Goal: Task Accomplishment & Management: Manage account settings

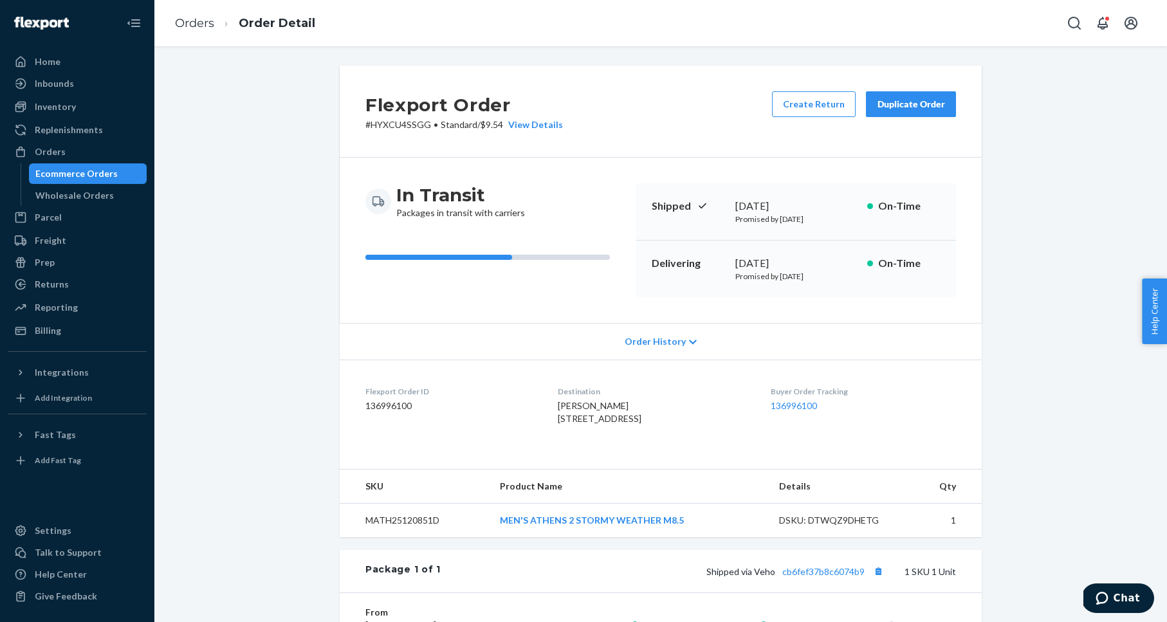
scroll to position [69, 0]
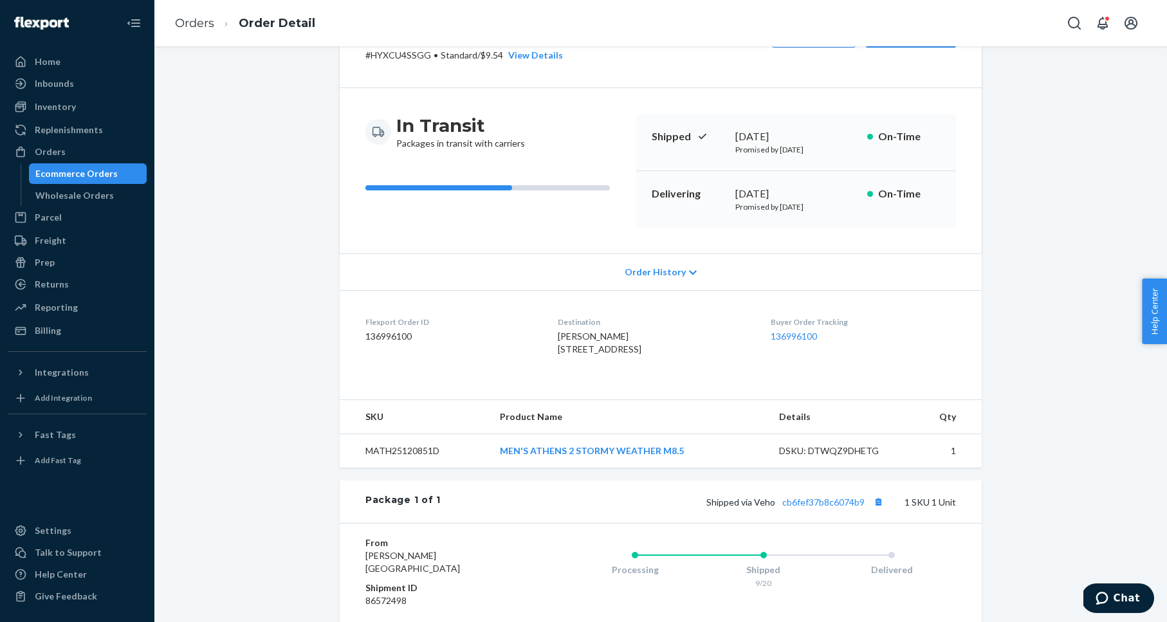
click at [198, 149] on div "Flexport Order # HYXCU4SSGG • Standard / $9.54 View Details Create Return Dupli…" at bounding box center [661, 377] width 994 height 762
click at [90, 153] on div "Orders" at bounding box center [77, 152] width 136 height 18
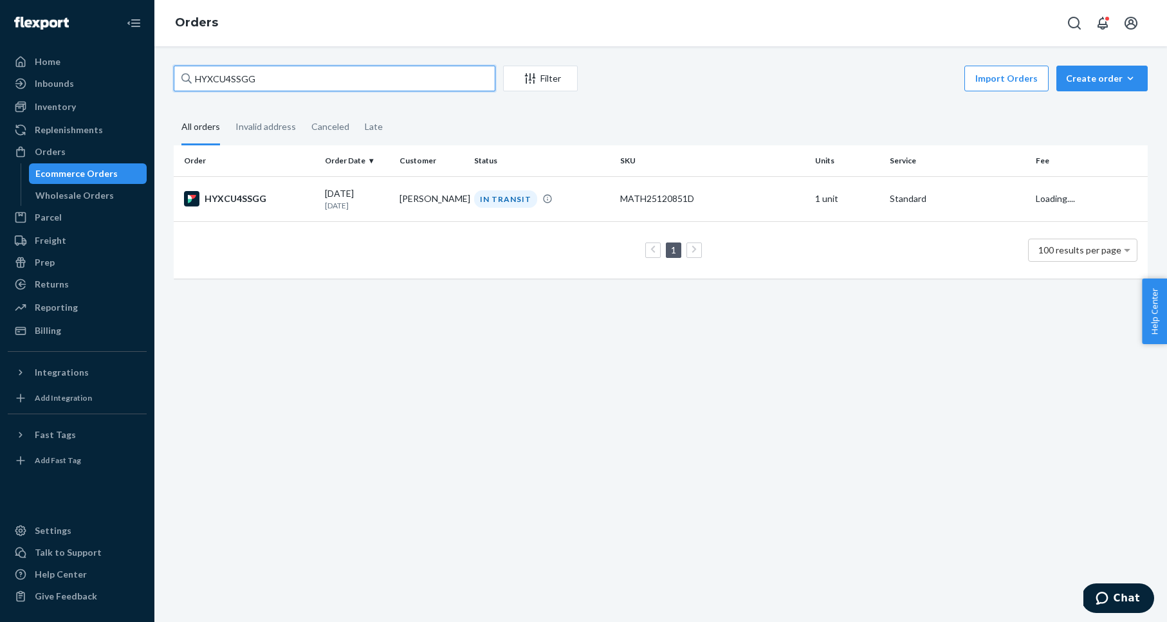
click at [257, 82] on input "HYXCU4SSGG" at bounding box center [335, 79] width 322 height 26
click at [256, 82] on input "HYXCU4SSGG" at bounding box center [335, 79] width 322 height 26
paste input "3741472"
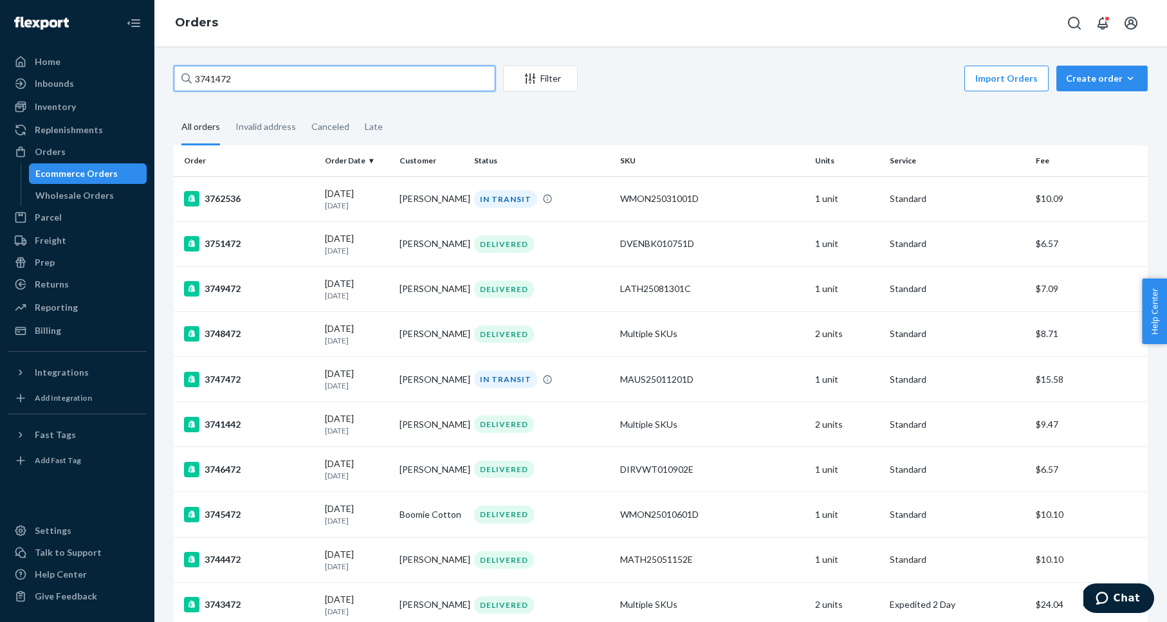
type input "3741472"
click at [320, 86] on input "3741472" at bounding box center [335, 79] width 322 height 26
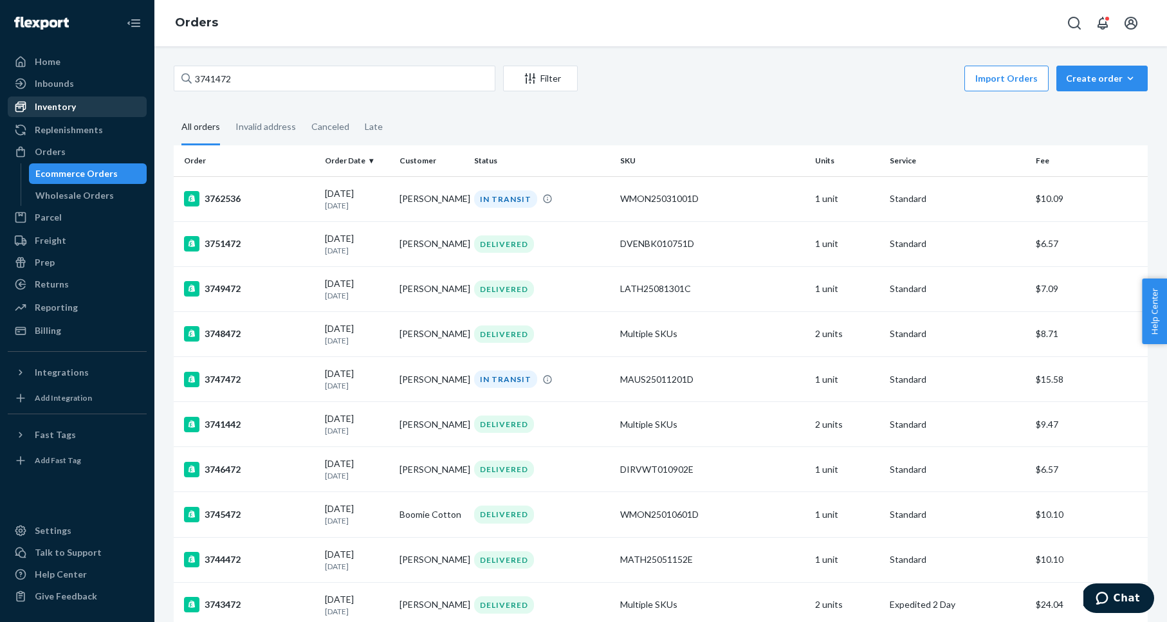
click at [65, 104] on div "Inventory" at bounding box center [55, 106] width 41 height 13
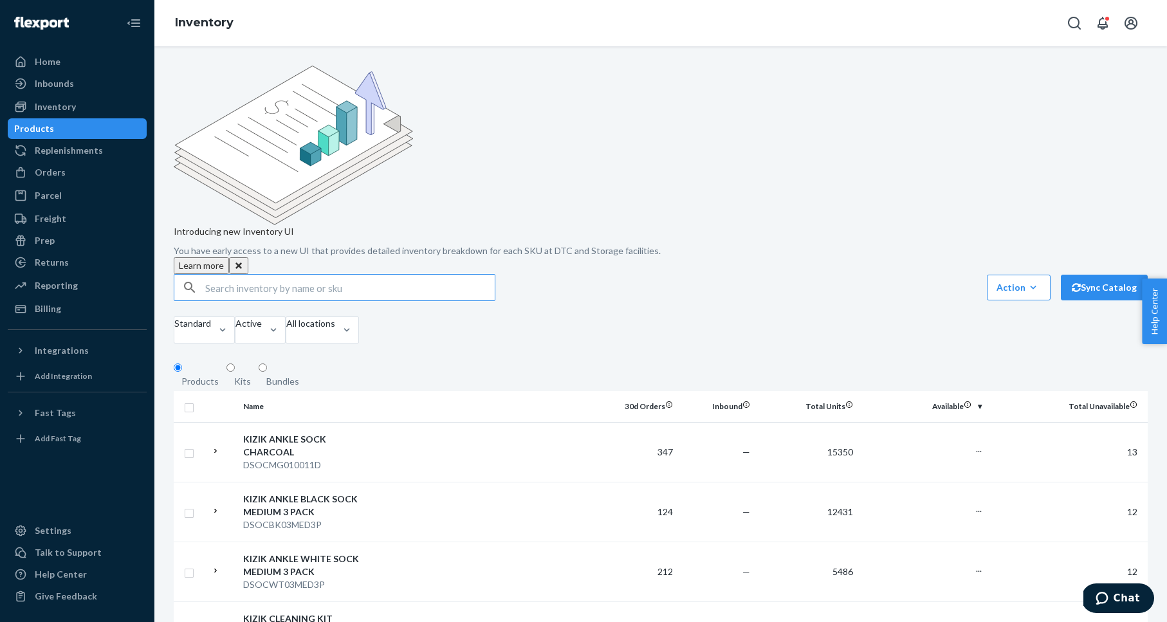
click at [281, 275] on input "text" at bounding box center [350, 288] width 290 height 26
type input "ORLANDO SPECTRA YELLOW LITTLE KIDS 1"
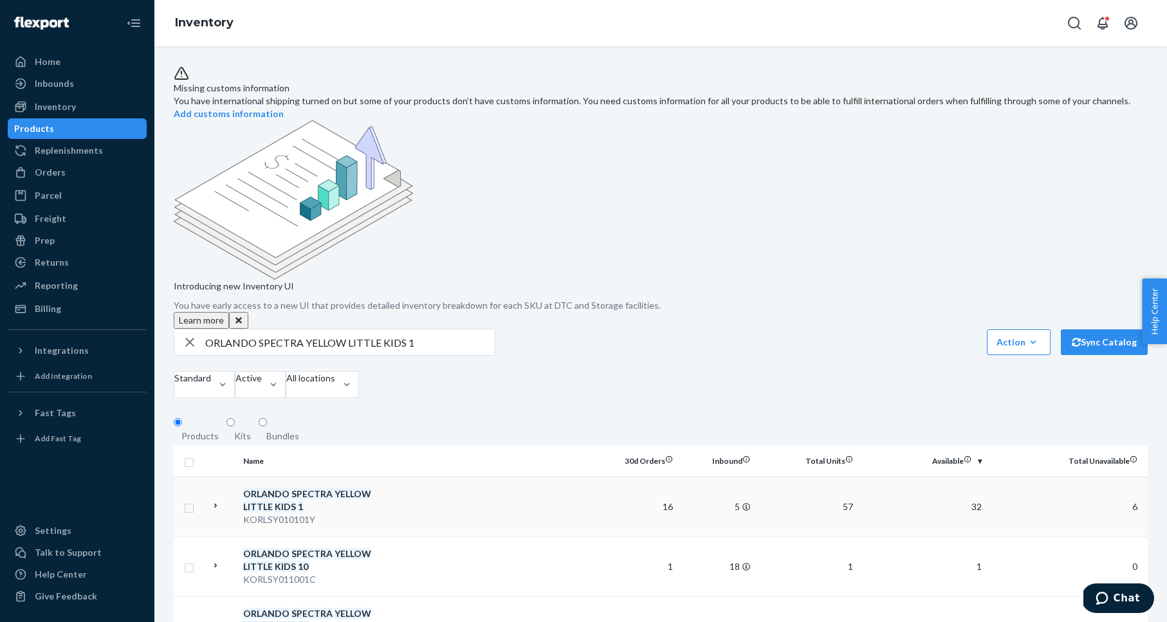
click at [302, 488] on em "SPECTRA" at bounding box center [312, 493] width 41 height 11
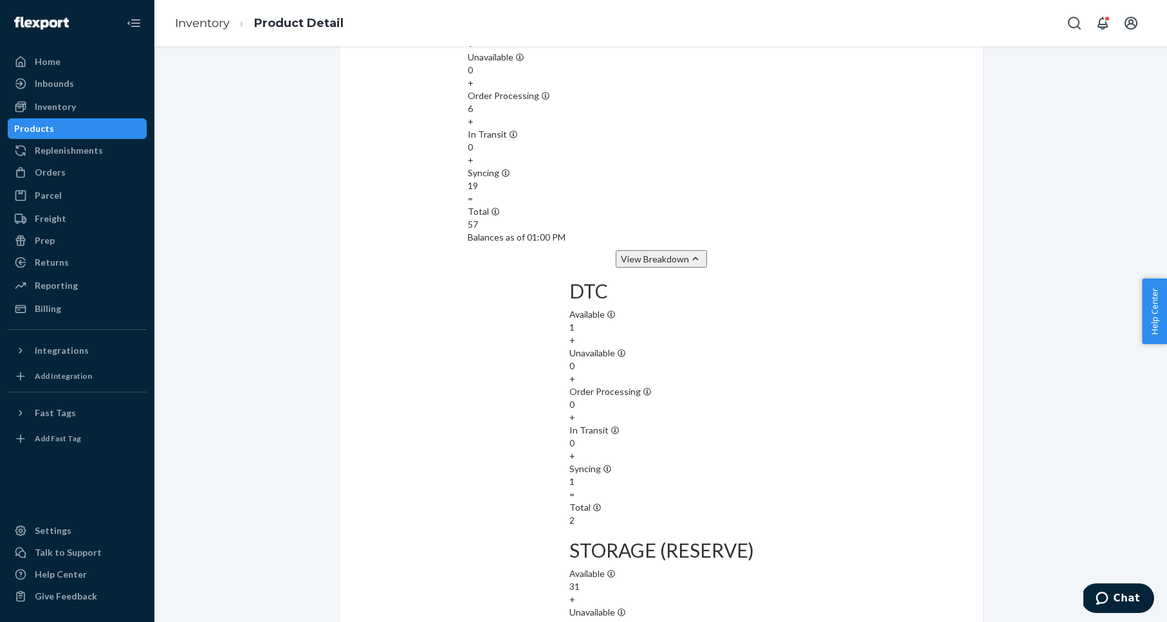
scroll to position [1293, 0]
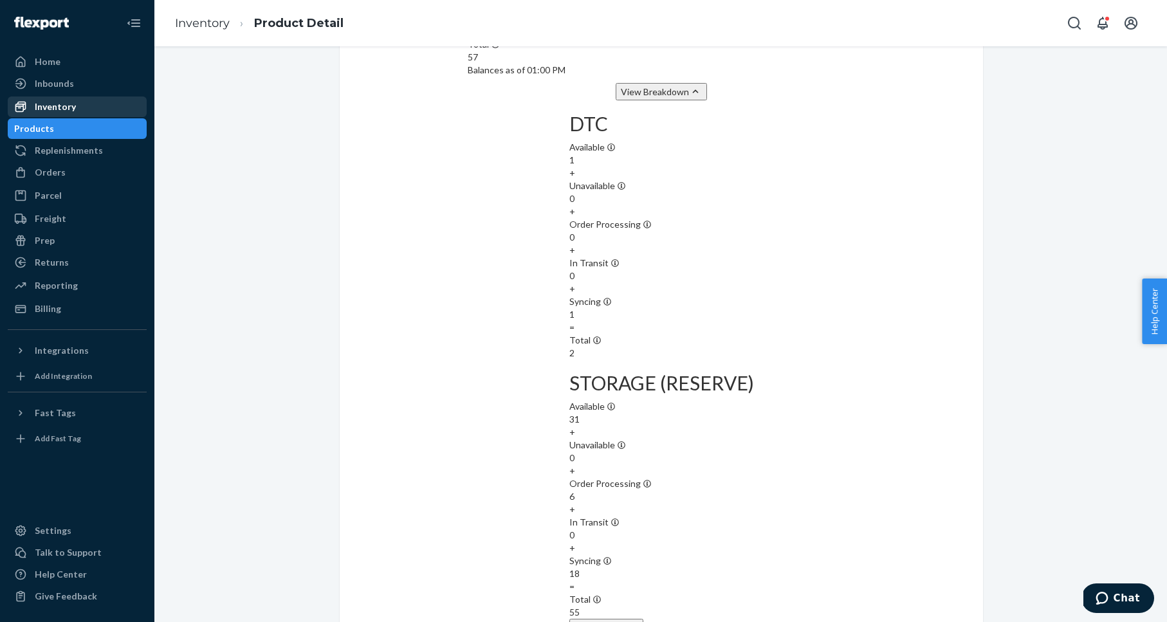
drag, startPoint x: 97, startPoint y: 101, endPoint x: 86, endPoint y: 113, distance: 16.0
click at [95, 102] on div "Inventory" at bounding box center [77, 107] width 136 height 18
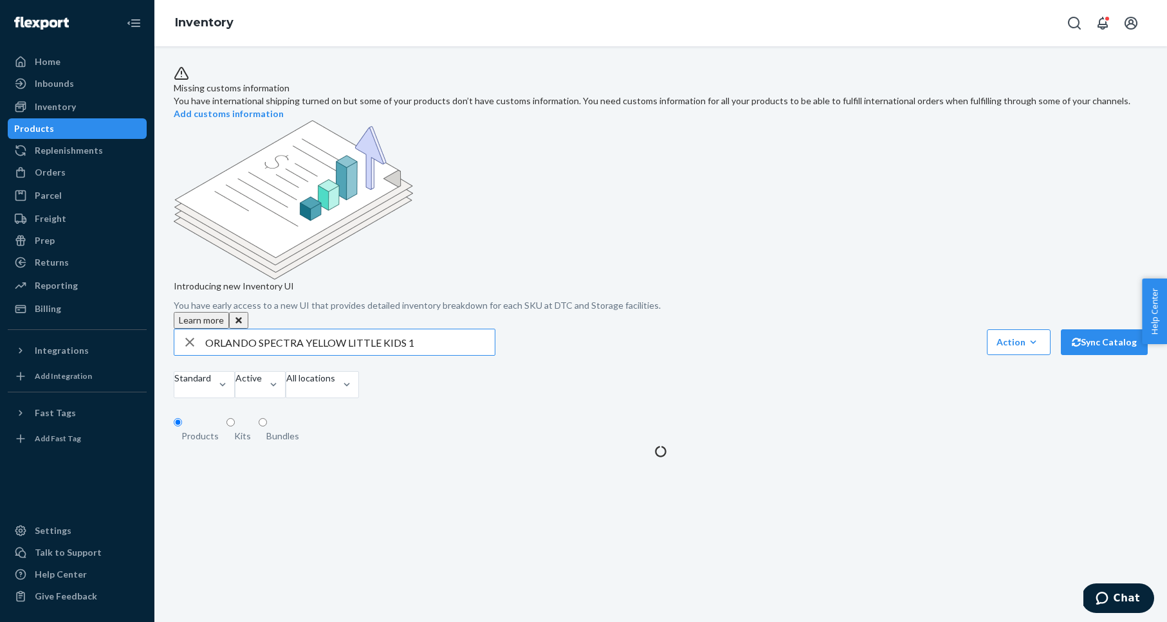
click at [279, 329] on input "ORLANDO SPECTRA YELLOW LITTLE KIDS 1" at bounding box center [350, 342] width 290 height 26
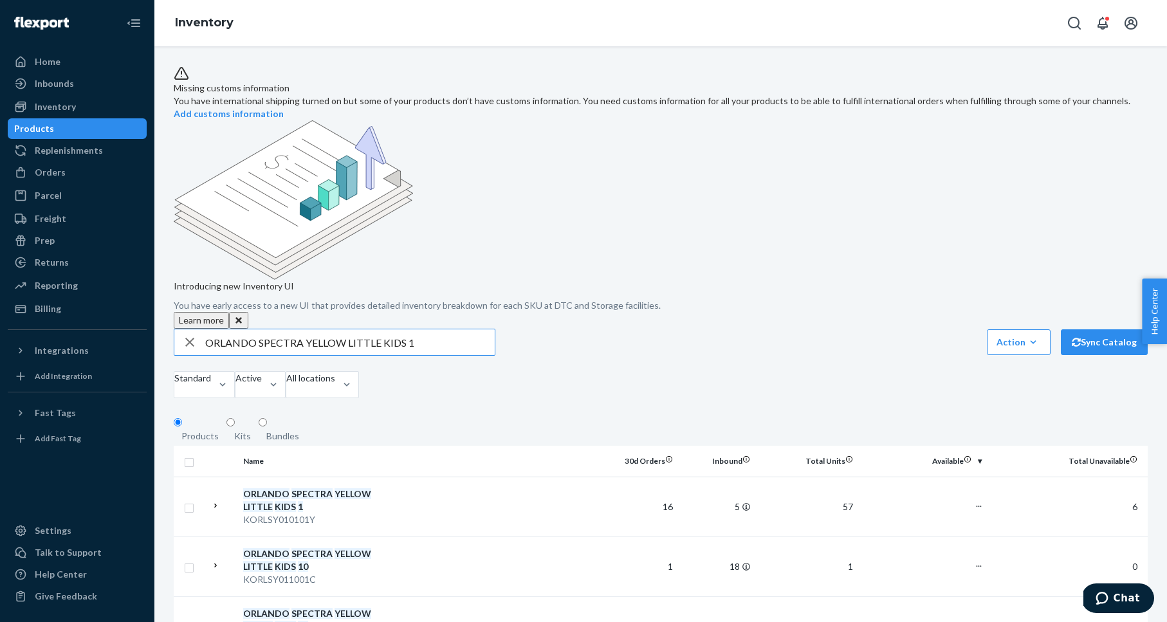
click at [279, 329] on input "ORLANDO SPECTRA YELLOW LITTLE KIDS 1" at bounding box center [350, 342] width 290 height 26
click at [280, 329] on input "ORLANDO SPECTRA YELLOW LITTLE KIDS 1" at bounding box center [350, 342] width 290 height 26
click at [281, 329] on input "ORLANDO SPECTRA YELLOW LITTLE KIDS 1" at bounding box center [350, 342] width 290 height 26
type input "3751428"
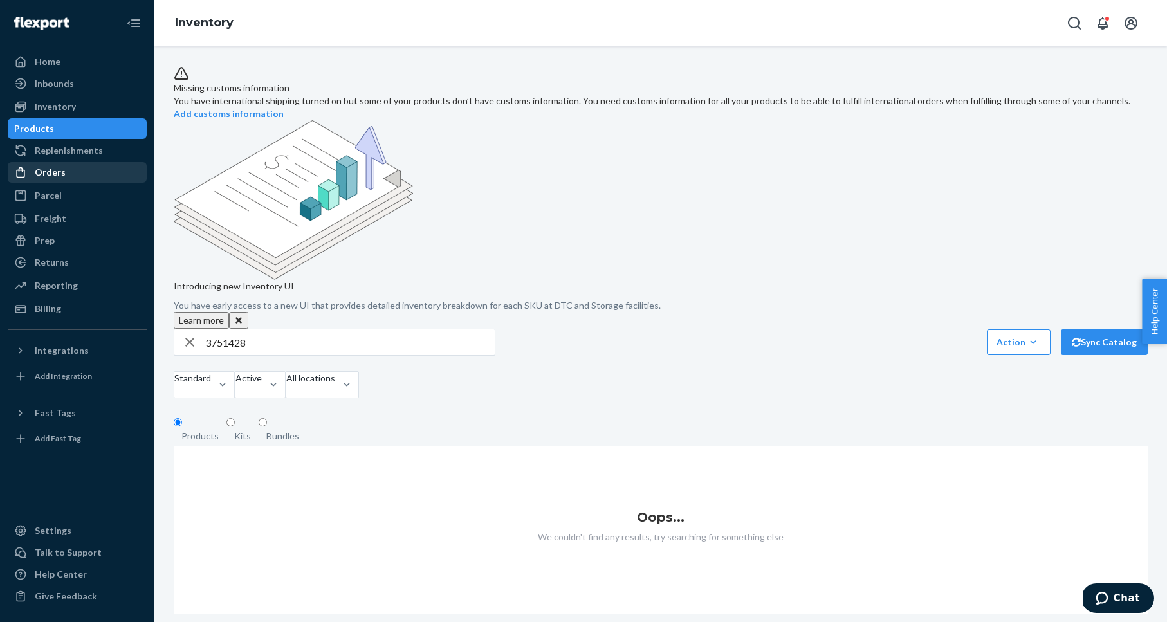
click at [107, 169] on div "Orders" at bounding box center [77, 172] width 136 height 18
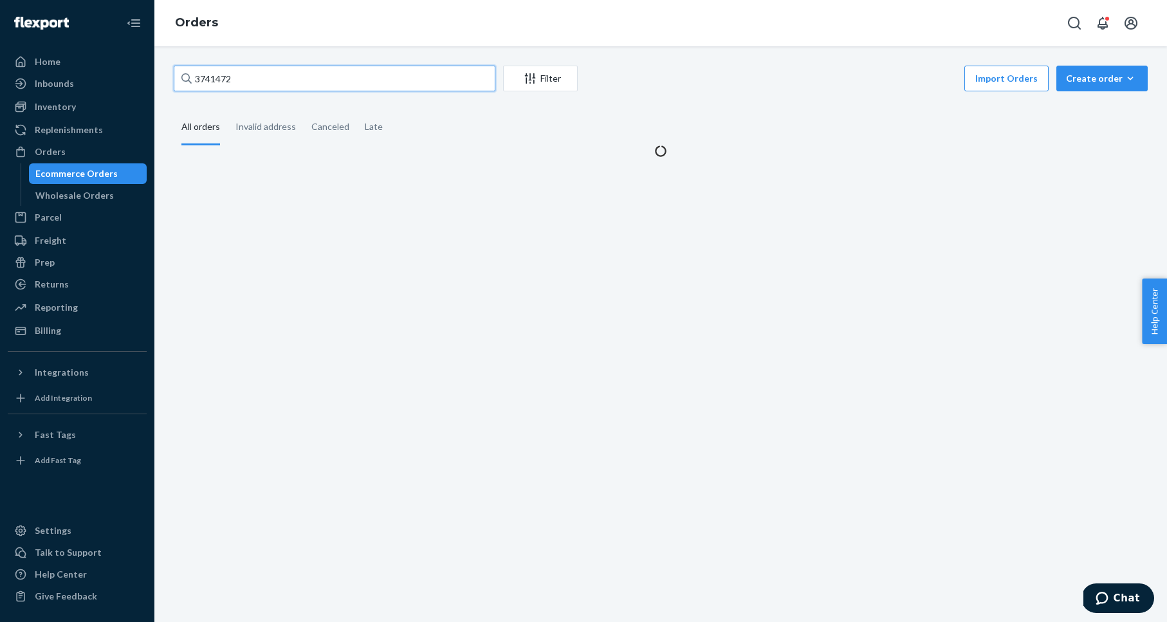
click at [264, 68] on input "3741472" at bounding box center [335, 79] width 322 height 26
click at [265, 68] on input "3741472" at bounding box center [335, 79] width 322 height 26
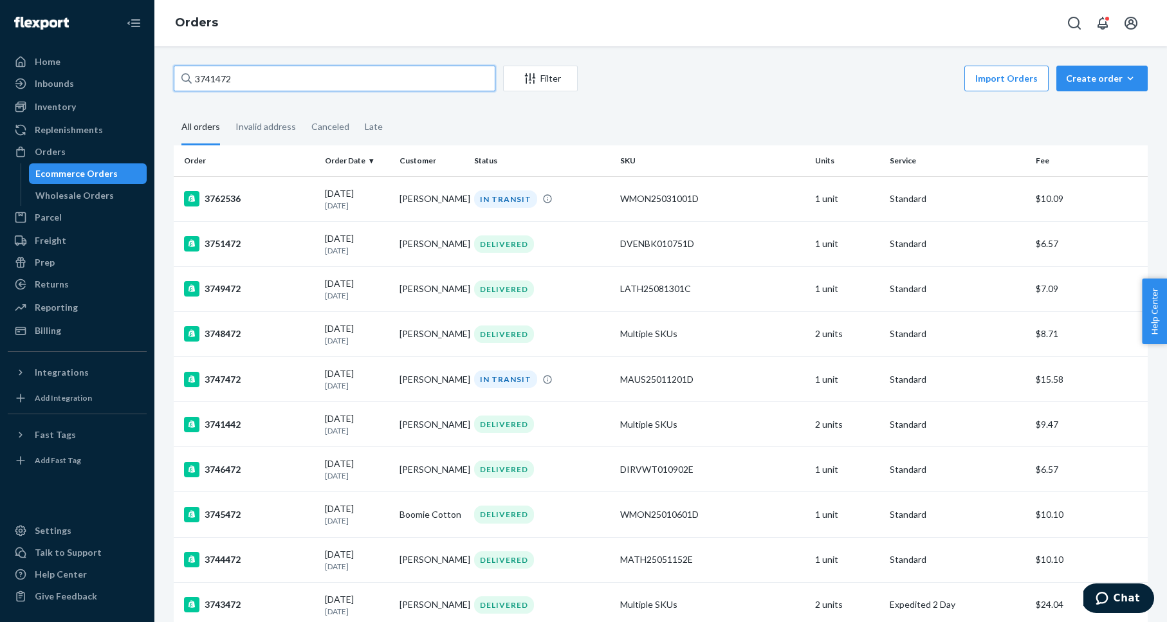
paste input "51428"
type input "3751428"
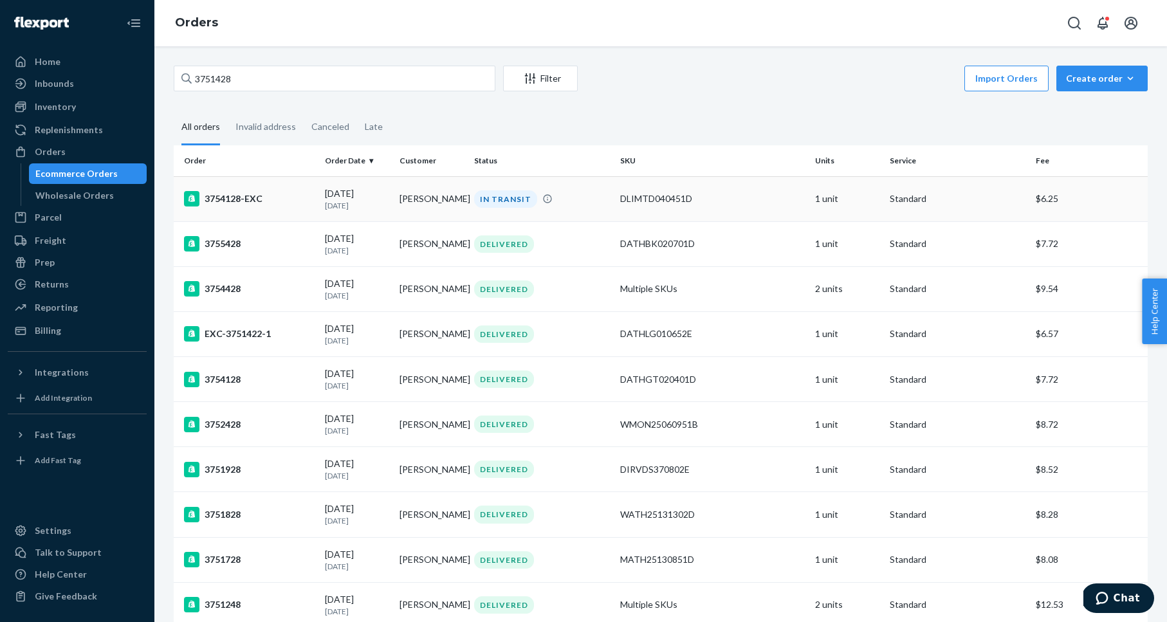
click at [232, 196] on div "3754128-EXC" at bounding box center [249, 198] width 131 height 15
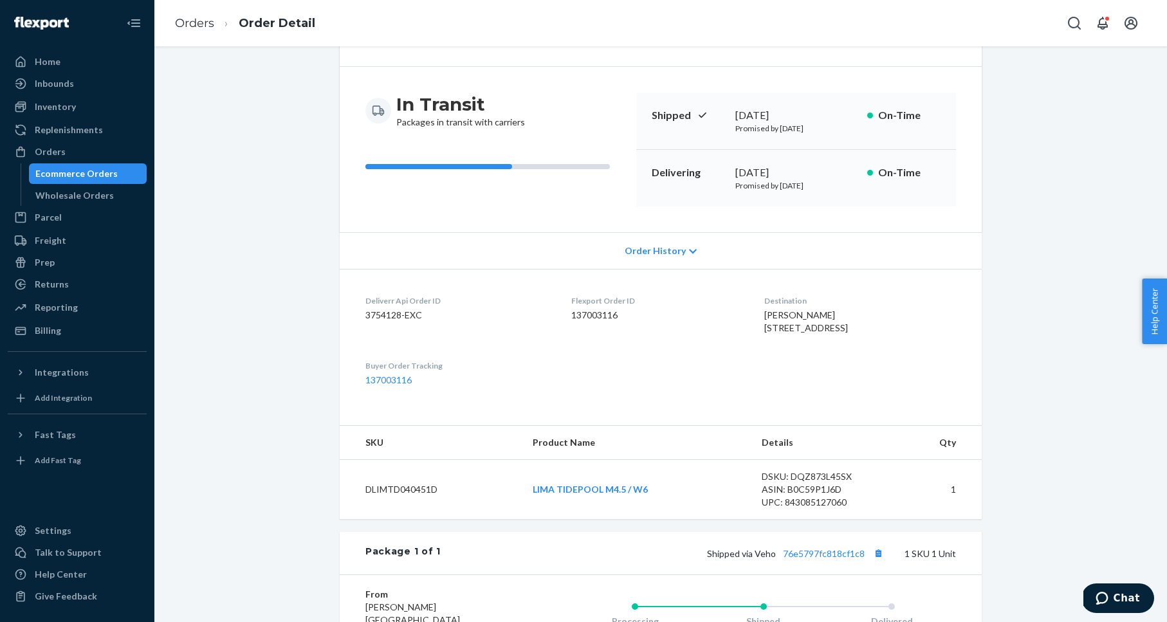
scroll to position [93, 0]
click at [86, 151] on div "Orders" at bounding box center [77, 152] width 136 height 18
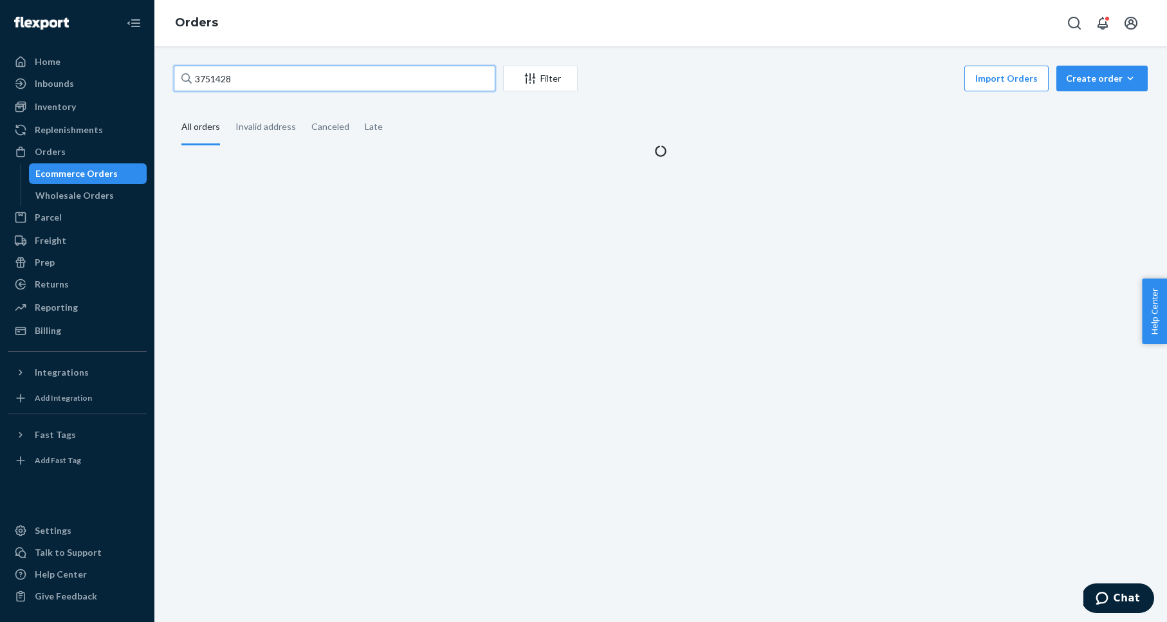
click at [243, 79] on input "3751428" at bounding box center [335, 79] width 322 height 26
paste input "7055"
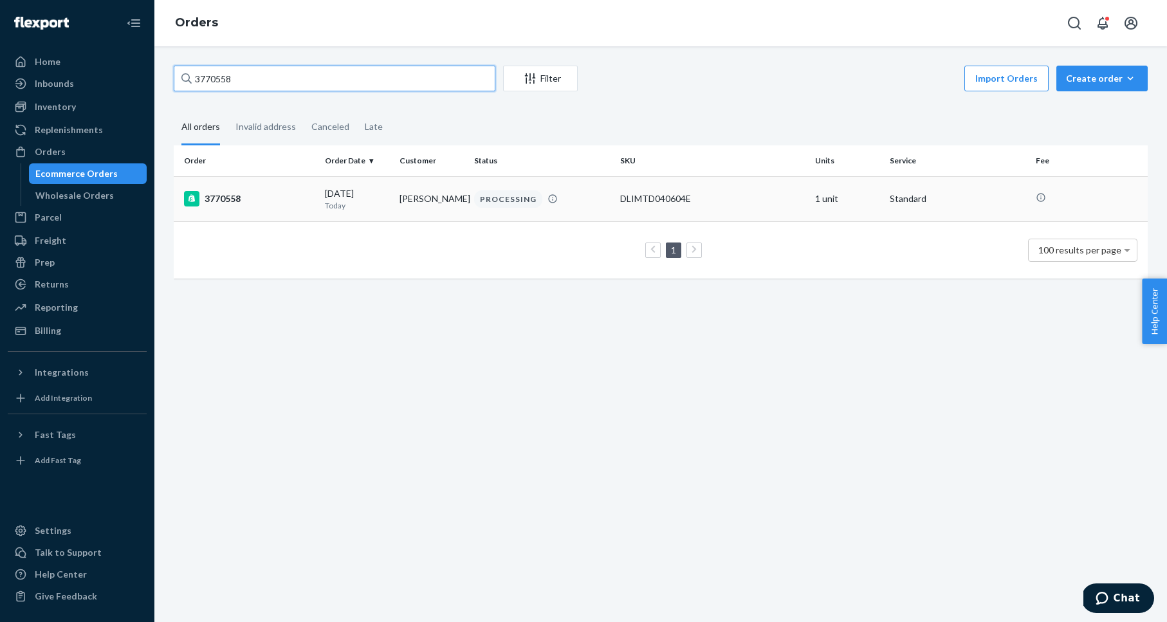
type input "3770558"
click at [229, 196] on div "3770558" at bounding box center [249, 198] width 131 height 15
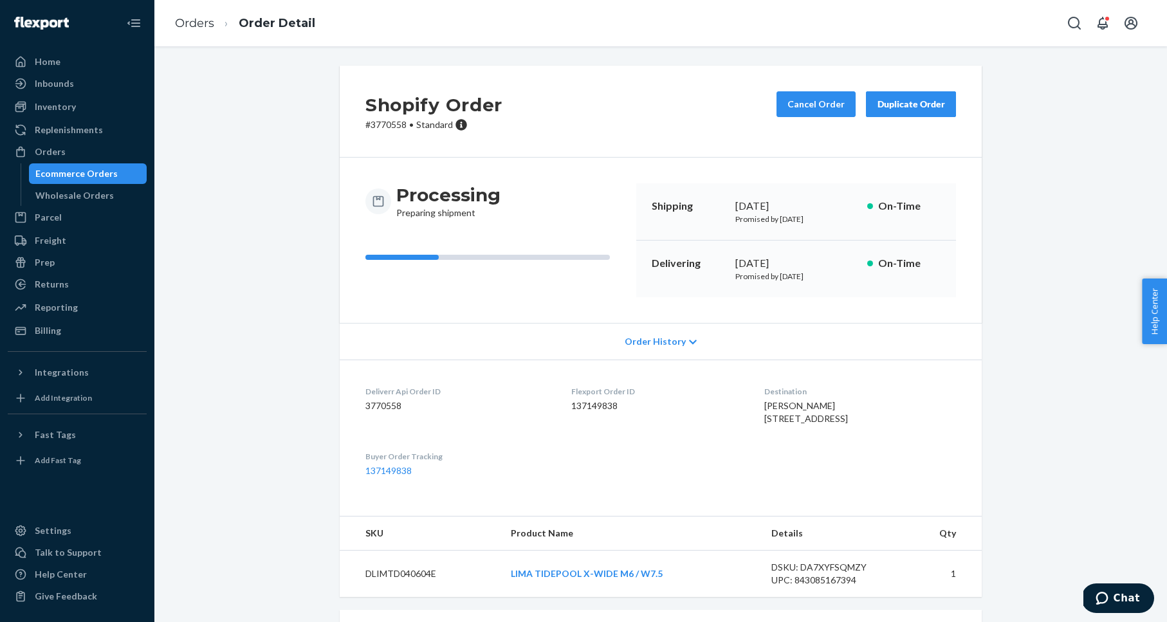
click at [298, 393] on div "Shopify Order # 3770558 • Standard Cancel Order Duplicate Order Processing Prep…" at bounding box center [661, 463] width 994 height 794
drag, startPoint x: 1020, startPoint y: 134, endPoint x: 1008, endPoint y: 128, distance: 13.0
click at [1018, 133] on div "Shopify Order # 3770558 • Standard Cancel Order Duplicate Order Processing Prep…" at bounding box center [661, 463] width 994 height 794
click at [928, 107] on div "Duplicate Order" at bounding box center [911, 104] width 68 height 13
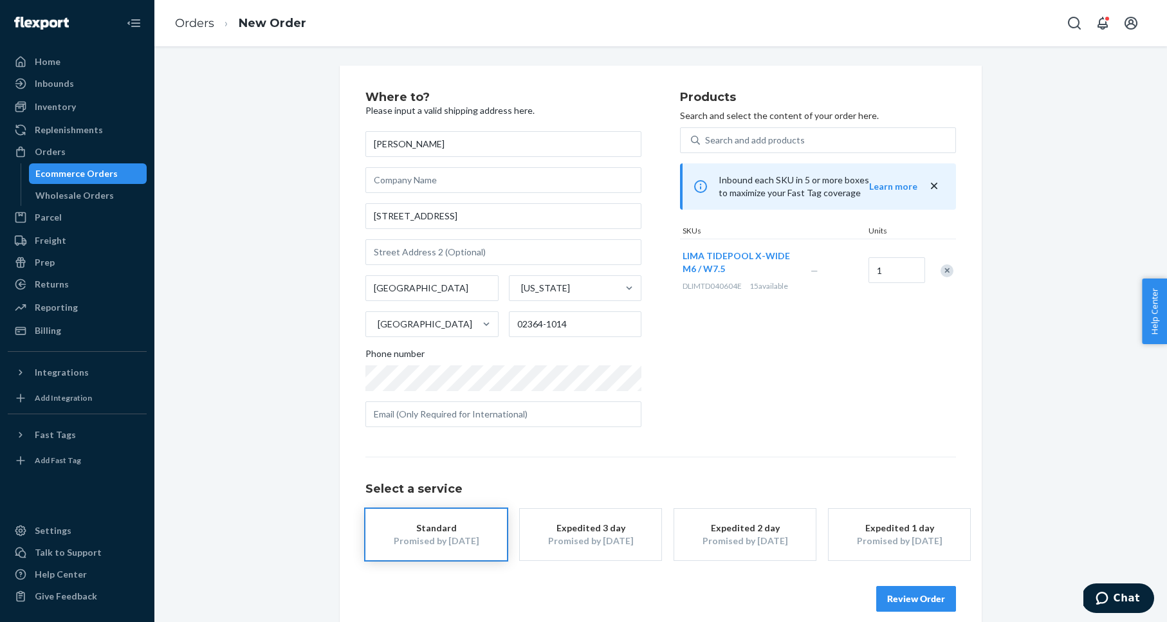
drag, startPoint x: 997, startPoint y: 261, endPoint x: 989, endPoint y: 261, distance: 7.7
click at [996, 261] on div "Where to? Please input a valid shipping address here. [PERSON_NAME] [STREET_ADD…" at bounding box center [661, 352] width 994 height 572
click at [948, 272] on div "Remove Item" at bounding box center [947, 270] width 13 height 13
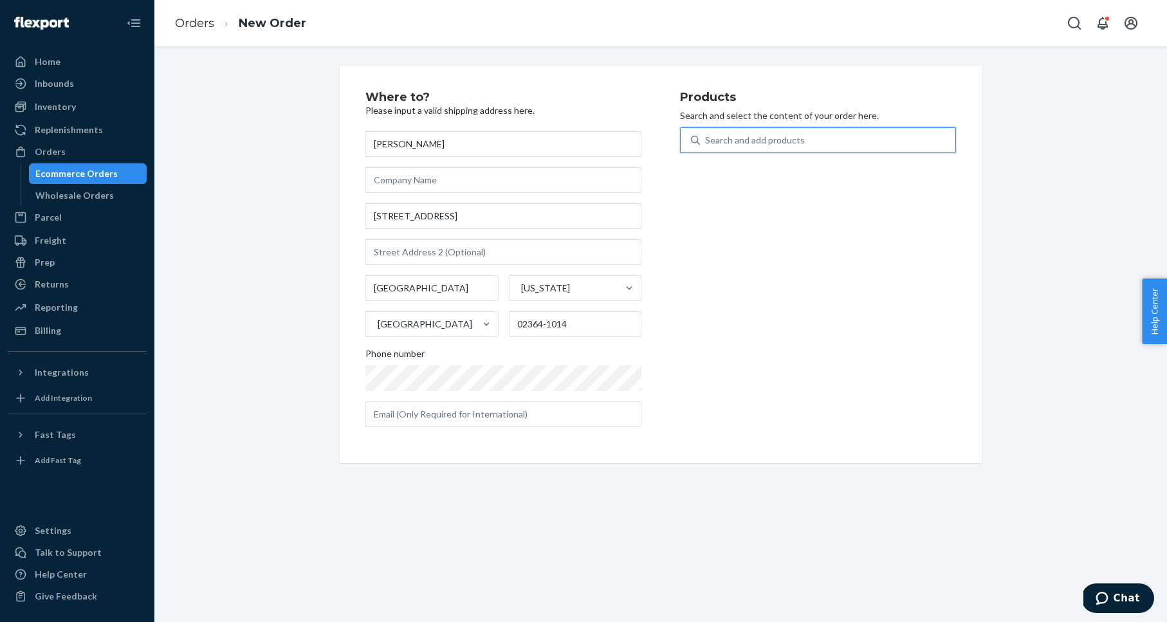
click at [837, 147] on div "Search and add products" at bounding box center [827, 140] width 255 height 23
click at [707, 147] on input "0 results available. Use Up and Down to choose options, press Enter to select t…" at bounding box center [705, 140] width 1 height 13
paste input "SYDNEY BLACK W6"
type input "SYDNEY BLACK W6"
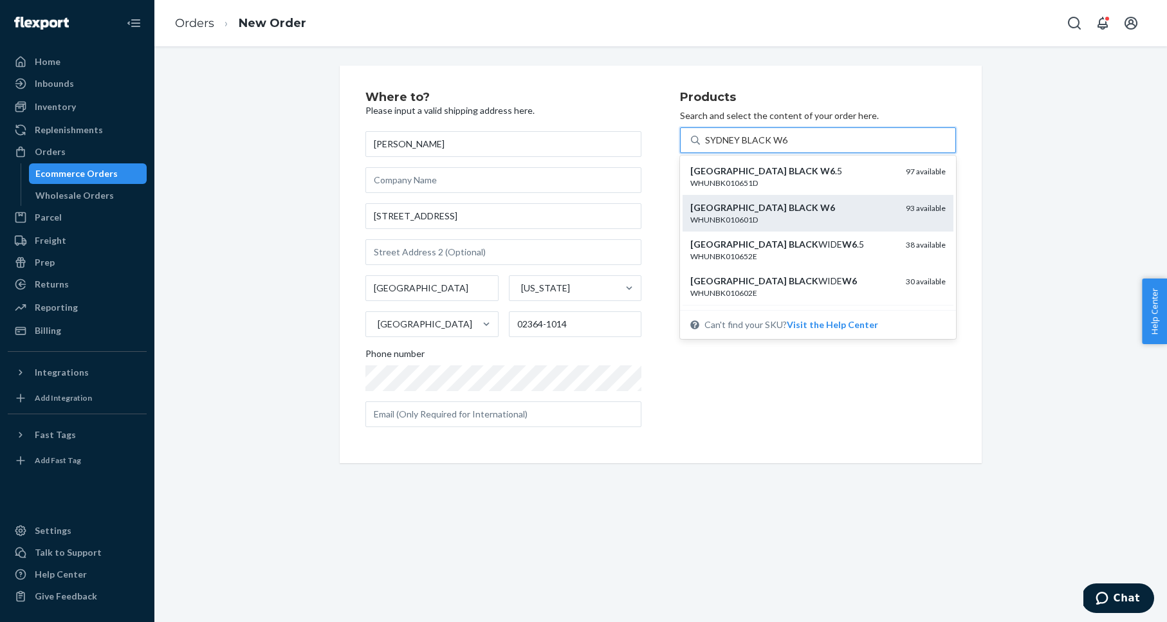
click at [828, 212] on div "SYDNEY BLACK W6" at bounding box center [792, 207] width 205 height 13
click at [788, 147] on input "SYDNEY BLACK W6" at bounding box center [746, 140] width 83 height 13
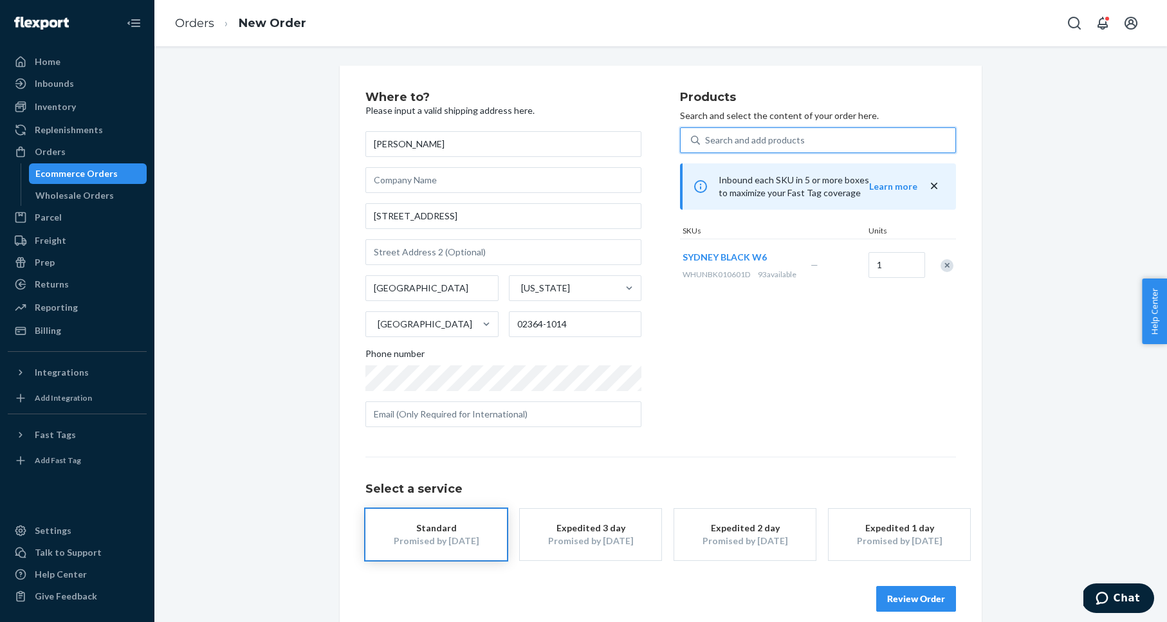
scroll to position [15, 0]
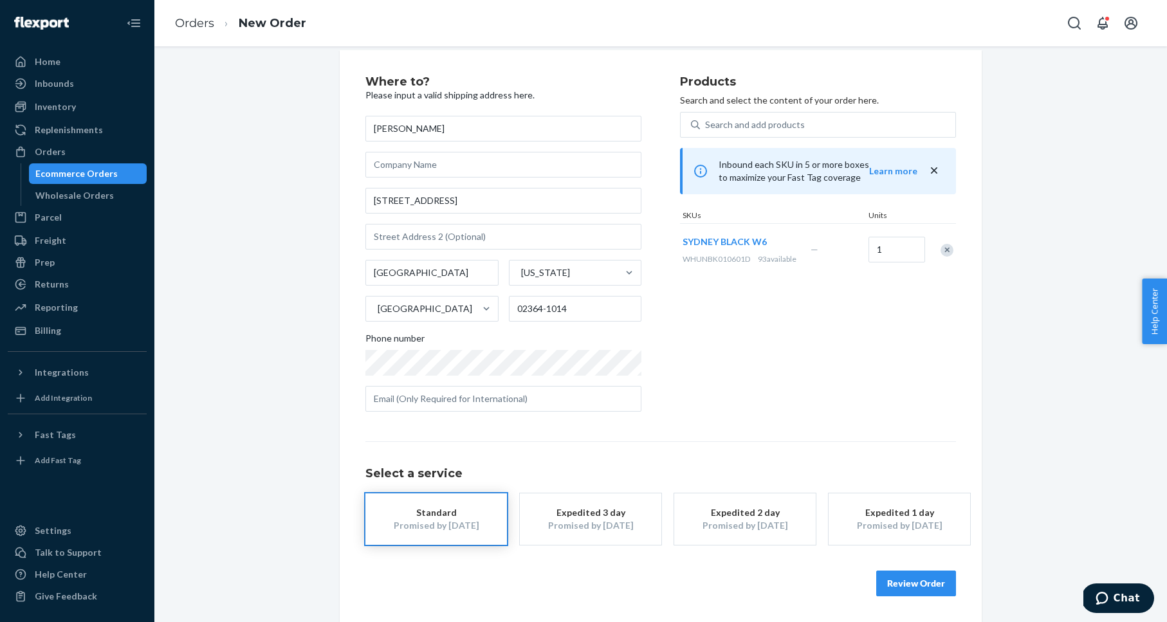
drag, startPoint x: 1046, startPoint y: 519, endPoint x: 1012, endPoint y: 526, distance: 34.8
click at [1041, 519] on div "Where to? Please input a valid shipping address here. [PERSON_NAME] [STREET_ADD…" at bounding box center [661, 336] width 994 height 572
click at [923, 583] on button "Review Order" at bounding box center [916, 584] width 80 height 26
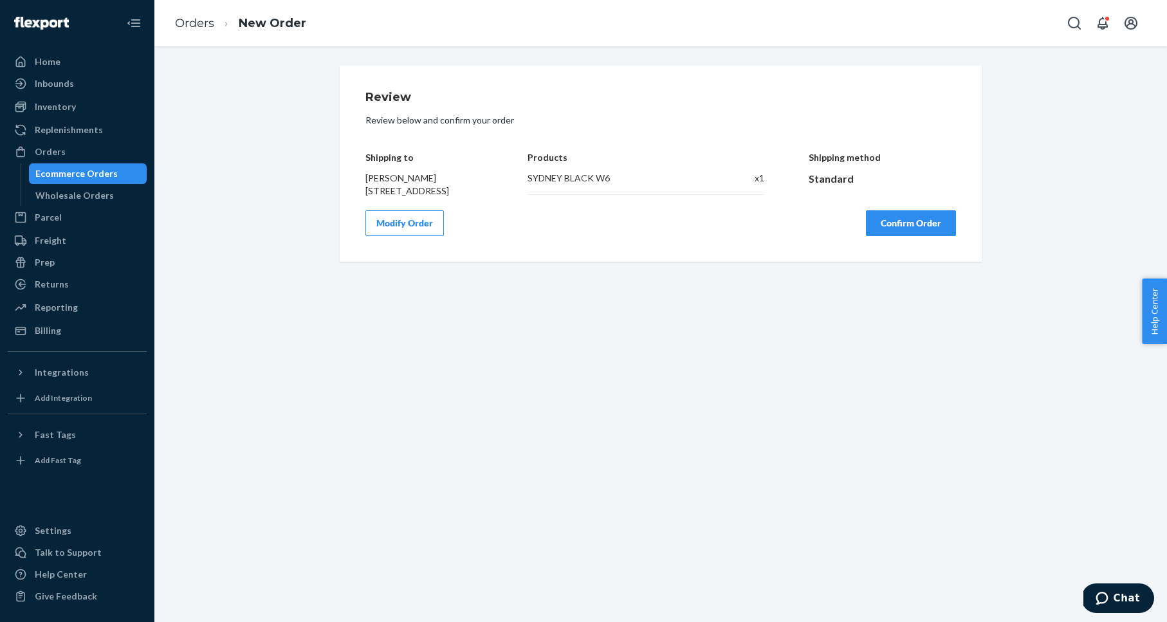
click at [911, 236] on button "Confirm Order" at bounding box center [911, 223] width 90 height 26
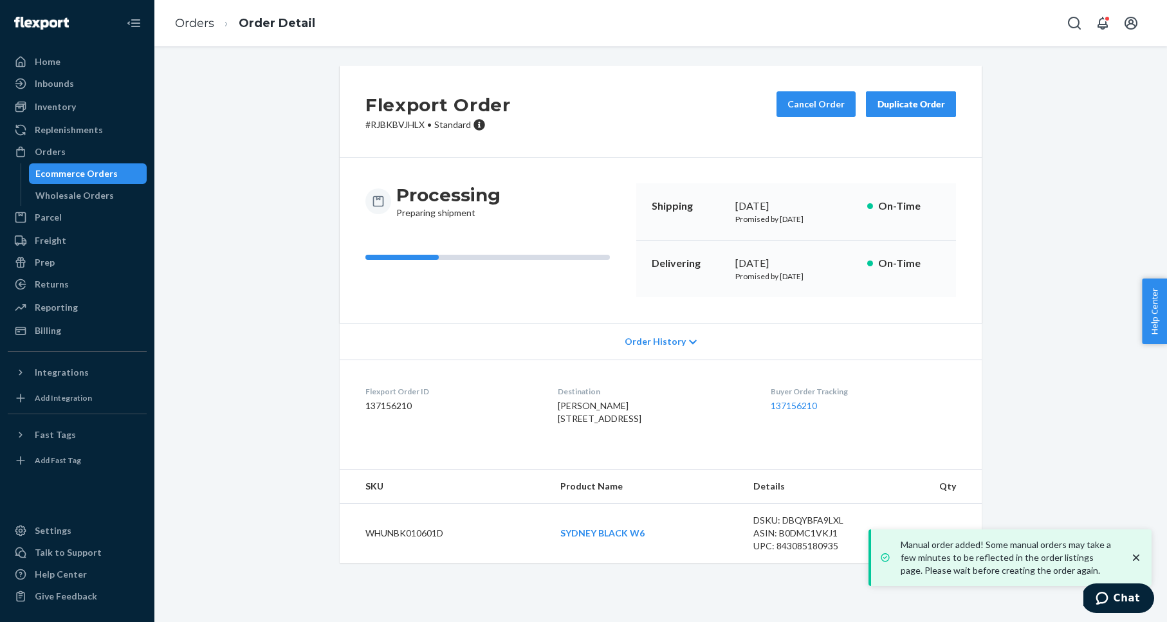
click at [394, 121] on p "# RJBKBVJHLX • Standard" at bounding box center [438, 124] width 145 height 13
copy p "RJBKBVJHLX"
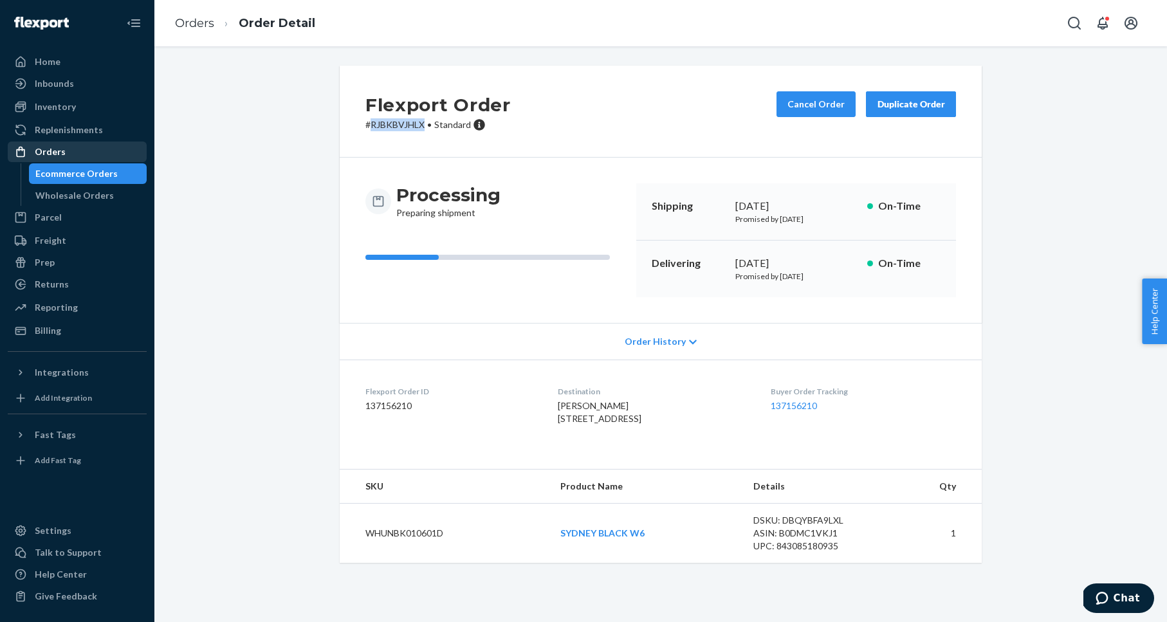
drag, startPoint x: 114, startPoint y: 150, endPoint x: 92, endPoint y: 149, distance: 21.9
click at [113, 149] on div "Orders" at bounding box center [77, 152] width 136 height 18
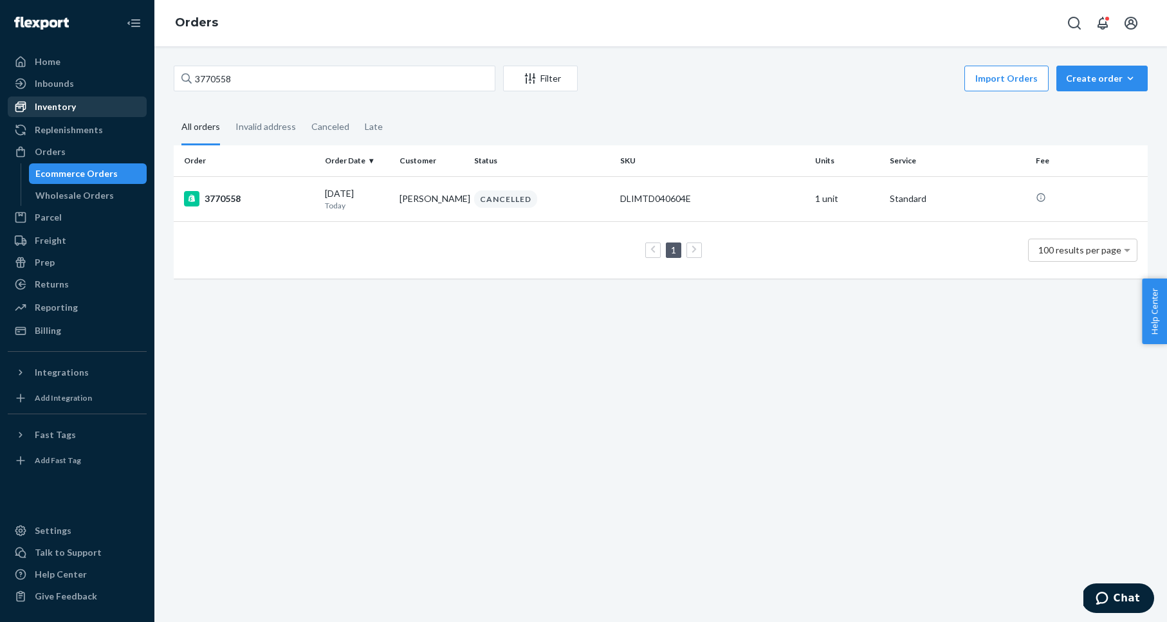
click at [103, 107] on div "Inventory" at bounding box center [77, 107] width 136 height 18
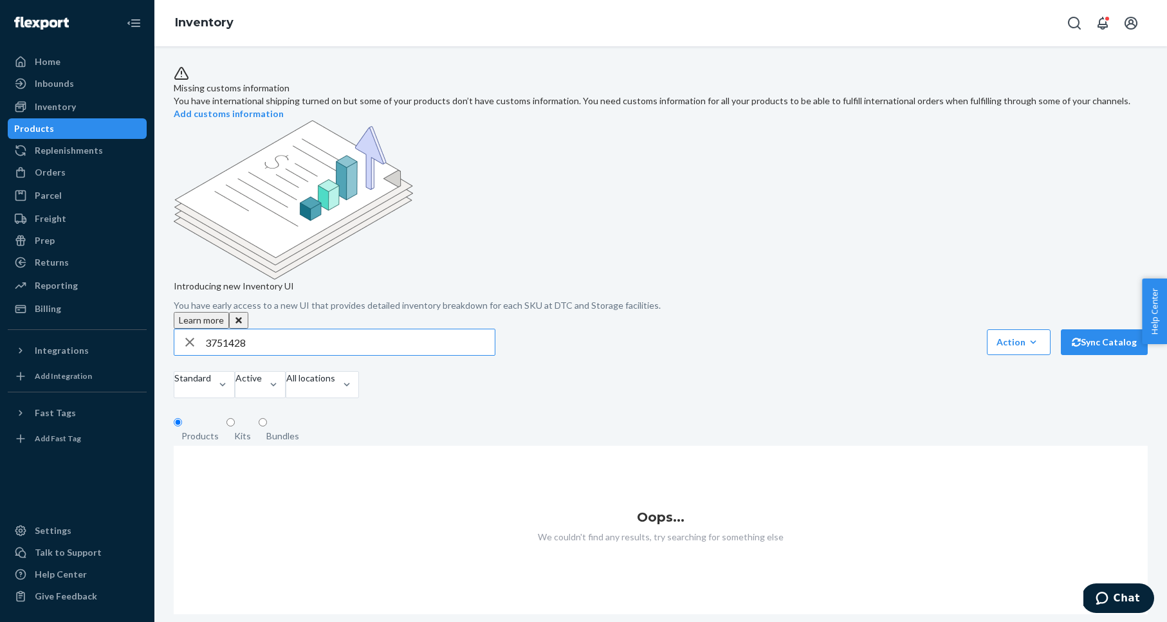
click at [232, 329] on input "3751428" at bounding box center [350, 342] width 290 height 26
type input "v"
type input "MILAN GRANITE M8.5 / W10"
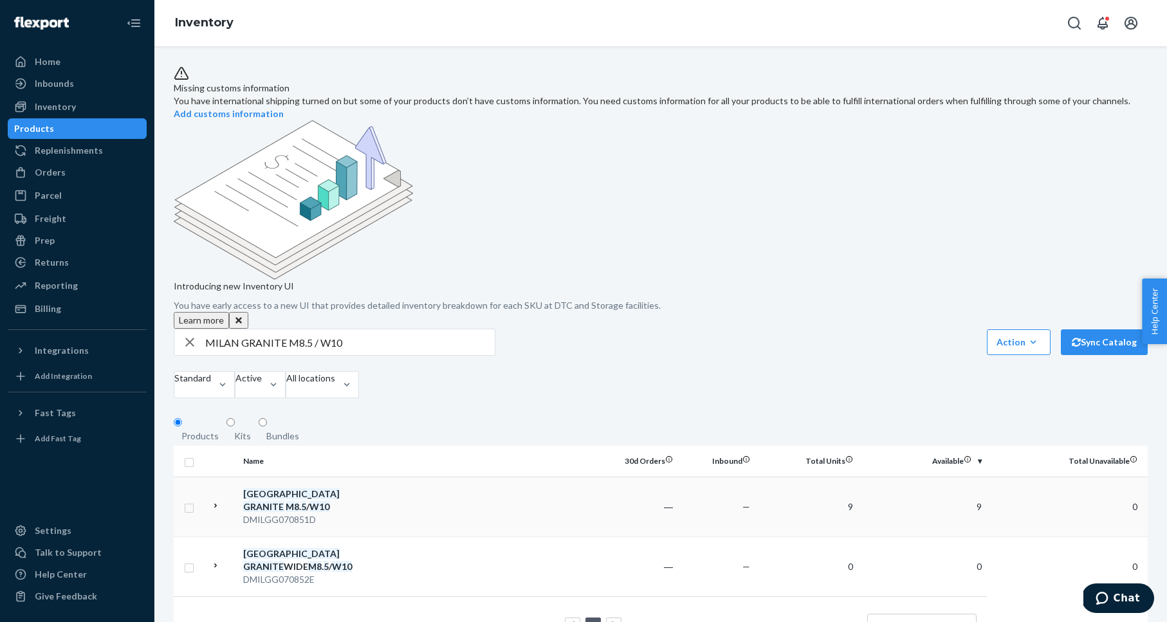
click at [284, 501] on em "GRANITE" at bounding box center [263, 506] width 41 height 11
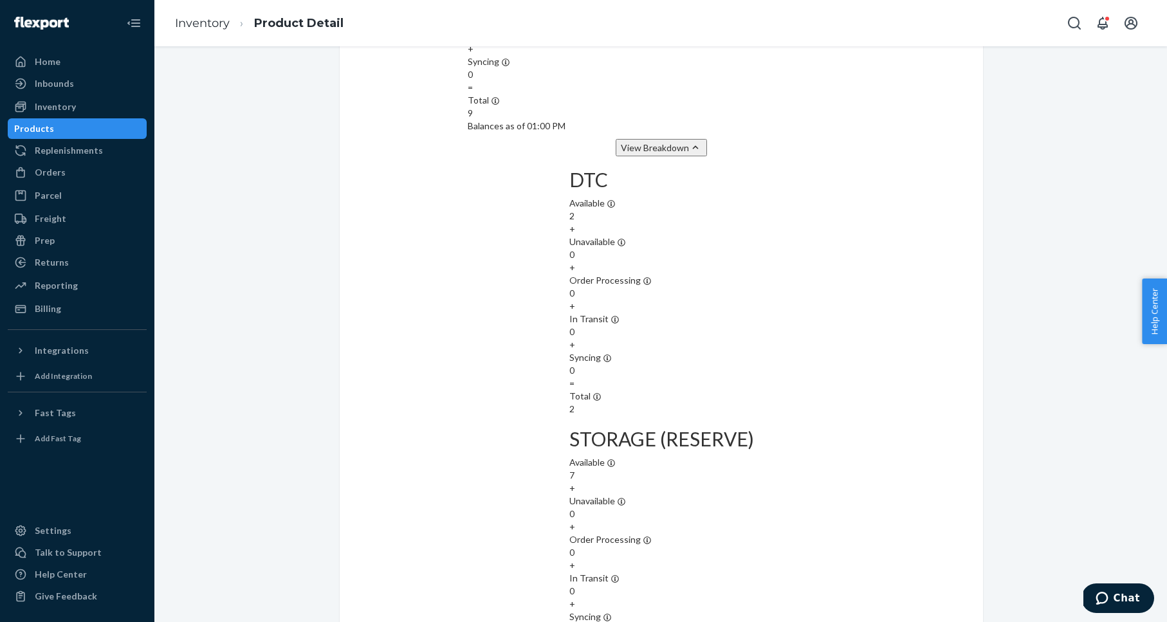
scroll to position [1259, 0]
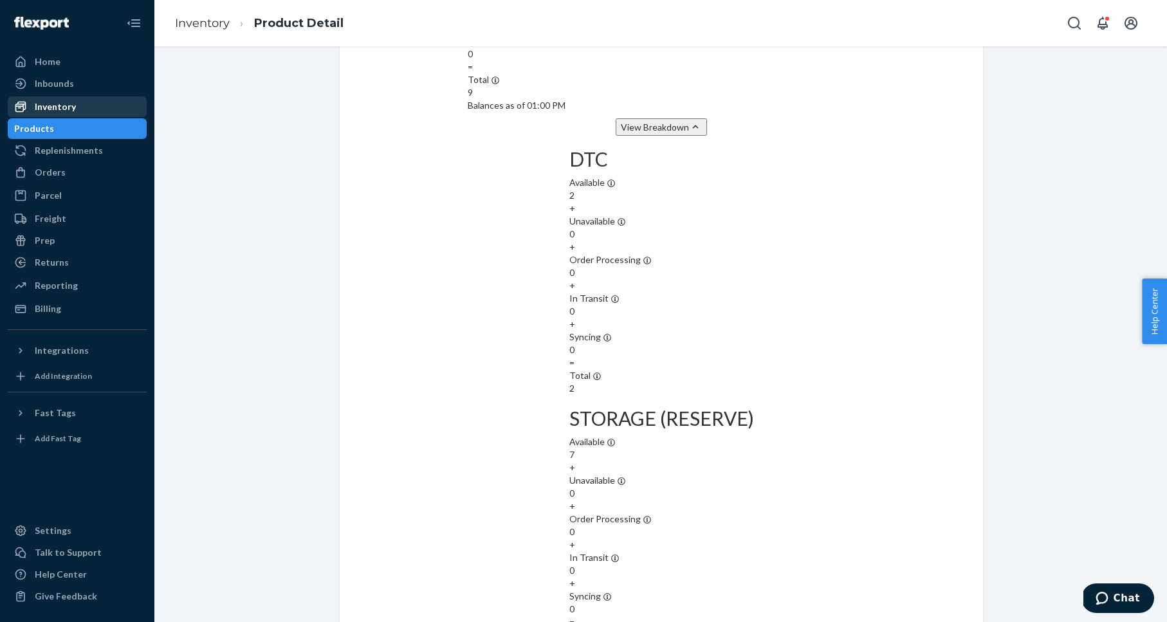
click at [100, 113] on div "Inventory" at bounding box center [77, 107] width 136 height 18
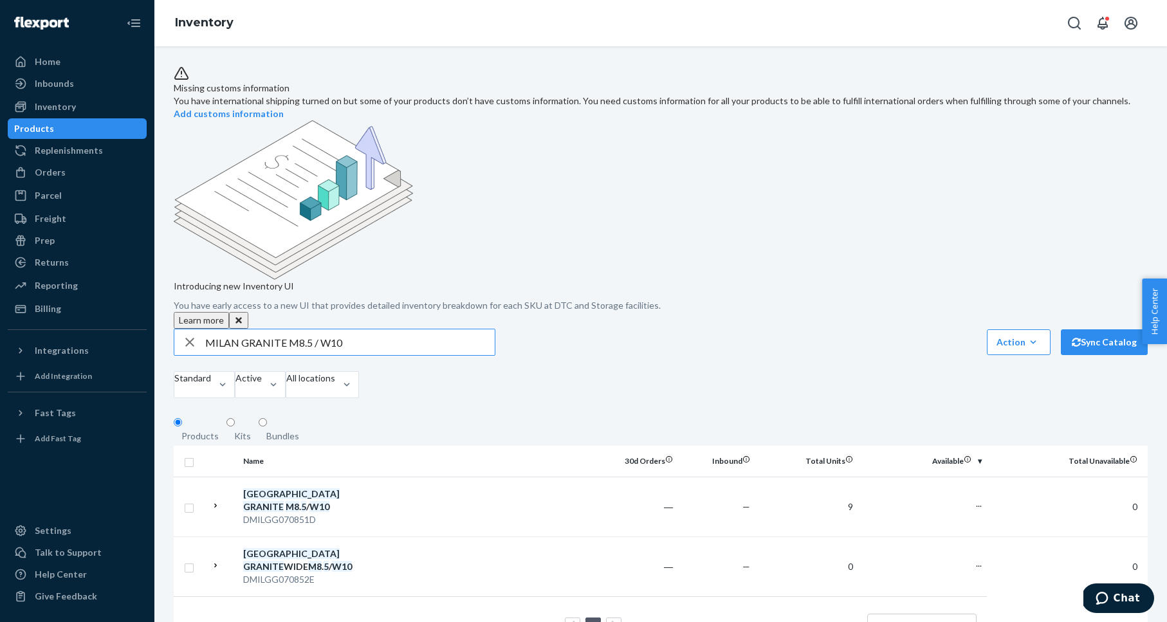
click at [258, 329] on input "MILAN GRANITE M8.5 / W10" at bounding box center [350, 342] width 290 height 26
click at [257, 329] on input "MILAN GRANITE M8.5 / W10" at bounding box center [350, 342] width 290 height 26
type input "[PERSON_NAME] BLACK OUTSOLE M9 / W10.5"
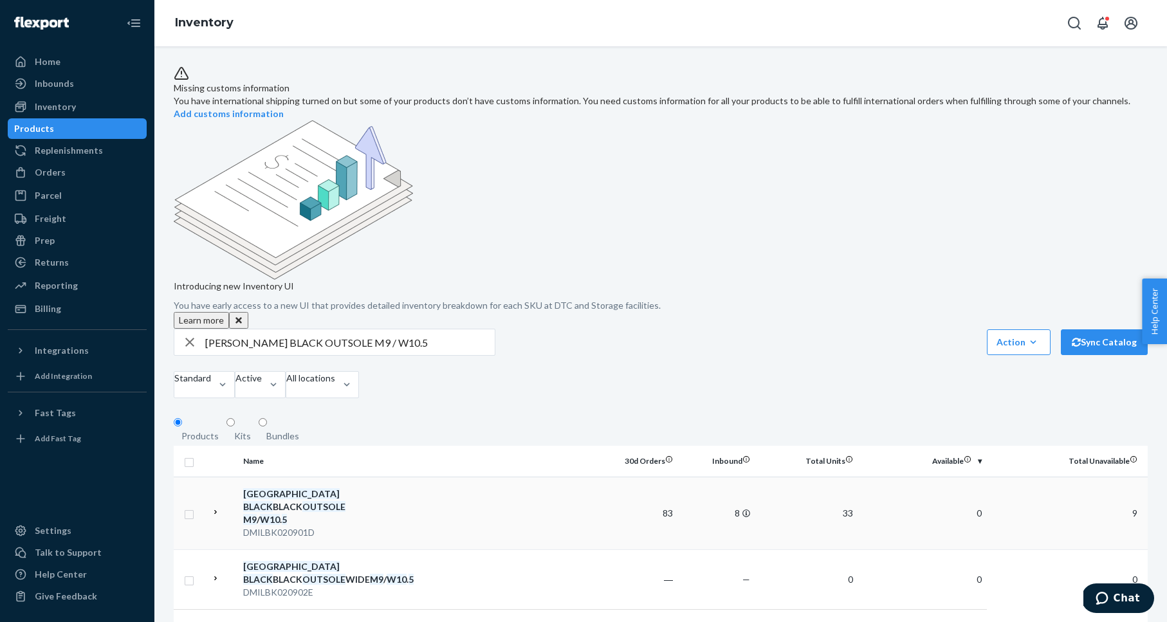
click at [273, 501] on em "BLACK" at bounding box center [258, 506] width 30 height 11
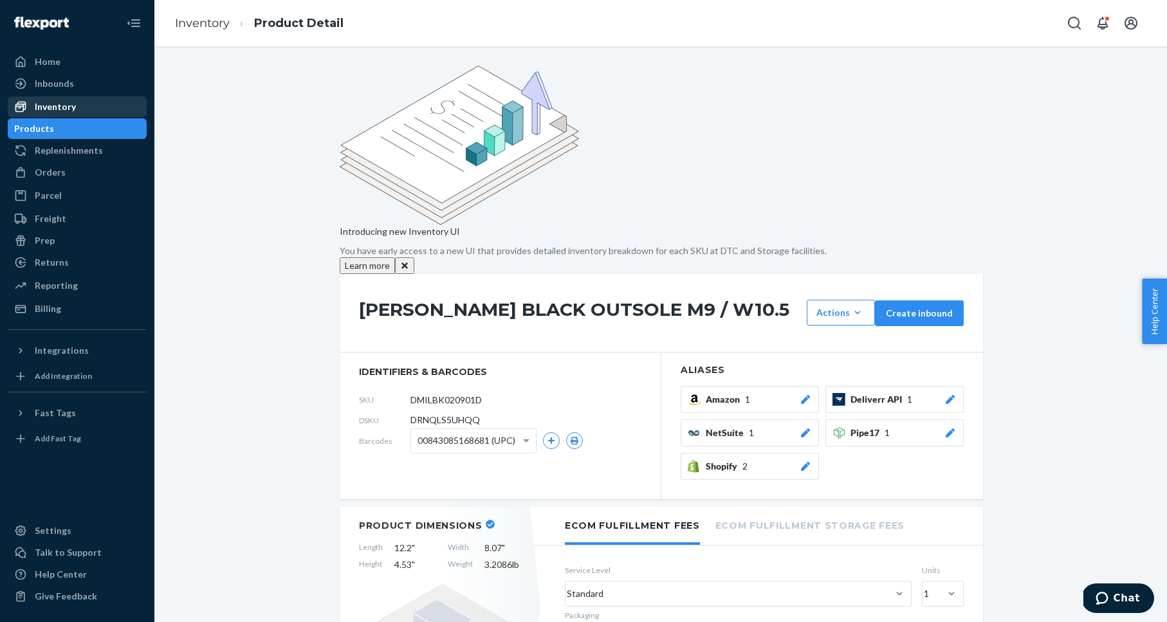
click at [51, 104] on div "Inventory" at bounding box center [55, 106] width 41 height 13
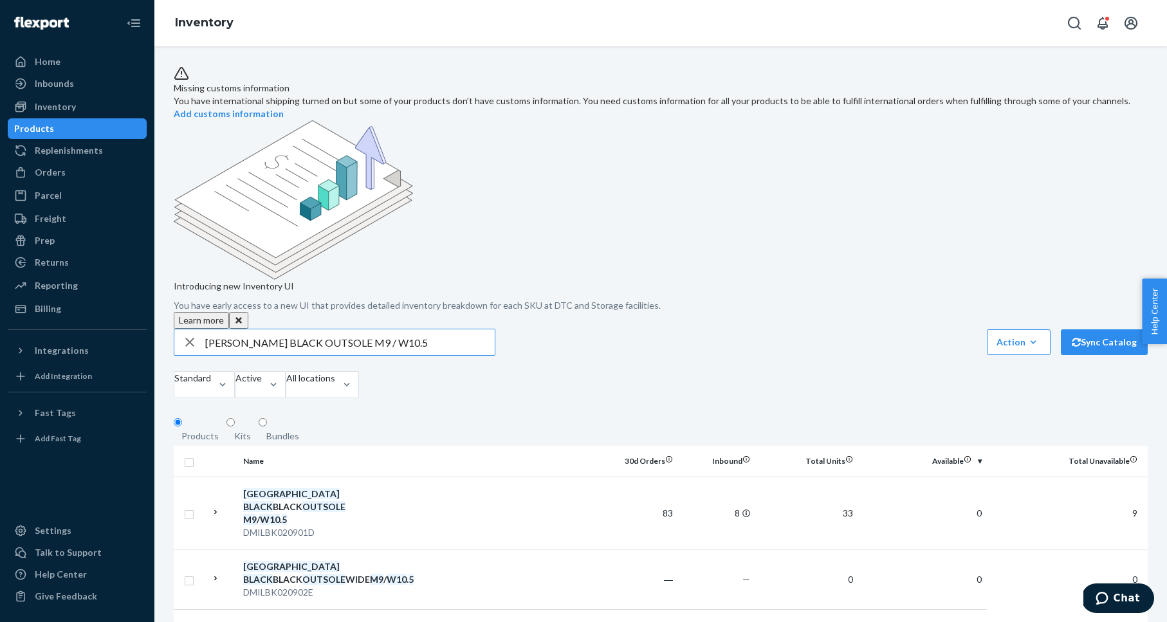
click at [262, 329] on input "[PERSON_NAME] BLACK OUTSOLE M9 / W10.5" at bounding box center [350, 342] width 290 height 26
click at [261, 329] on input "[PERSON_NAME] BLACK OUTSOLE M9 / W10.5" at bounding box center [350, 342] width 290 height 26
click at [262, 329] on input "[PERSON_NAME] BLACK OUTSOLE M9 / W10.5" at bounding box center [350, 342] width 290 height 26
click at [261, 329] on input "[PERSON_NAME] BLACK OUTSOLE M9 / W10.5" at bounding box center [350, 342] width 290 height 26
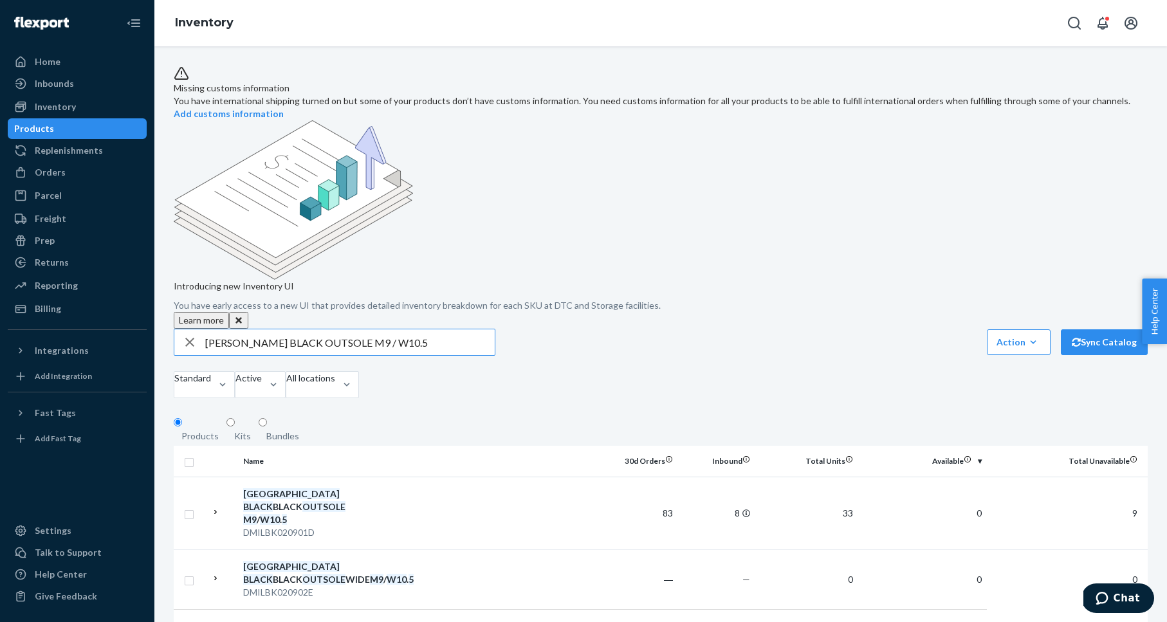
click at [261, 329] on input "[PERSON_NAME] BLACK OUTSOLE M9 / W10.5" at bounding box center [350, 342] width 290 height 26
type input "[PERSON_NAME] M13 / W14.5"
click at [280, 501] on em "MERLOT" at bounding box center [261, 506] width 37 height 11
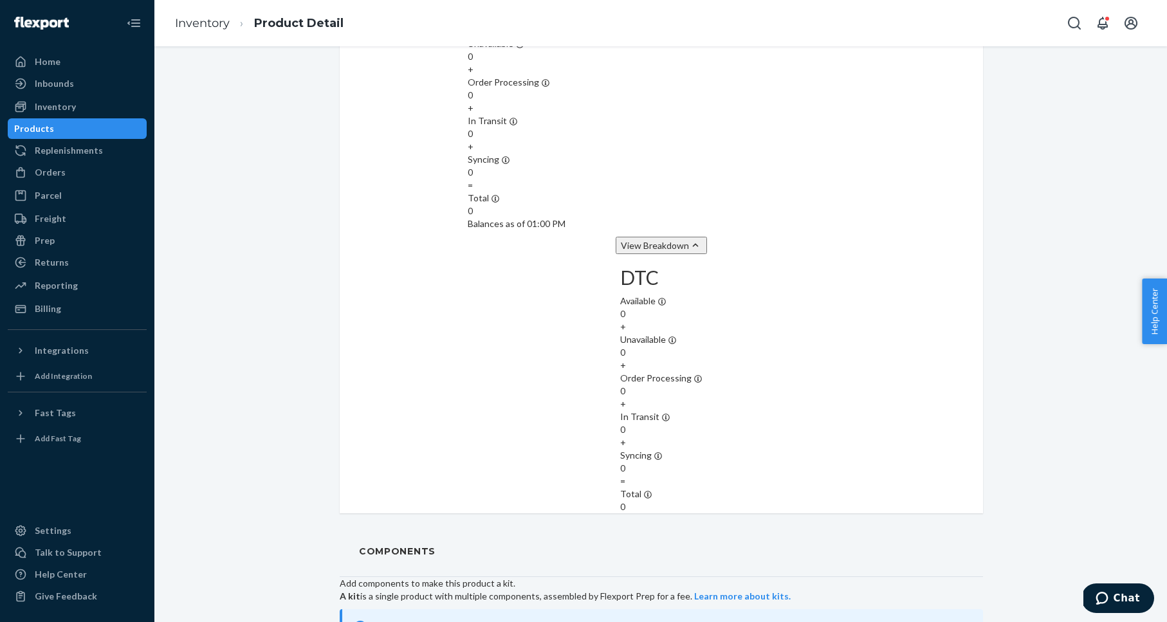
scroll to position [1142, 0]
drag, startPoint x: 241, startPoint y: 180, endPoint x: 112, endPoint y: 120, distance: 142.2
click at [90, 108] on div "Inventory" at bounding box center [77, 107] width 136 height 18
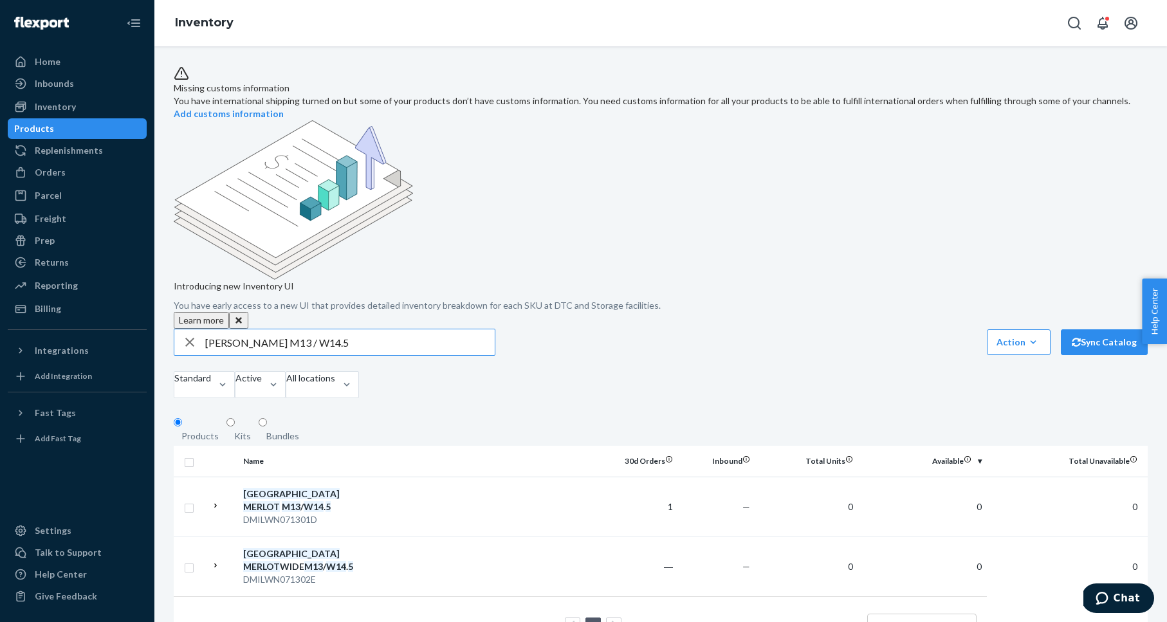
click at [248, 329] on input "[PERSON_NAME] M13 / W14.5" at bounding box center [350, 342] width 290 height 26
type input "MILAN GRANITE M8.5 / W10"
click at [340, 488] on div "MILAN GRANITE M8 . 5 / W10" at bounding box center [310, 501] width 134 height 26
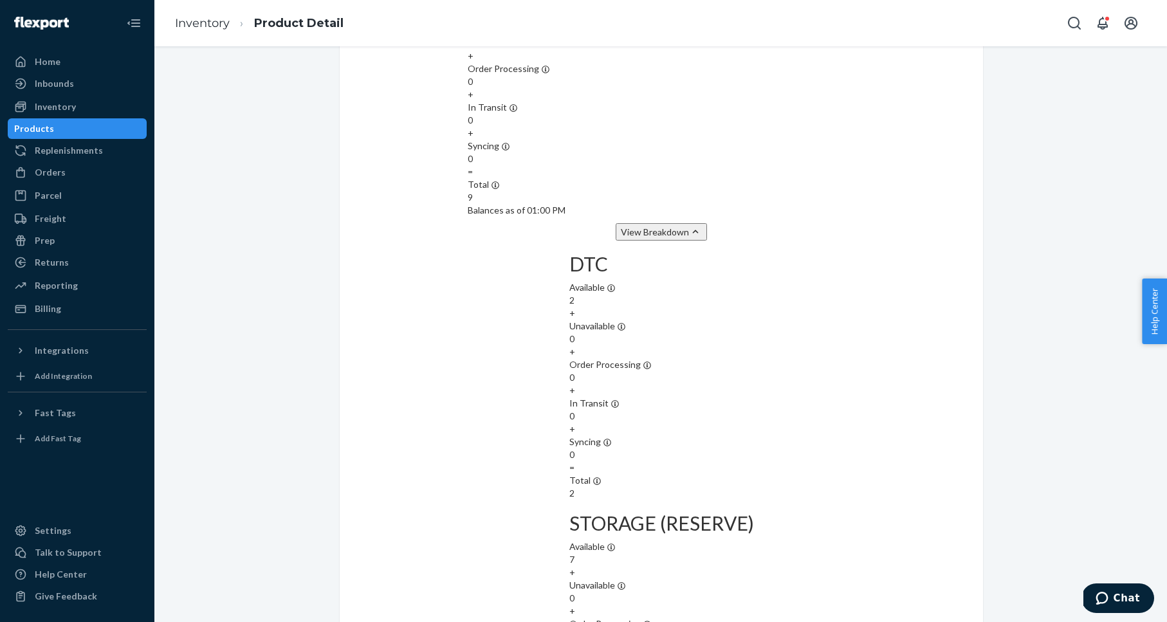
scroll to position [1259, 0]
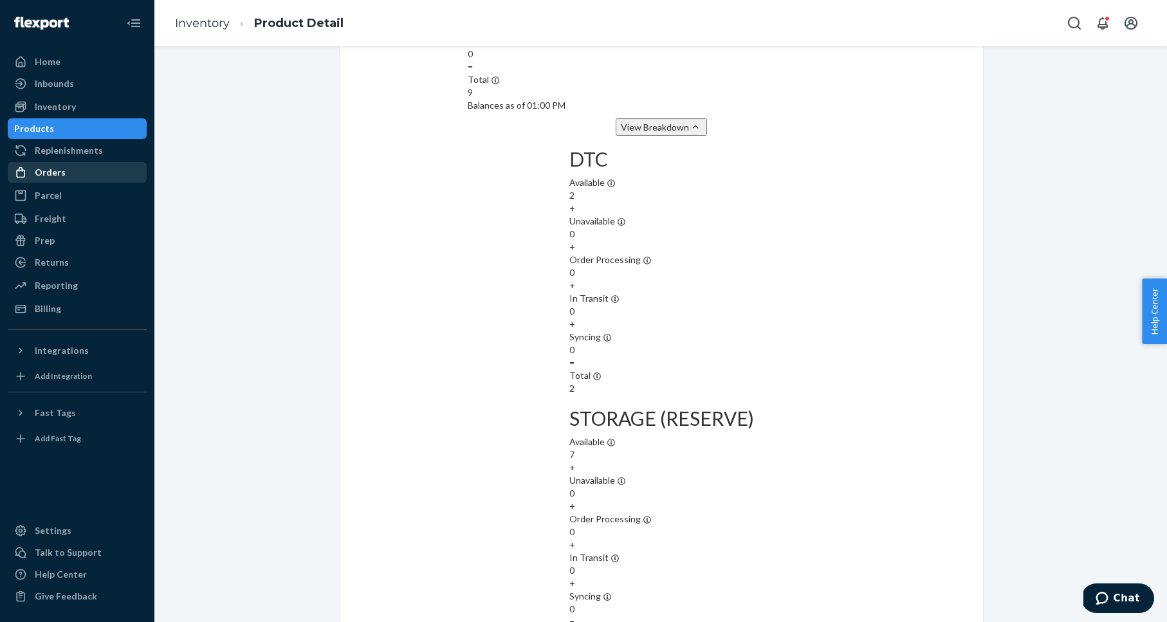
click at [59, 171] on div "Orders" at bounding box center [50, 172] width 31 height 13
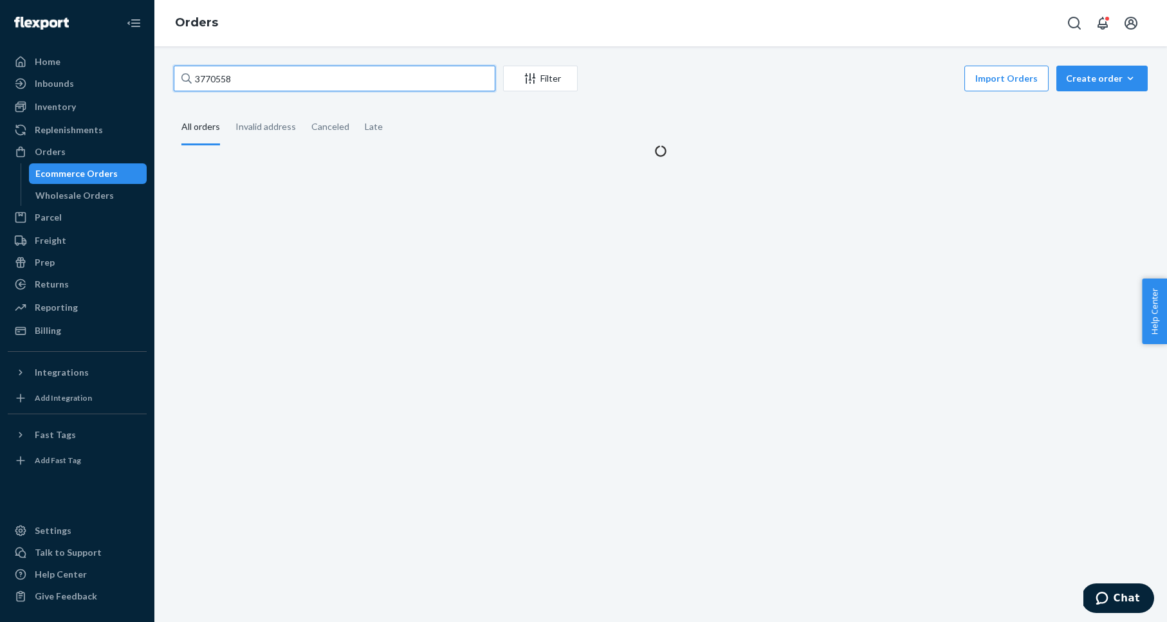
click at [284, 79] on input "3770558" at bounding box center [335, 79] width 322 height 26
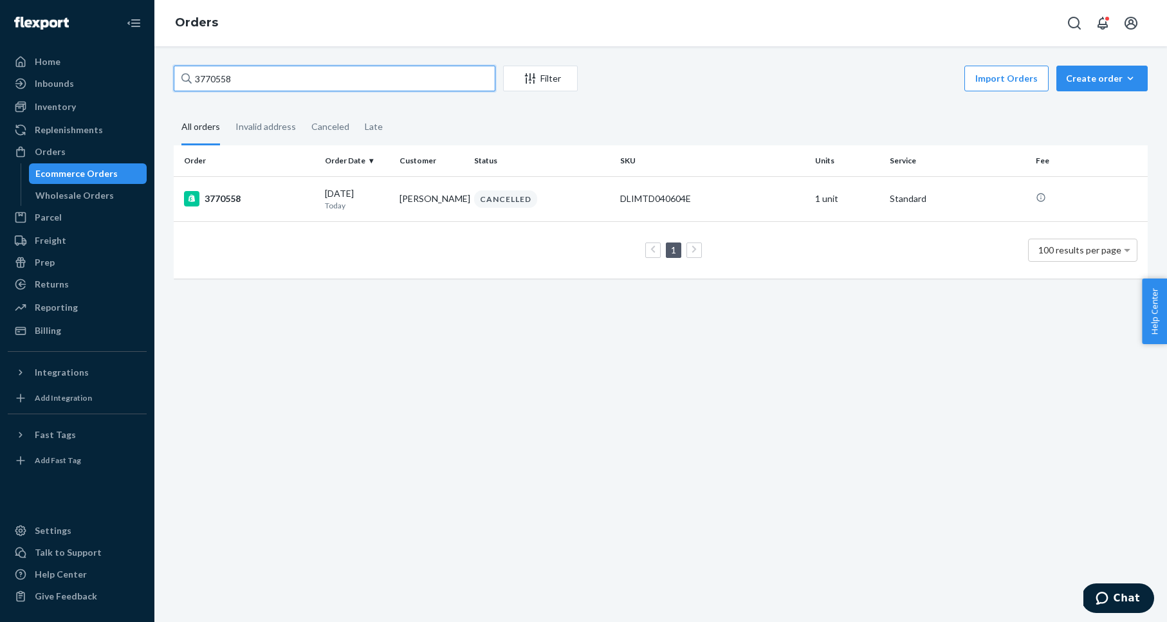
click at [284, 79] on input "3770558" at bounding box center [335, 79] width 322 height 26
paste input "64557"
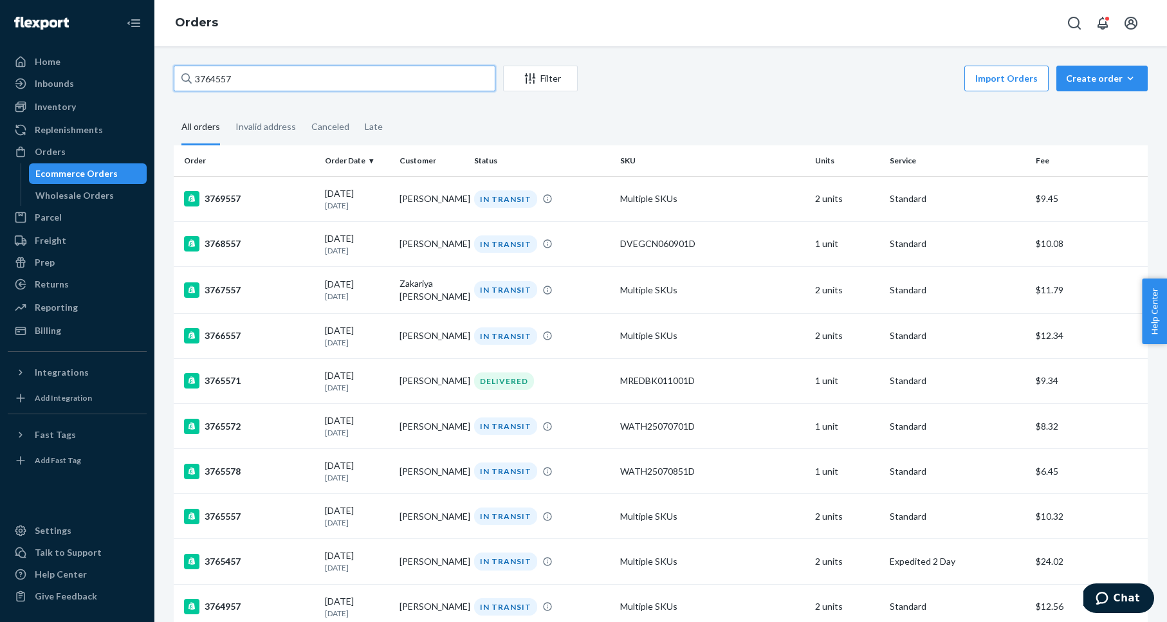
click at [234, 83] on input "3764557" at bounding box center [335, 79] width 322 height 26
paste input "ATHENS BLUE MIST M8 / W9.5"
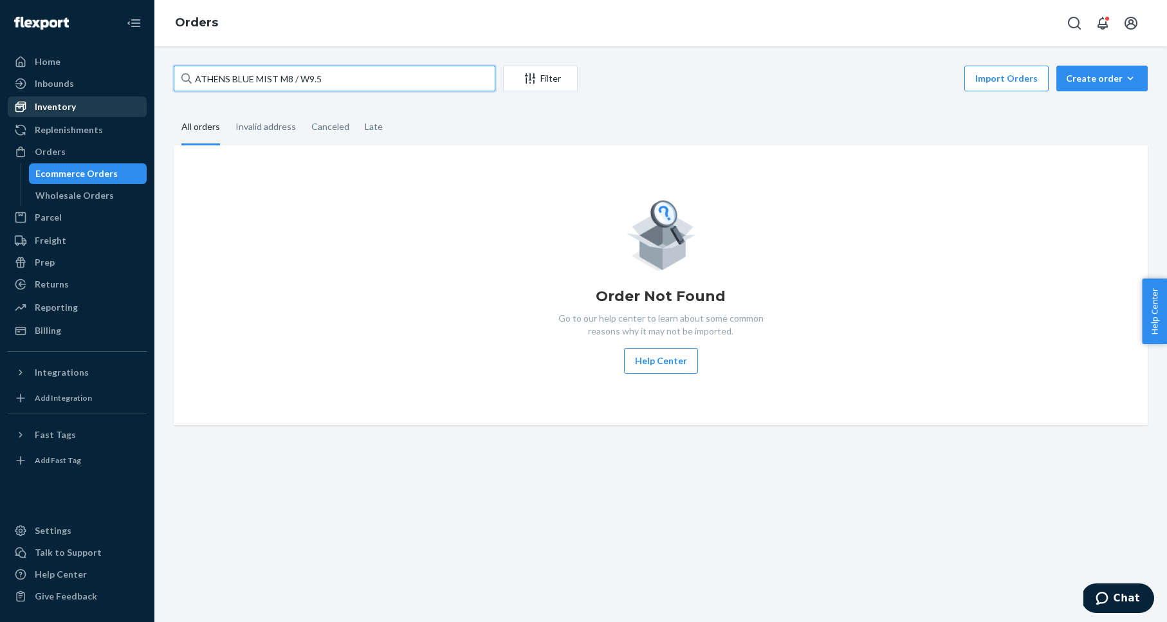
type input "ATHENS BLUE MIST M8 / W9.5"
click at [64, 103] on div "Inventory" at bounding box center [55, 106] width 41 height 13
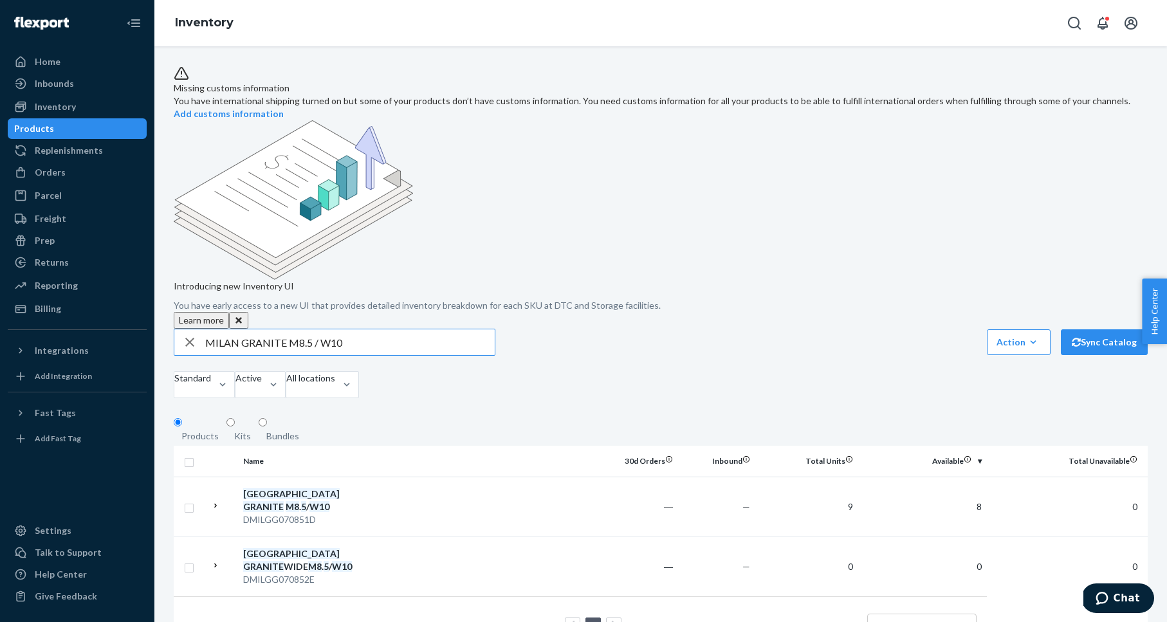
click at [268, 329] on input "MILAN GRANITE M8.5 / W10" at bounding box center [350, 342] width 290 height 26
type input "ATHENS BLUE MIST M8 / W9.5"
click at [326, 548] on div "ATHENS BLUE MIST M8 / W9 . 5" at bounding box center [310, 561] width 134 height 26
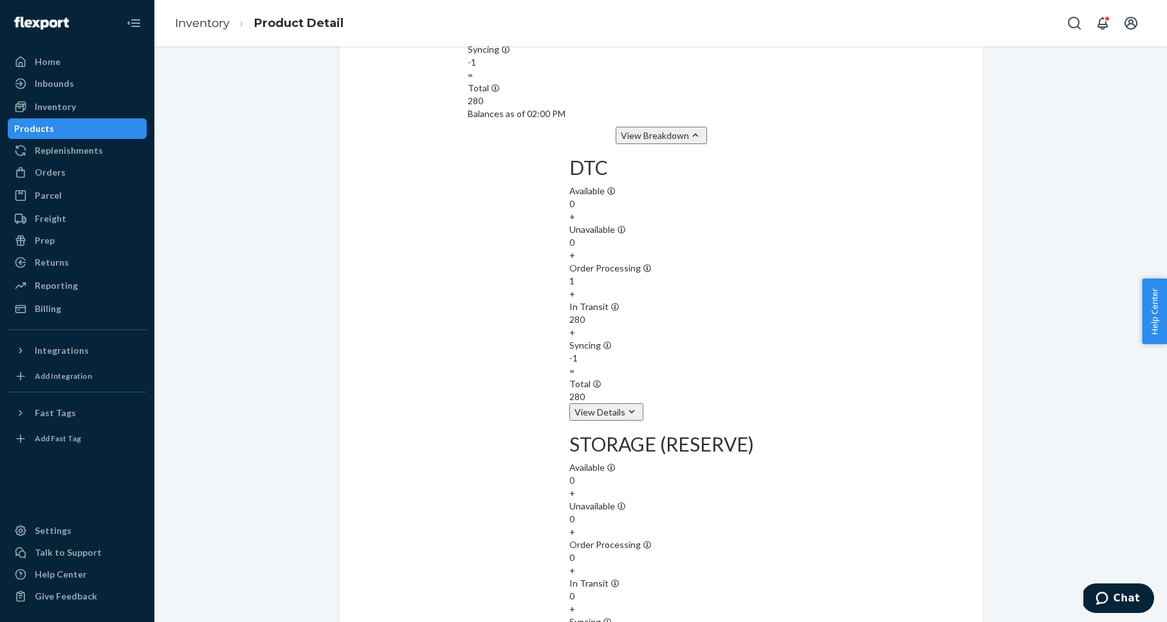
scroll to position [1293, 0]
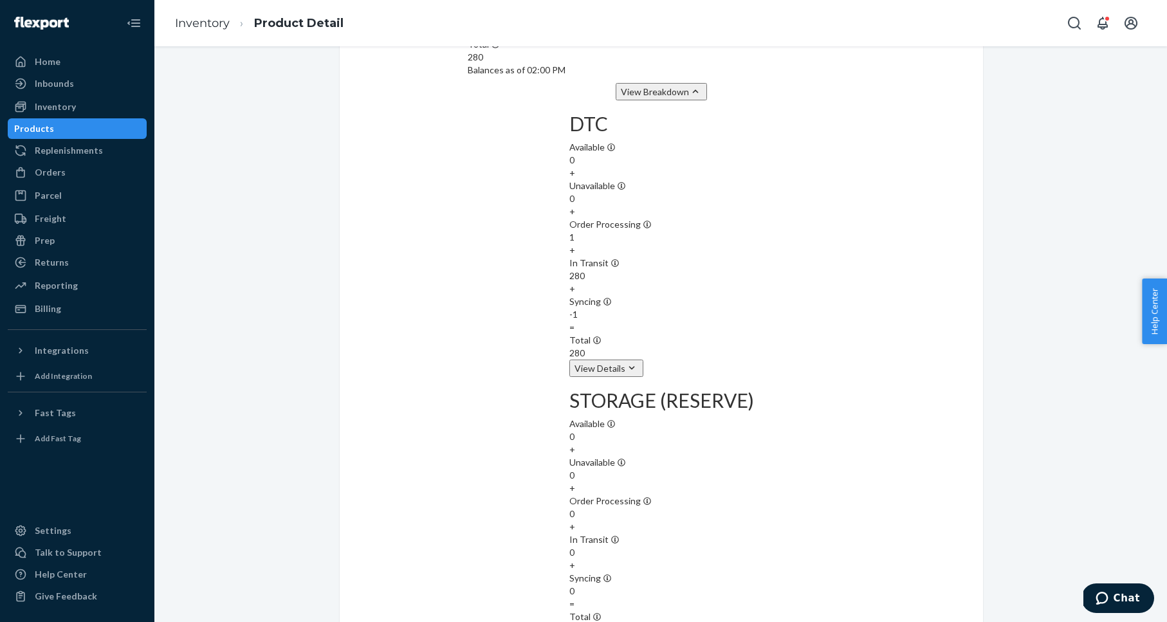
drag, startPoint x: 299, startPoint y: 170, endPoint x: 273, endPoint y: 165, distance: 26.1
click at [97, 108] on div "Inventory" at bounding box center [77, 107] width 136 height 18
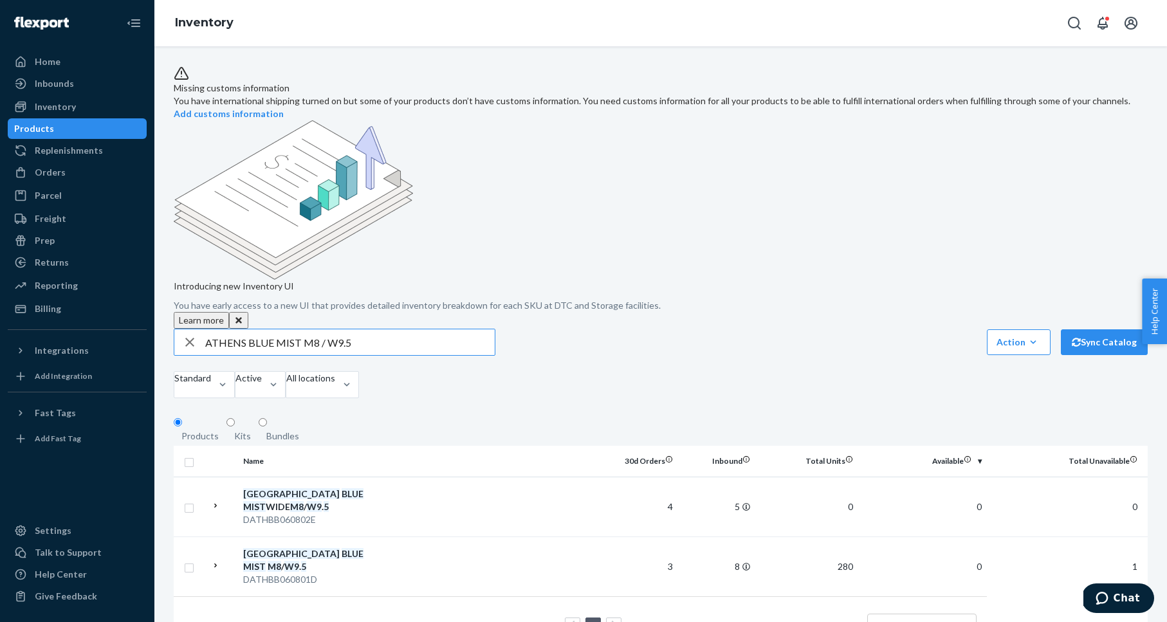
click at [263, 329] on input "ATHENS BLUE MIST M8 / W9.5" at bounding box center [350, 342] width 290 height 26
click at [262, 329] on input "ATHENS BLUE MIST M8 / W9.5" at bounding box center [350, 342] width 290 height 26
click at [252, 329] on input "ATHENS BLUE MIST M8 / W9.5" at bounding box center [350, 342] width 290 height 26
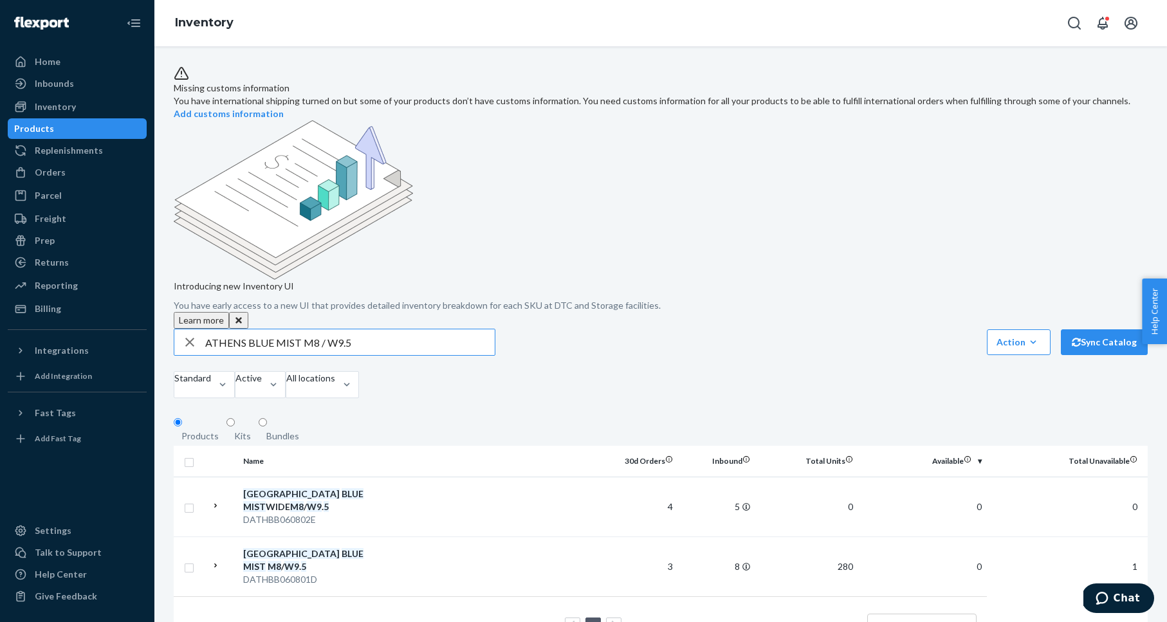
click at [250, 329] on input "ATHENS BLUE MIST M8 / W9.5" at bounding box center [350, 342] width 290 height 26
click at [249, 329] on input "ATHENS BLUE MIST M8 / W9.5" at bounding box center [350, 342] width 290 height 26
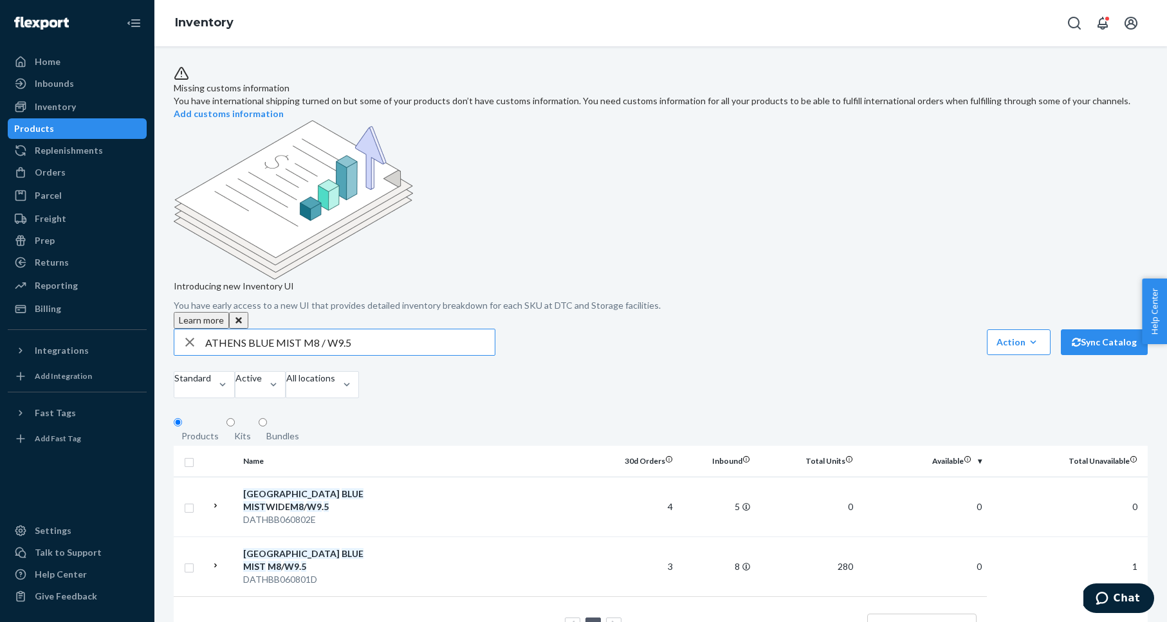
click at [241, 329] on input "ATHENS BLUE MIST M8 / W9.5" at bounding box center [350, 342] width 290 height 26
click at [240, 329] on input "ATHENS BLUE MIST M8 / W9.5" at bounding box center [350, 342] width 290 height 26
type input "[PERSON_NAME] M11.5 / W13"
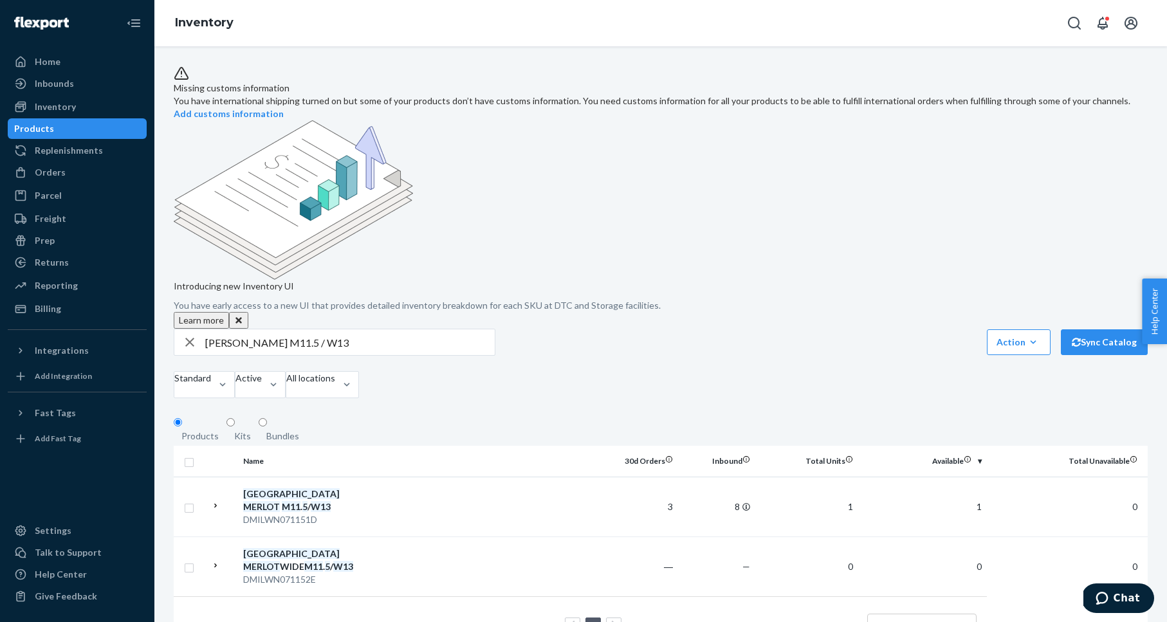
click at [301, 501] on em "M11" at bounding box center [291, 506] width 19 height 11
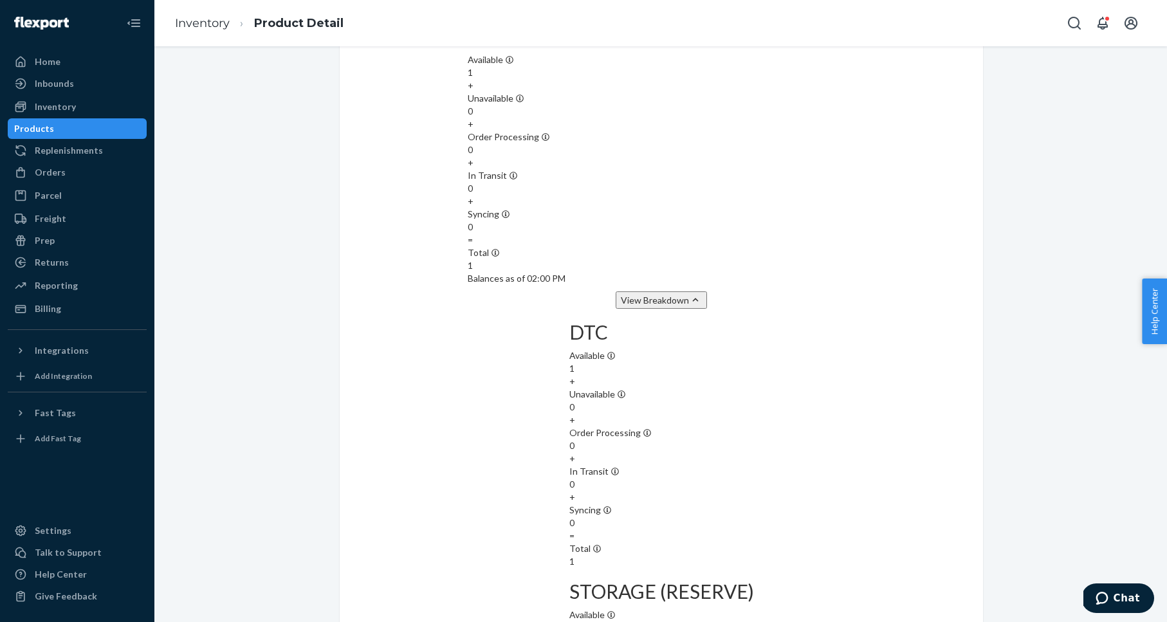
scroll to position [1259, 0]
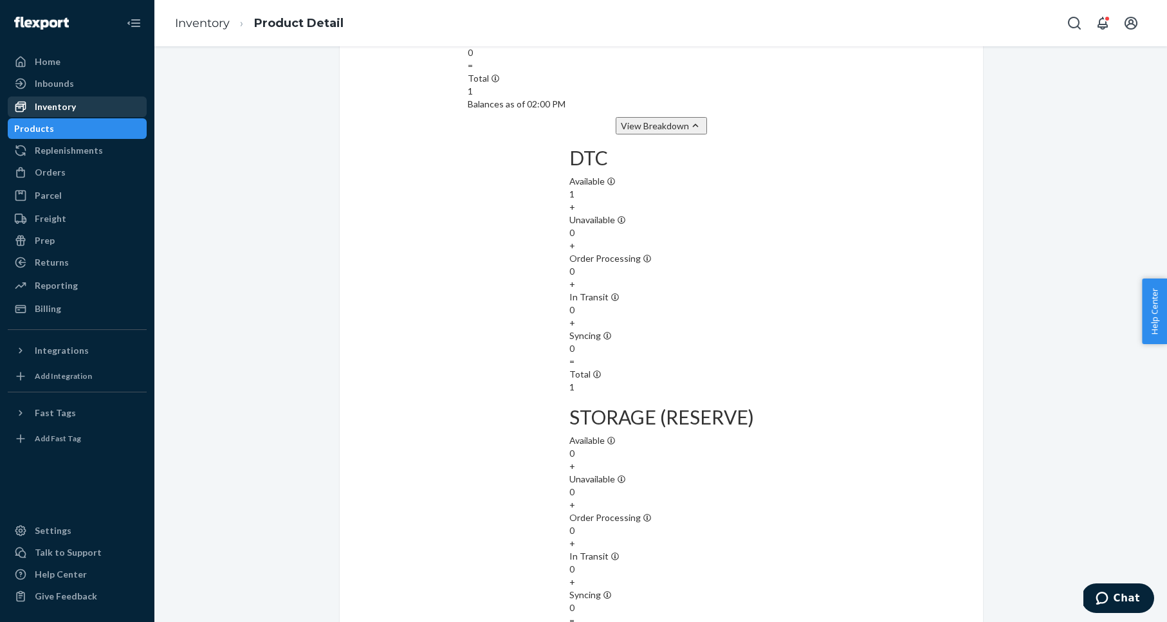
click at [133, 103] on div "Inventory" at bounding box center [77, 107] width 136 height 18
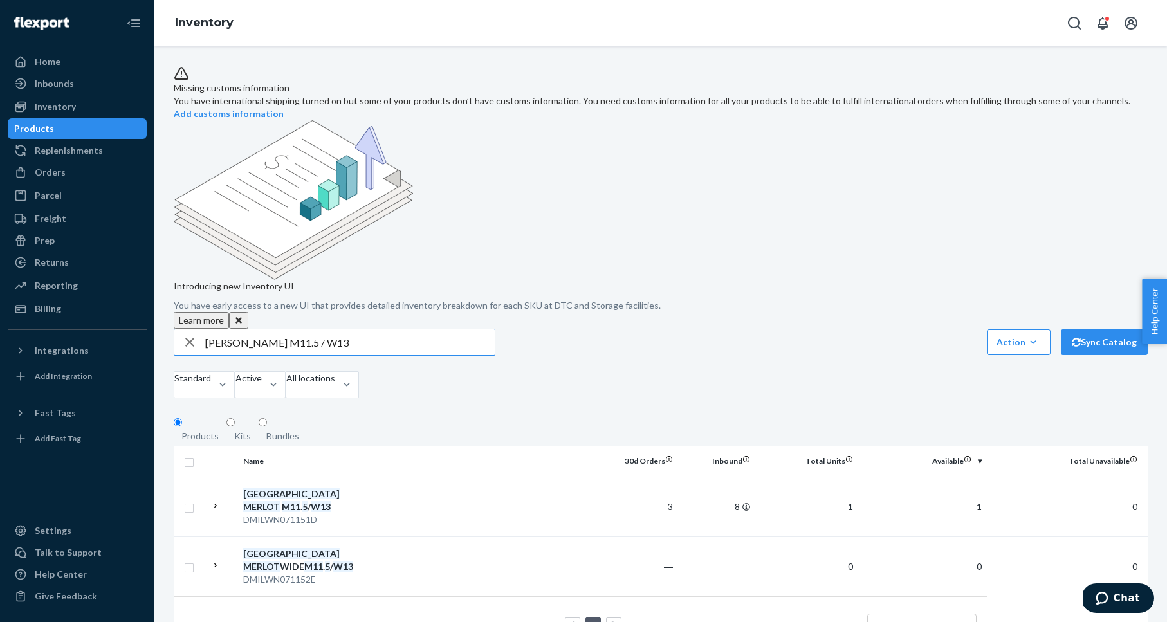
click at [270, 329] on input "[PERSON_NAME] M11.5 / W13" at bounding box center [350, 342] width 290 height 26
drag, startPoint x: 270, startPoint y: 264, endPoint x: 259, endPoint y: 257, distance: 13.6
click at [270, 329] on input "[PERSON_NAME] M11.5 / W13" at bounding box center [350, 342] width 290 height 26
click at [91, 173] on div "Orders" at bounding box center [77, 172] width 136 height 18
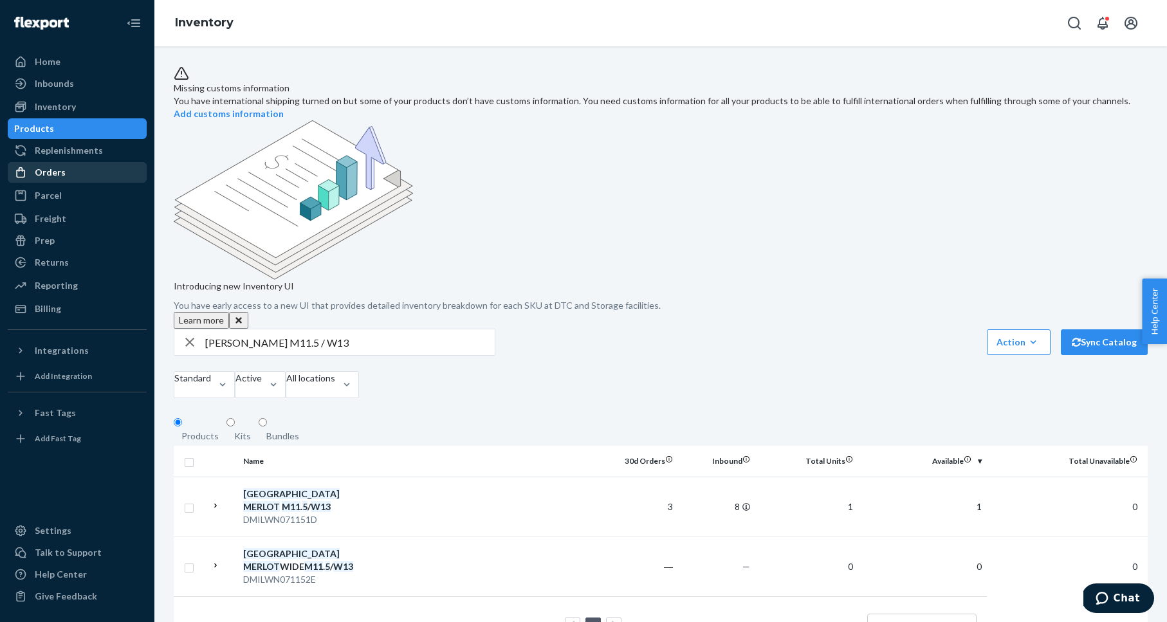
click at [91, 173] on div "Orders Ecommerce Orders Wholesale Orders" at bounding box center [77, 173] width 139 height 22
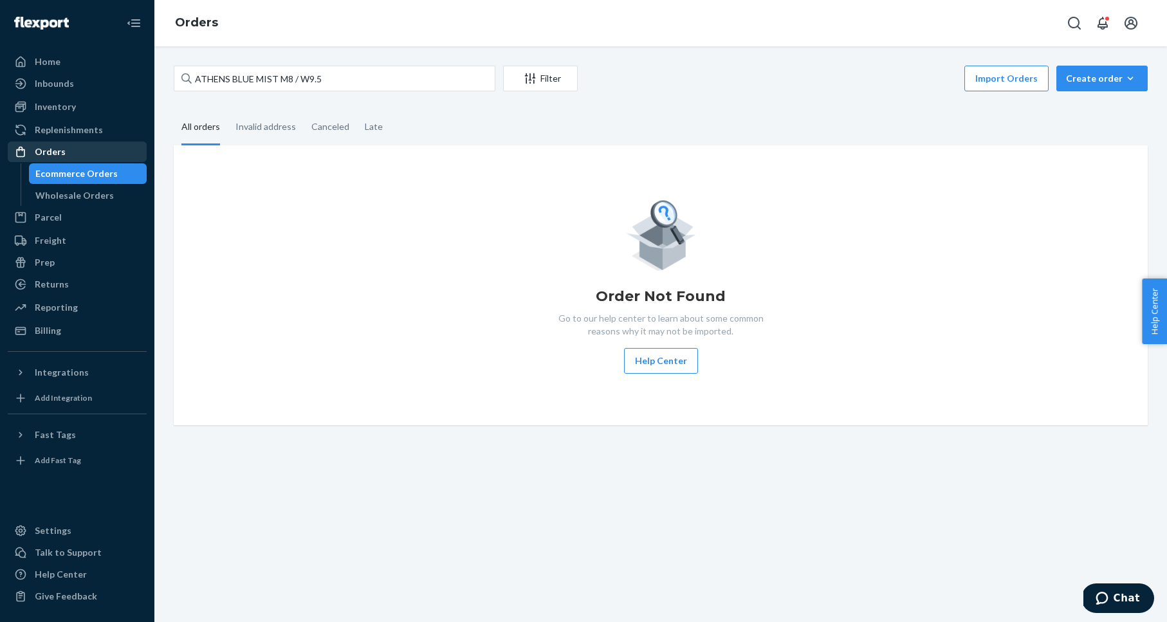
click at [48, 156] on div "Orders" at bounding box center [50, 151] width 31 height 13
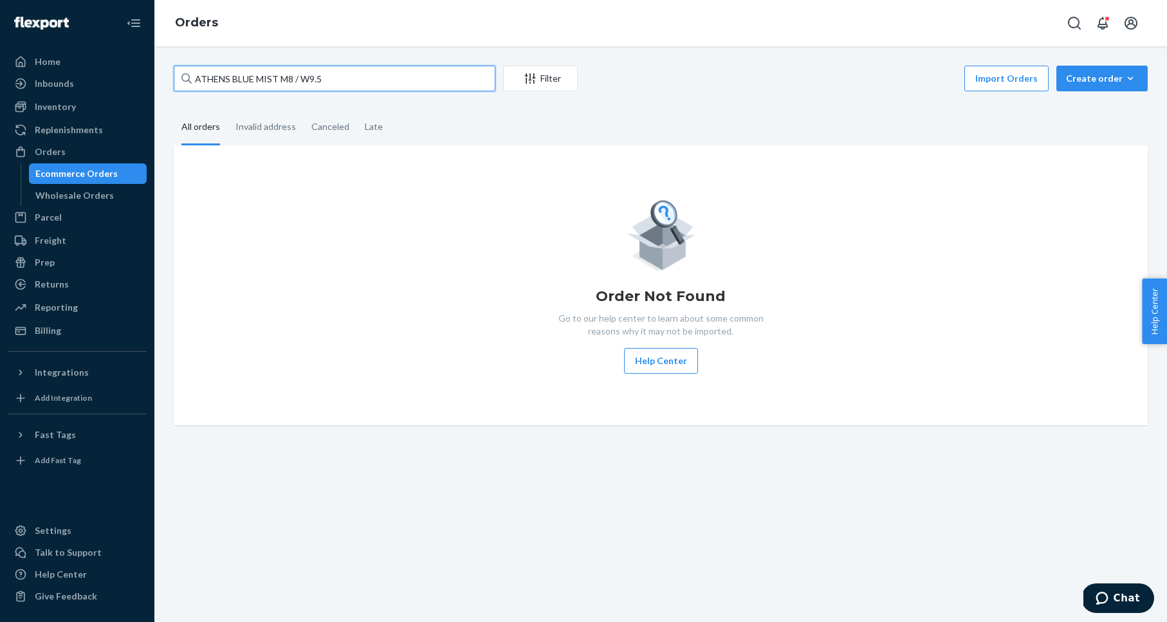
click at [366, 73] on input "ATHENS BLUE MIST M8 / W9.5" at bounding box center [335, 79] width 322 height 26
paste input "3770558"
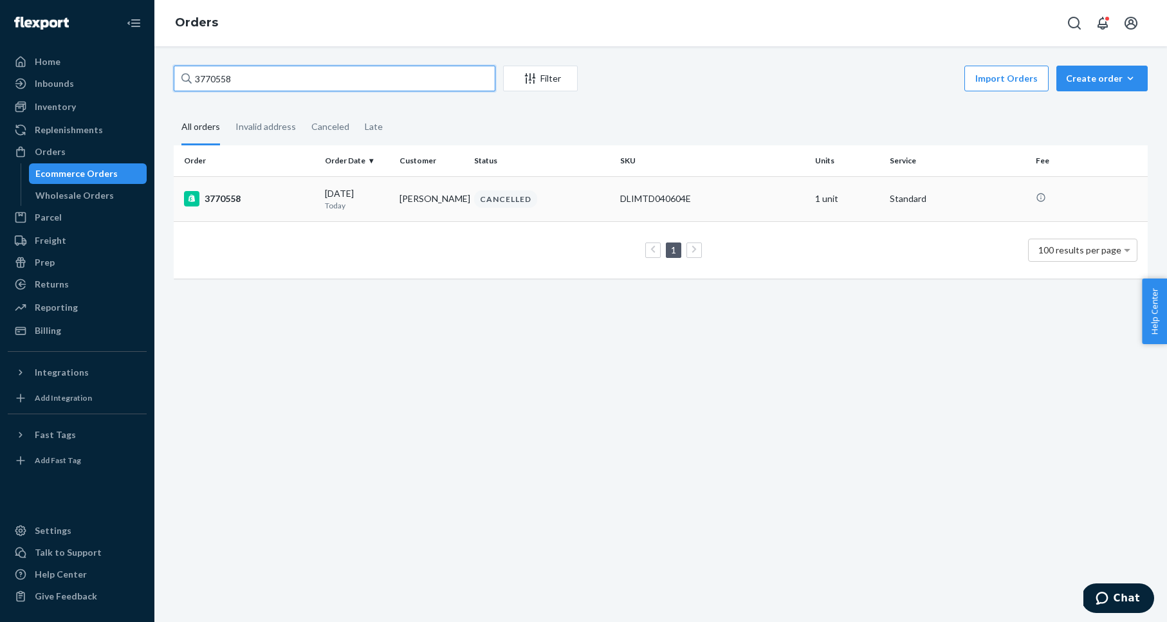
type input "3770558"
click at [228, 196] on div "3770558" at bounding box center [249, 198] width 131 height 15
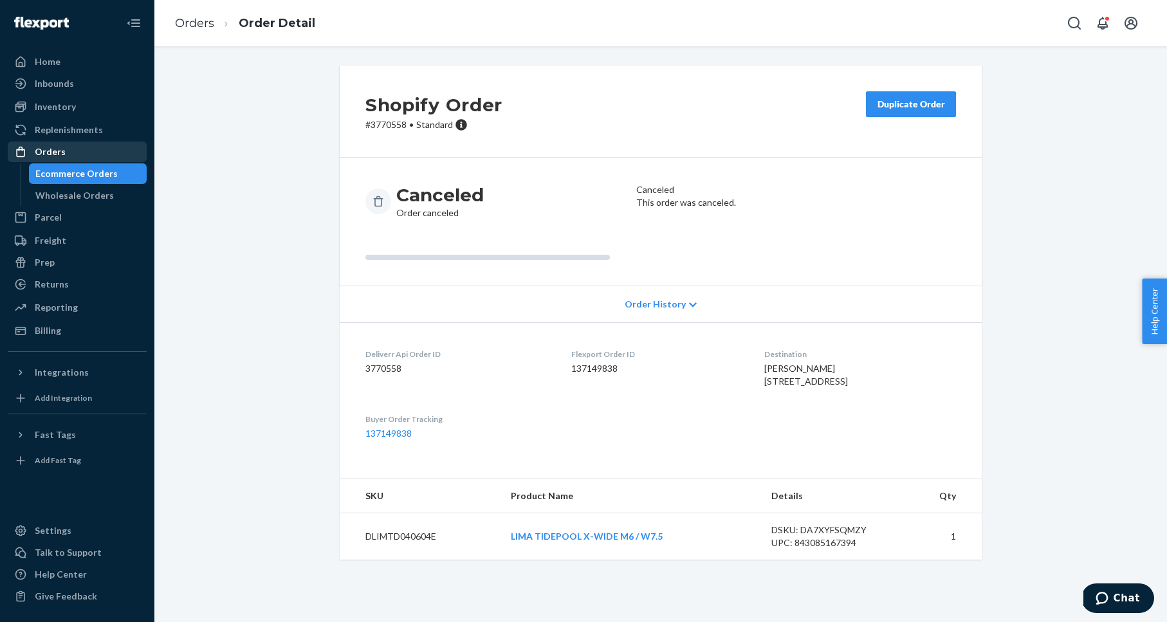
click at [115, 161] on link "Orders" at bounding box center [77, 152] width 139 height 21
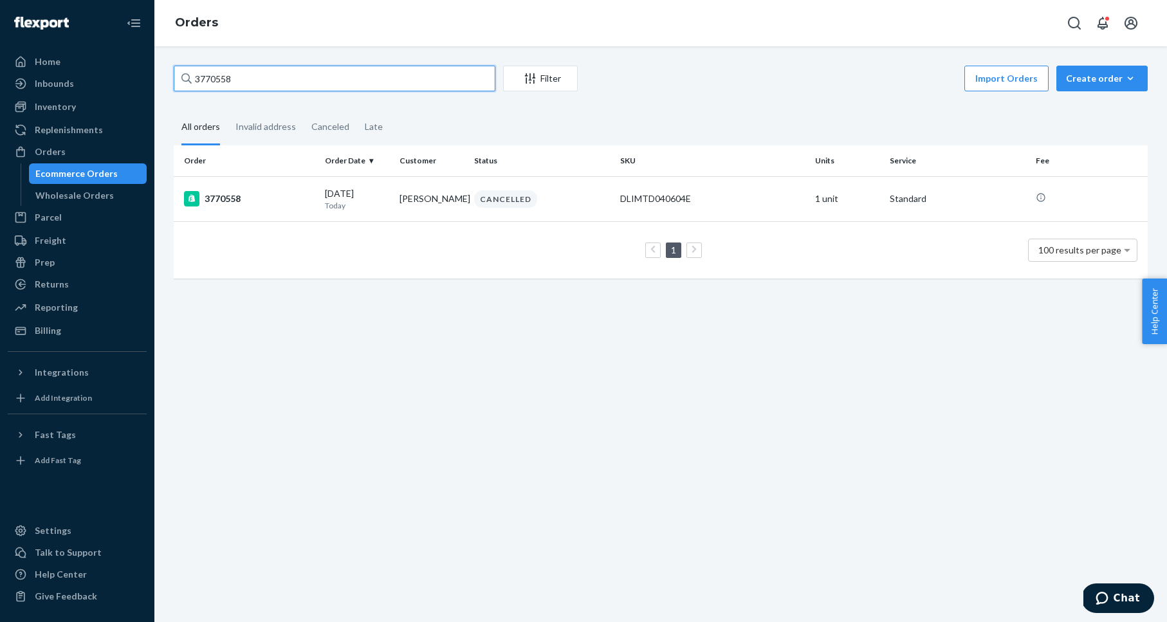
click at [247, 86] on input "3770558" at bounding box center [335, 79] width 322 height 26
click at [246, 86] on input "3770558" at bounding box center [335, 79] width 322 height 26
paste input "RJBKBVJHLX"
type input "RJBKBVJHLX"
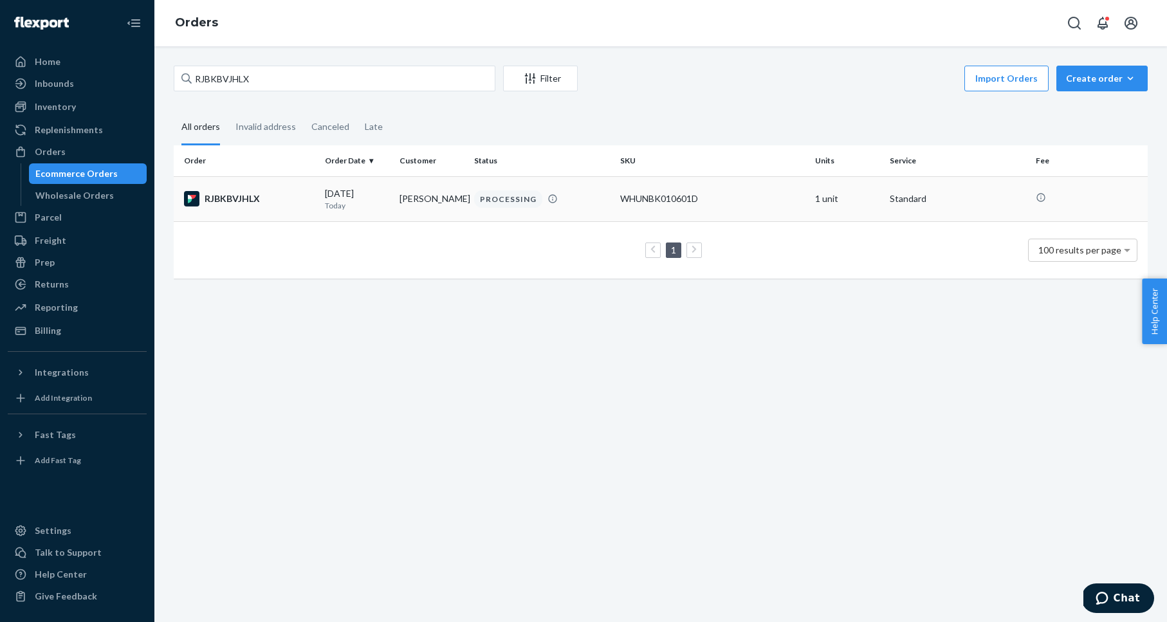
click at [233, 196] on div "RJBKBVJHLX" at bounding box center [249, 198] width 131 height 15
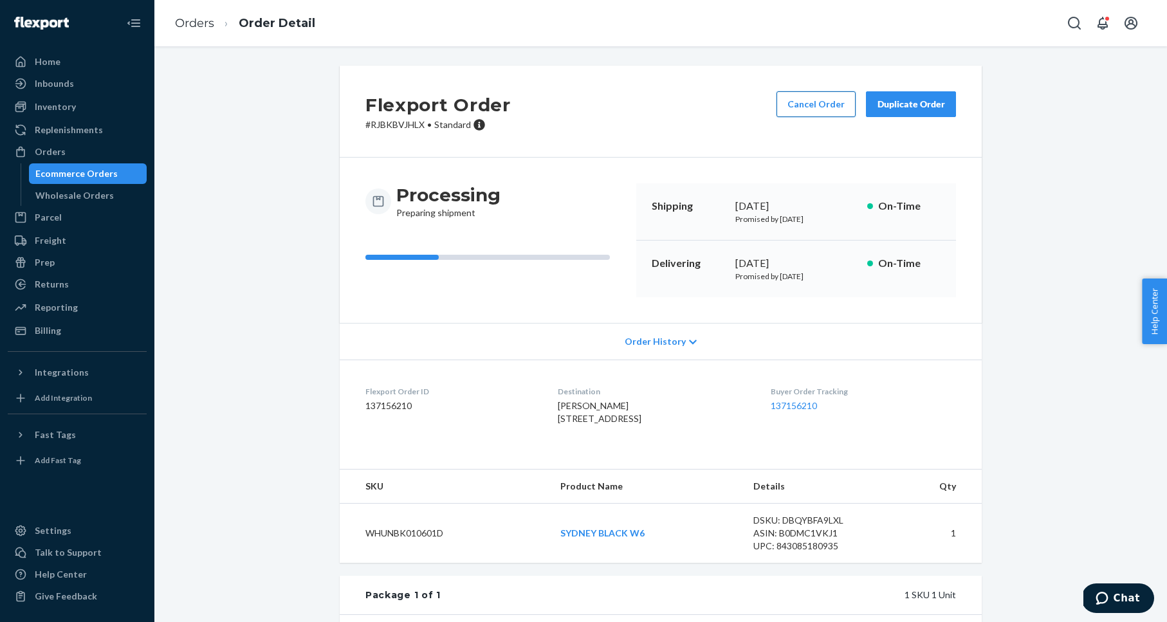
click at [812, 107] on button "Cancel Order" at bounding box center [816, 104] width 79 height 26
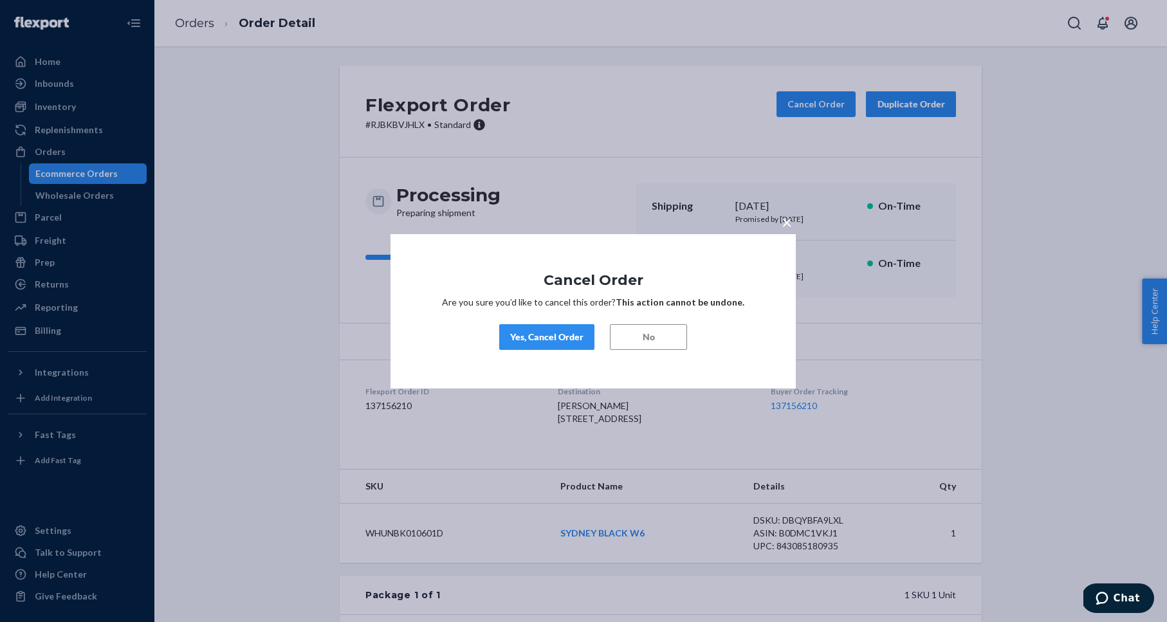
click at [532, 337] on div "Yes, Cancel Order" at bounding box center [546, 337] width 73 height 13
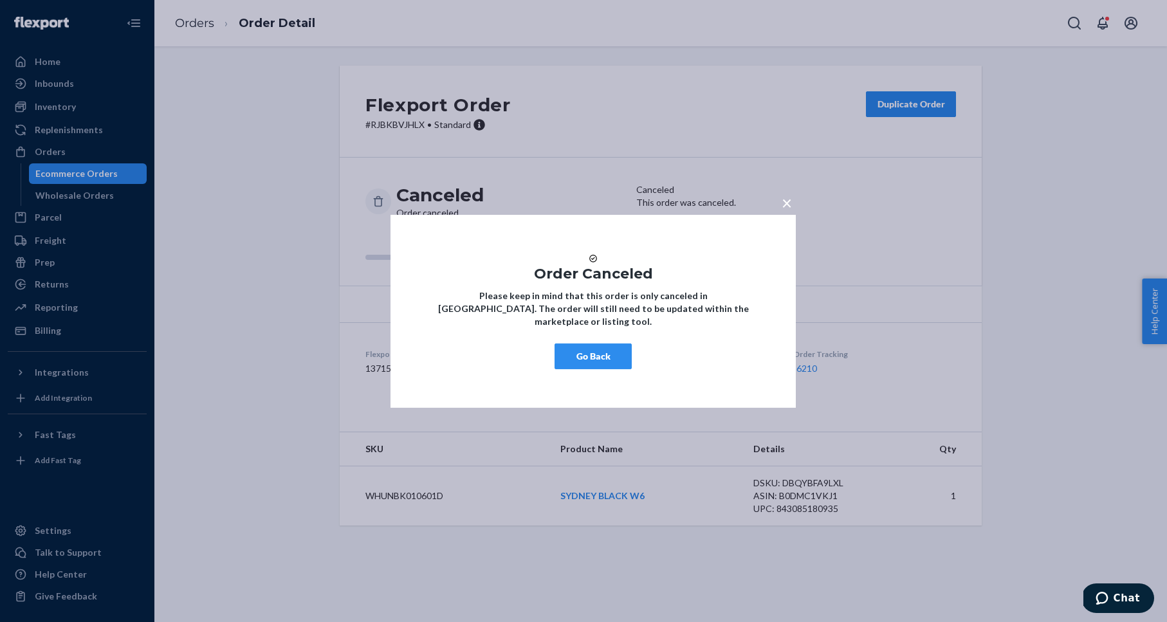
click at [786, 198] on span "×" at bounding box center [787, 202] width 10 height 22
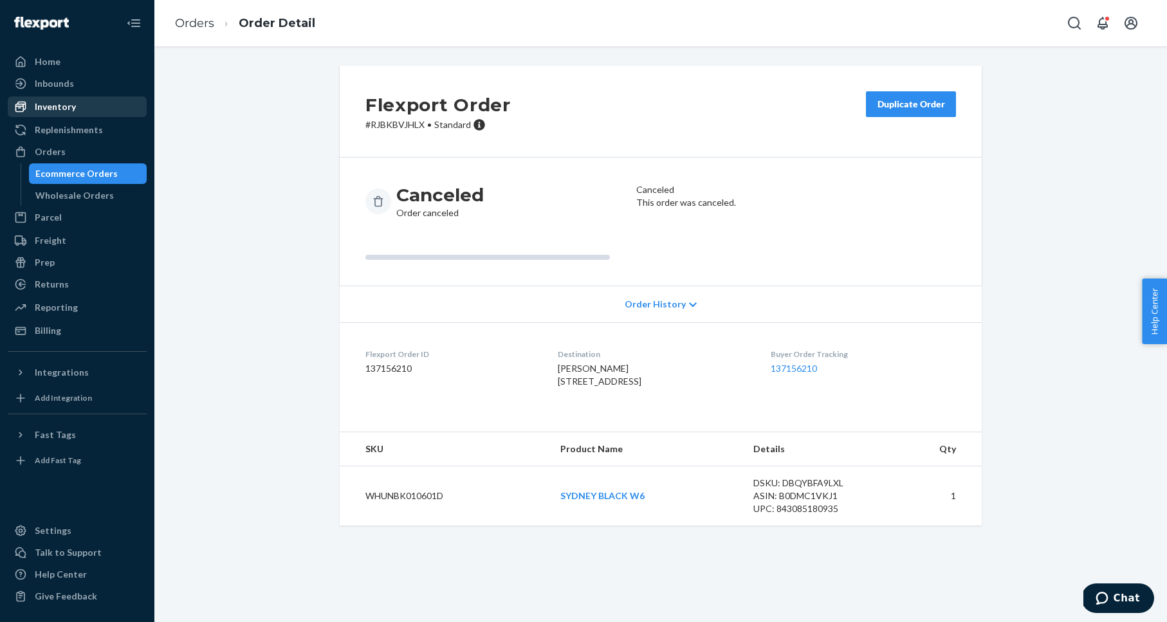
drag, startPoint x: 222, startPoint y: 174, endPoint x: 116, endPoint y: 116, distance: 120.4
click at [219, 172] on div "Flexport Order # RJBKBVJHLX • Standard Duplicate Order Canceled Order canceled …" at bounding box center [661, 304] width 994 height 476
click at [107, 109] on div "Inventory" at bounding box center [77, 107] width 136 height 18
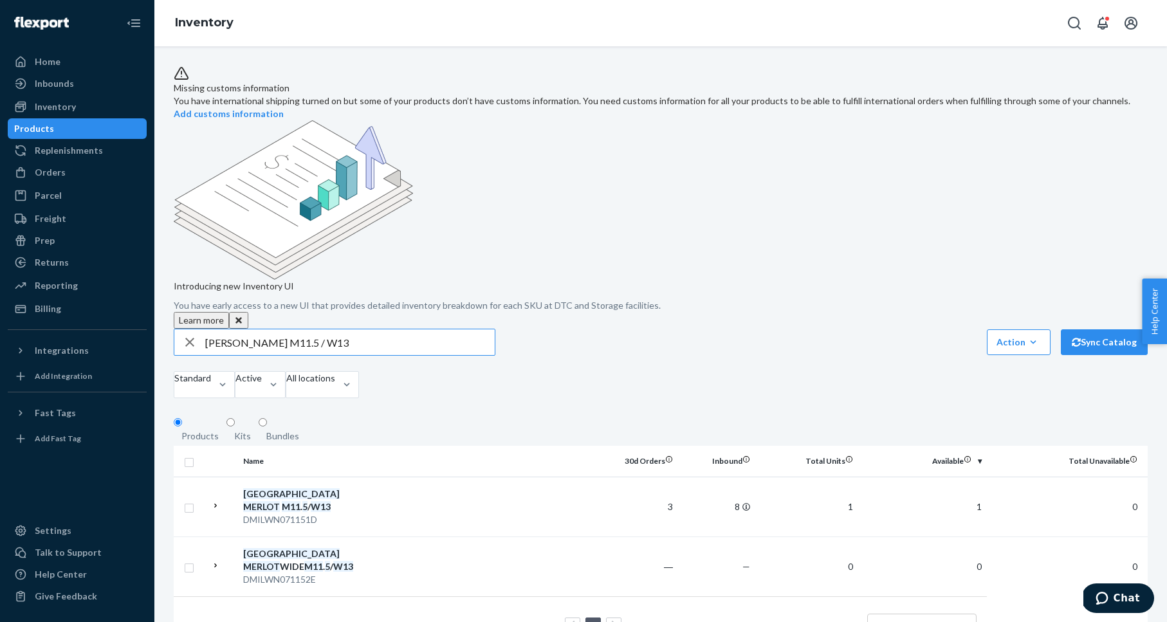
click at [274, 329] on input "[PERSON_NAME] M11.5 / W13" at bounding box center [350, 342] width 290 height 26
click at [273, 329] on input "[PERSON_NAME] M11.5 / W13" at bounding box center [350, 342] width 290 height 26
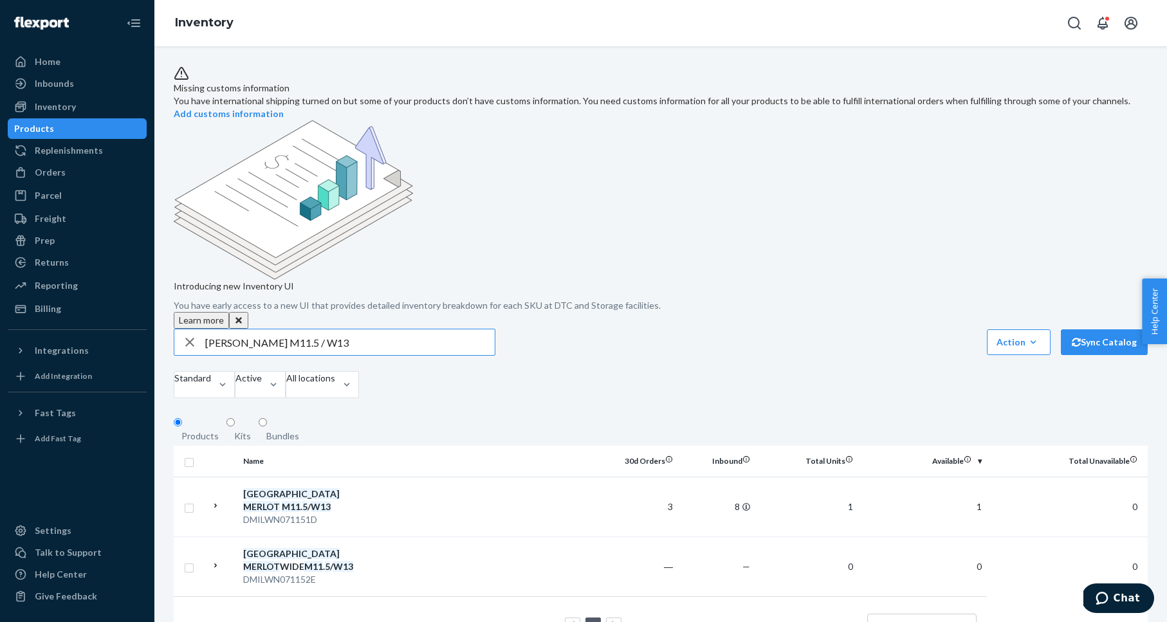
click at [273, 329] on input "[PERSON_NAME] M11.5 / W13" at bounding box center [350, 342] width 290 height 26
paste input "ATHENS BLUE MIST M7.5 / W9"
type input "ATHENS BLUE MIST M7.5 / W9"
click at [266, 561] on em "MIST" at bounding box center [254, 566] width 23 height 11
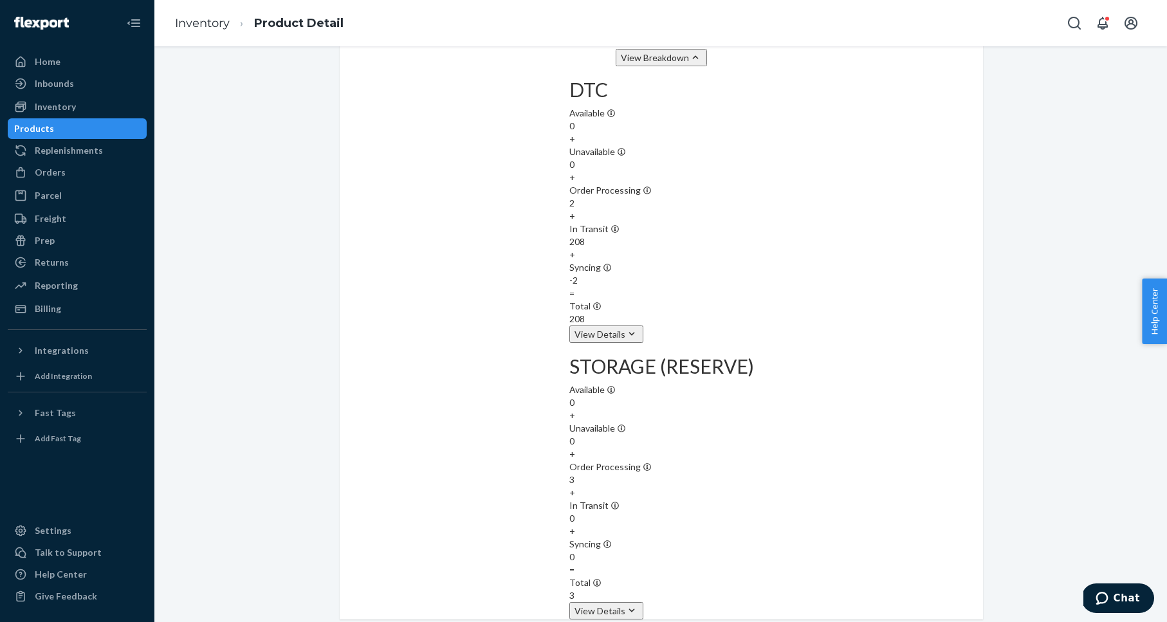
scroll to position [1326, 0]
drag, startPoint x: 208, startPoint y: 203, endPoint x: 186, endPoint y: 188, distance: 26.8
click at [69, 111] on div "Inventory" at bounding box center [55, 106] width 41 height 13
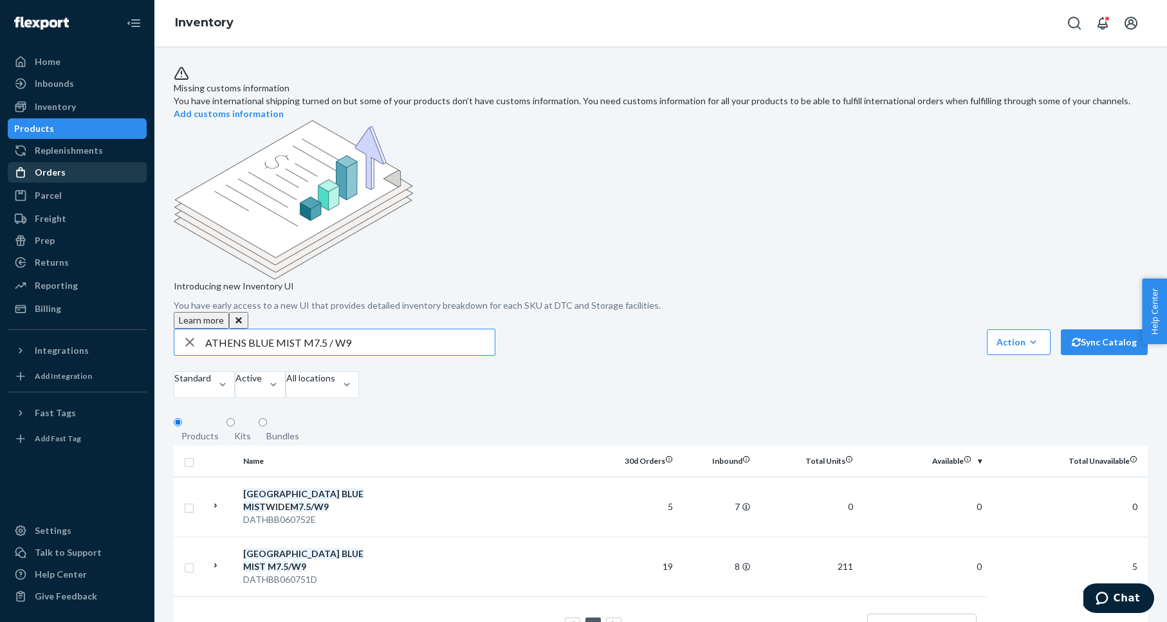
click at [71, 172] on div "Orders" at bounding box center [77, 172] width 136 height 18
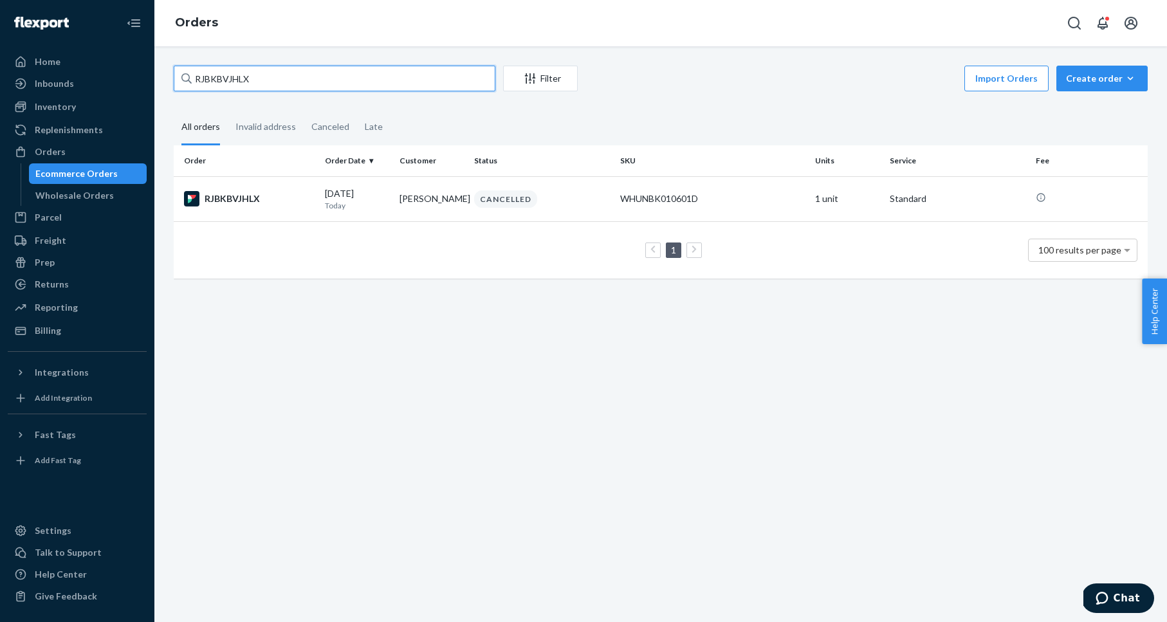
click at [313, 70] on input "RJBKBVJHLX" at bounding box center [335, 79] width 322 height 26
paste input "3765854"
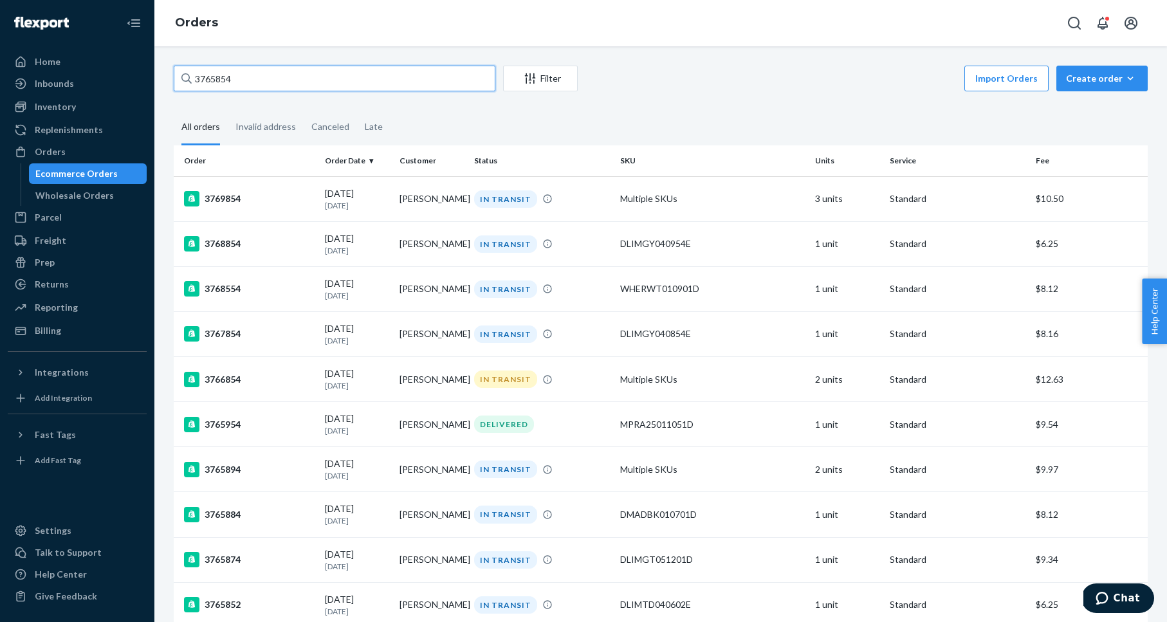
click at [207, 74] on input "3765854" at bounding box center [335, 79] width 322 height 26
click at [207, 75] on input "3765854" at bounding box center [335, 79] width 322 height 26
paste input "4021"
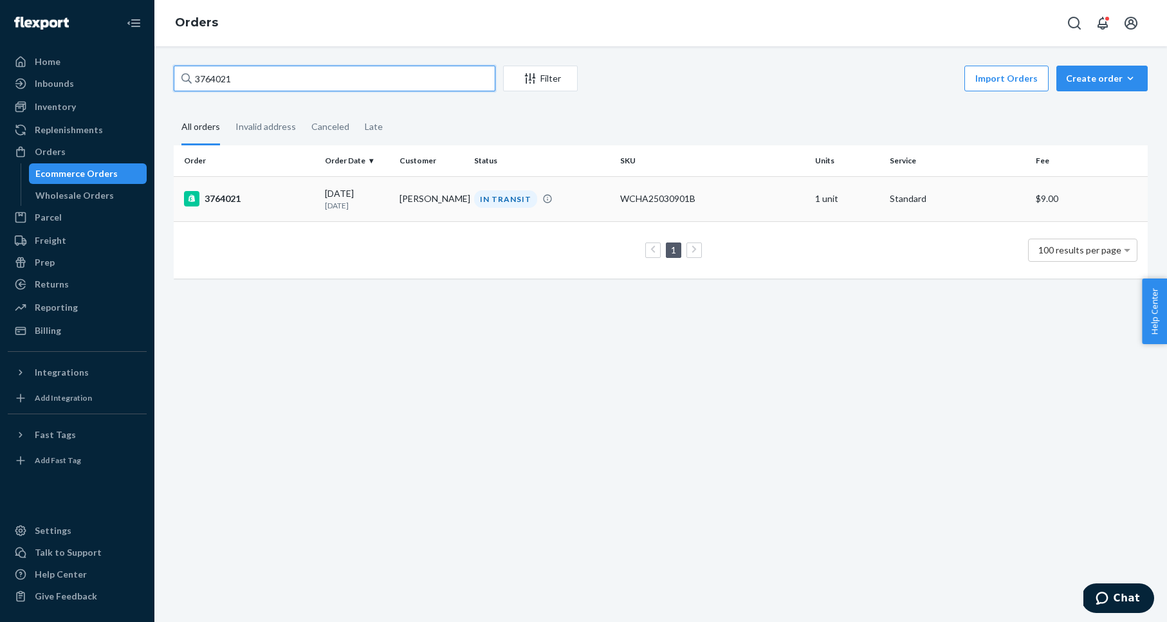
type input "3764021"
click at [230, 201] on div "3764021" at bounding box center [249, 198] width 131 height 15
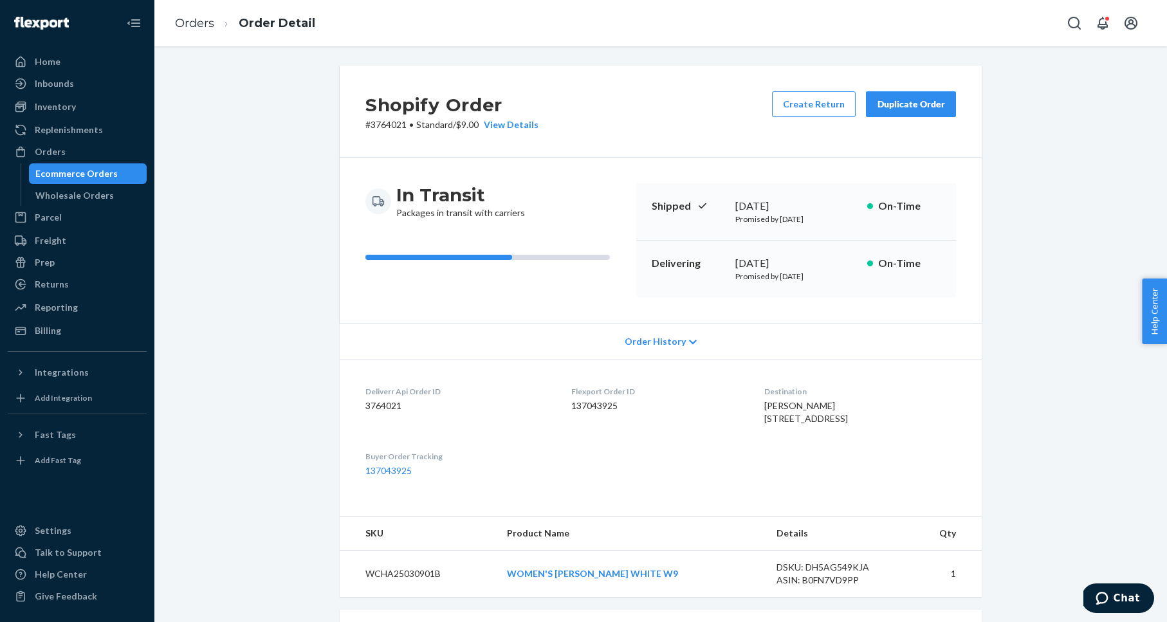
click at [937, 102] on div "Duplicate Order" at bounding box center [911, 104] width 68 height 13
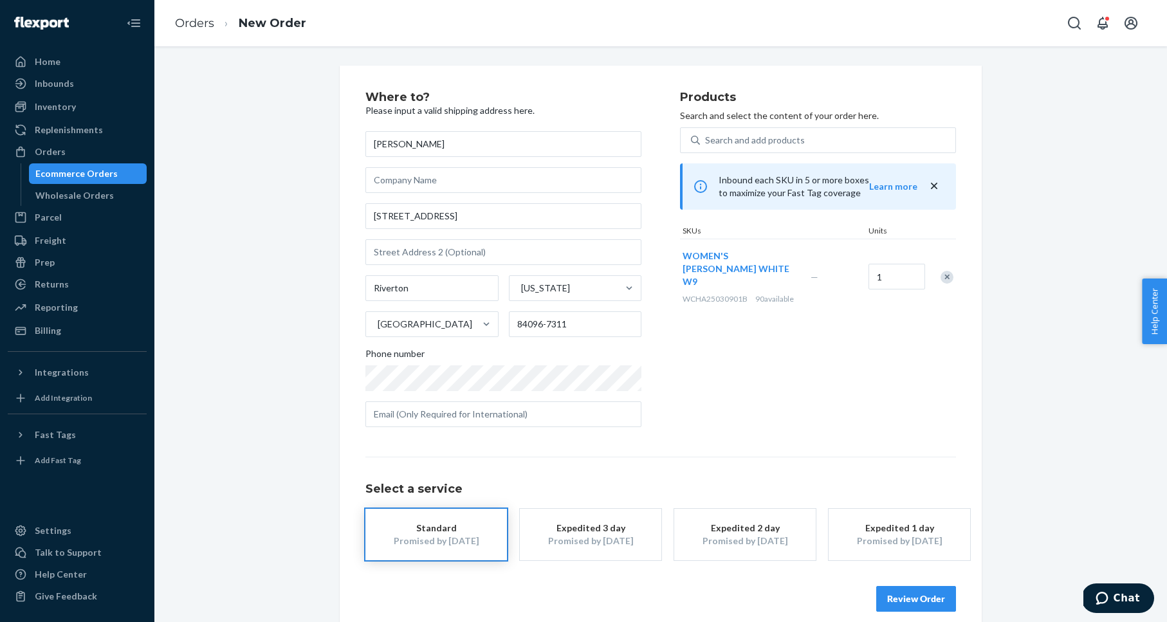
click at [948, 271] on div "Remove Item" at bounding box center [947, 277] width 13 height 13
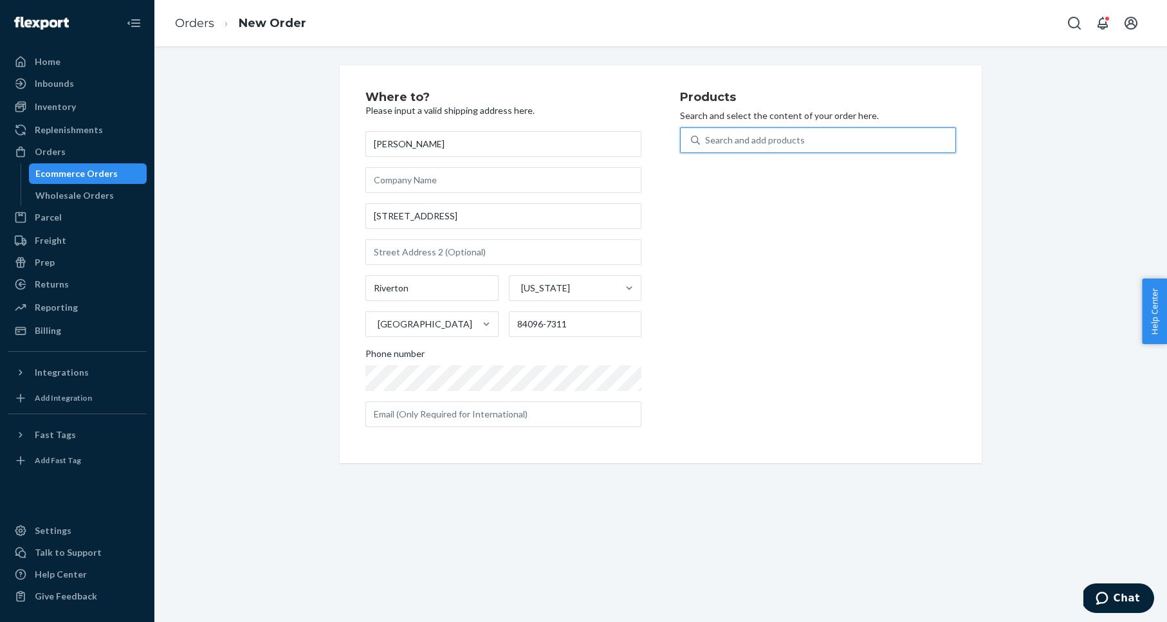
click at [746, 137] on div "Search and add products" at bounding box center [755, 140] width 100 height 13
click at [707, 137] on input "0 results available. Use Up and Down to choose options, press Enter to select t…" at bounding box center [705, 140] width 1 height 13
paste input "LIMA WHITE M7.5 / W9"
type input "LIMA WHITE M7.5 / W9"
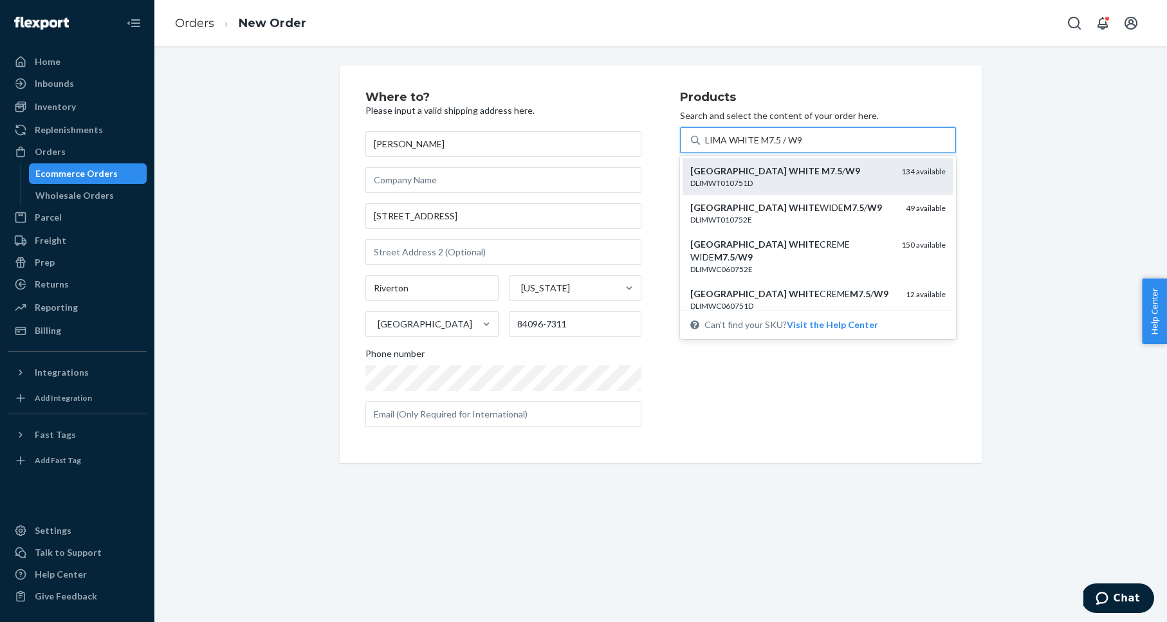
click at [808, 171] on div "LIMA WHITE M7 . 5 / W9" at bounding box center [790, 171] width 201 height 13
click at [805, 147] on input "LIMA WHITE M7.5 / W9" at bounding box center [755, 140] width 100 height 13
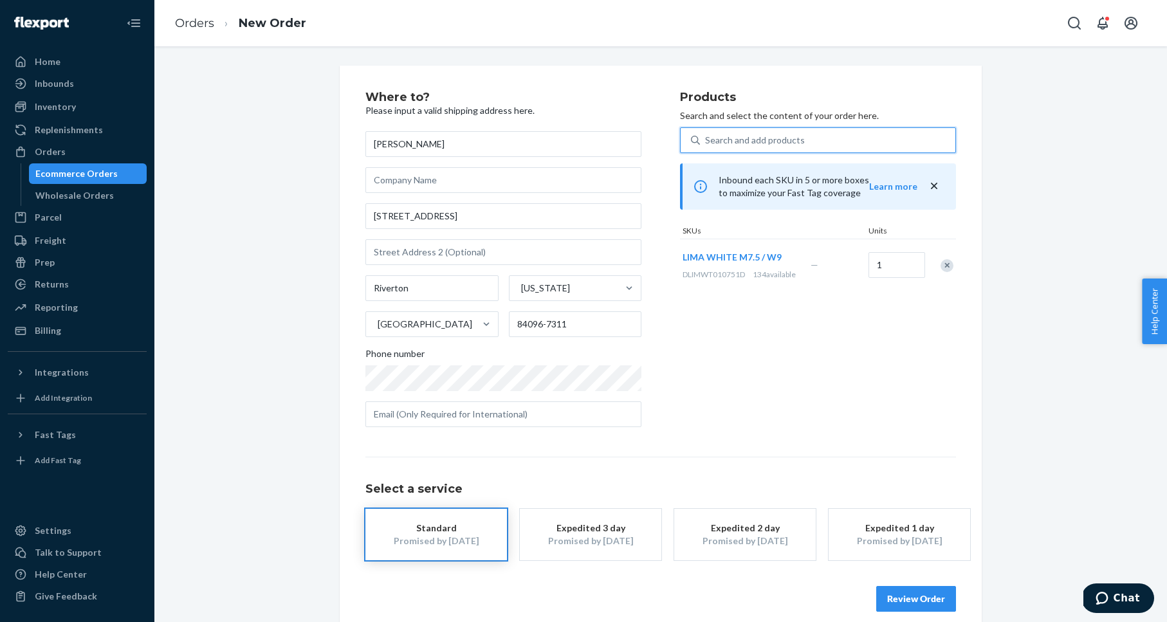
scroll to position [15, 0]
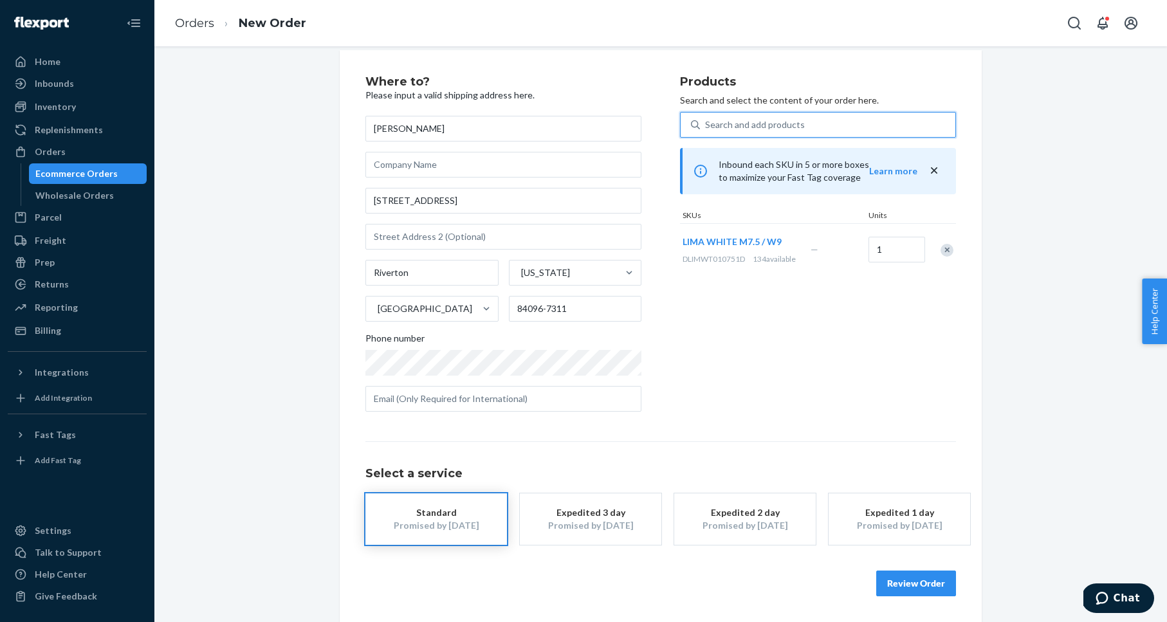
drag, startPoint x: 1042, startPoint y: 398, endPoint x: 1033, endPoint y: 398, distance: 8.4
click at [1042, 398] on div "Where to? Please input a valid shipping address here. [PERSON_NAME] [STREET_ADD…" at bounding box center [661, 336] width 994 height 572
click at [902, 584] on button "Review Order" at bounding box center [916, 584] width 80 height 26
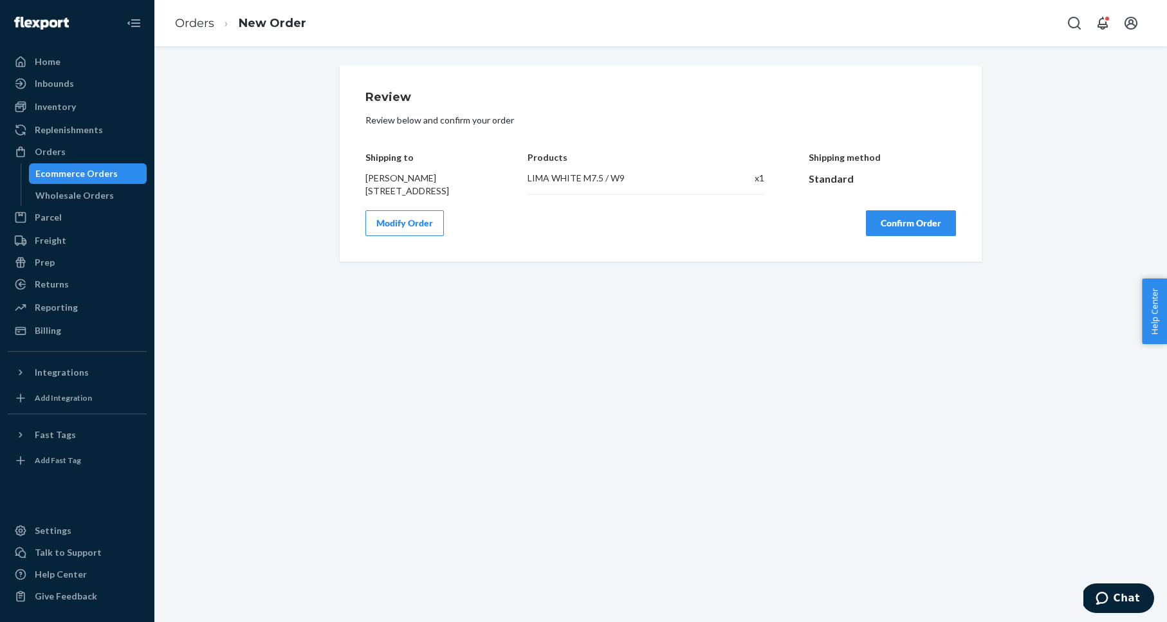
click at [907, 230] on button "Confirm Order" at bounding box center [911, 223] width 90 height 26
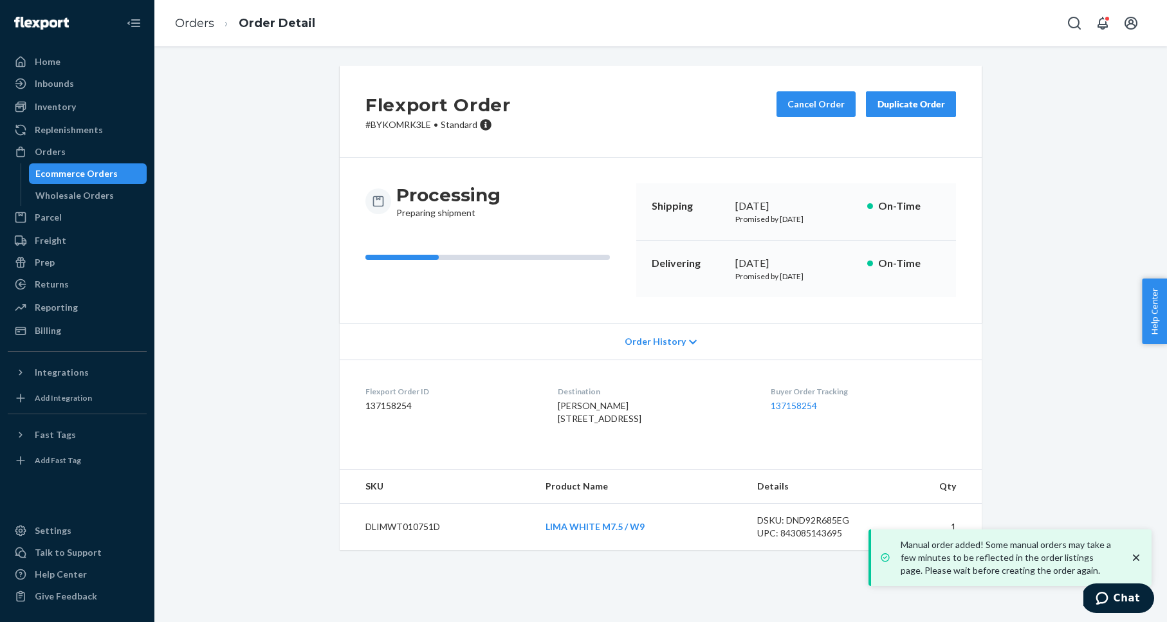
click at [404, 129] on p "# BYKOMRK3LE • Standard" at bounding box center [438, 124] width 145 height 13
copy p "BYKOMRK3LE"
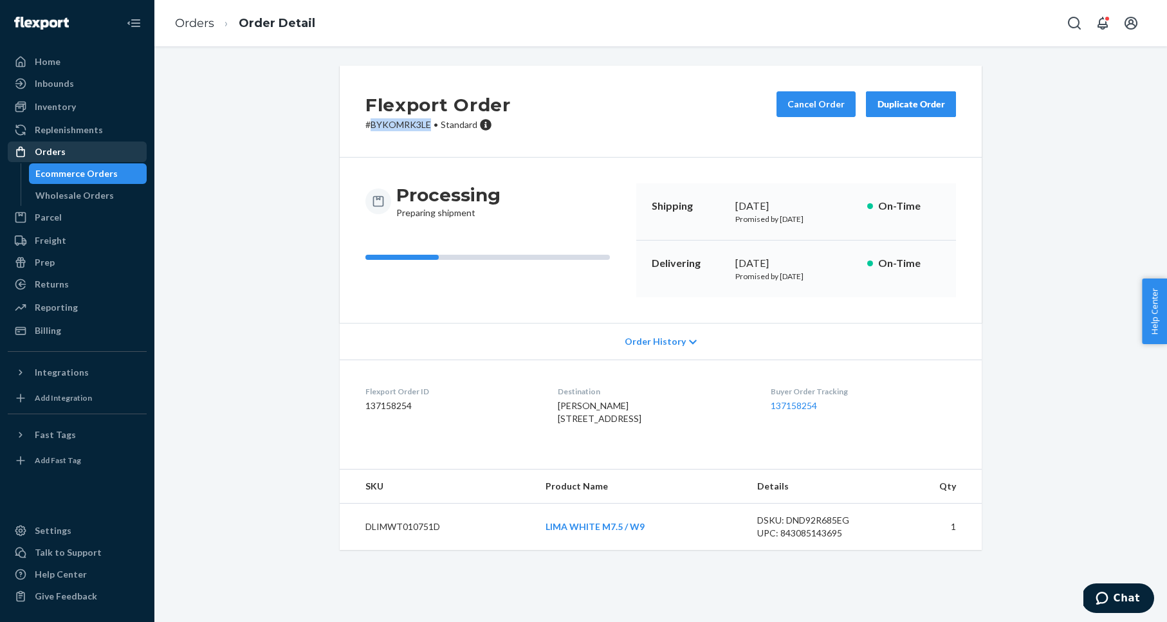
click at [94, 147] on div "Orders" at bounding box center [77, 152] width 136 height 18
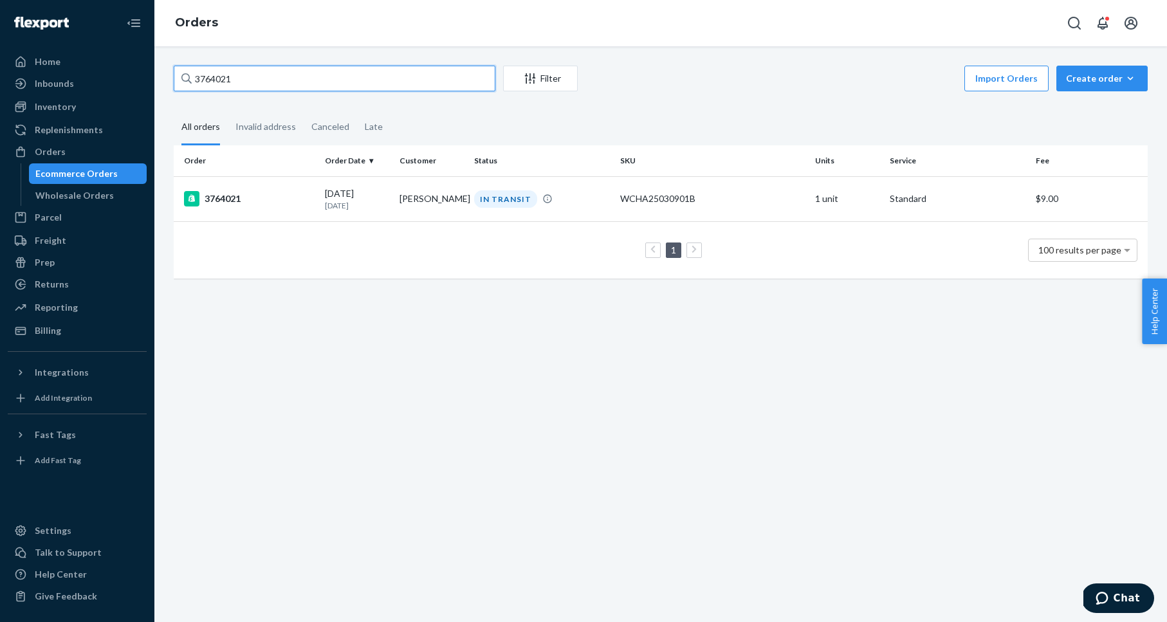
click at [216, 80] on input "3764021" at bounding box center [335, 79] width 322 height 26
paste input "5615"
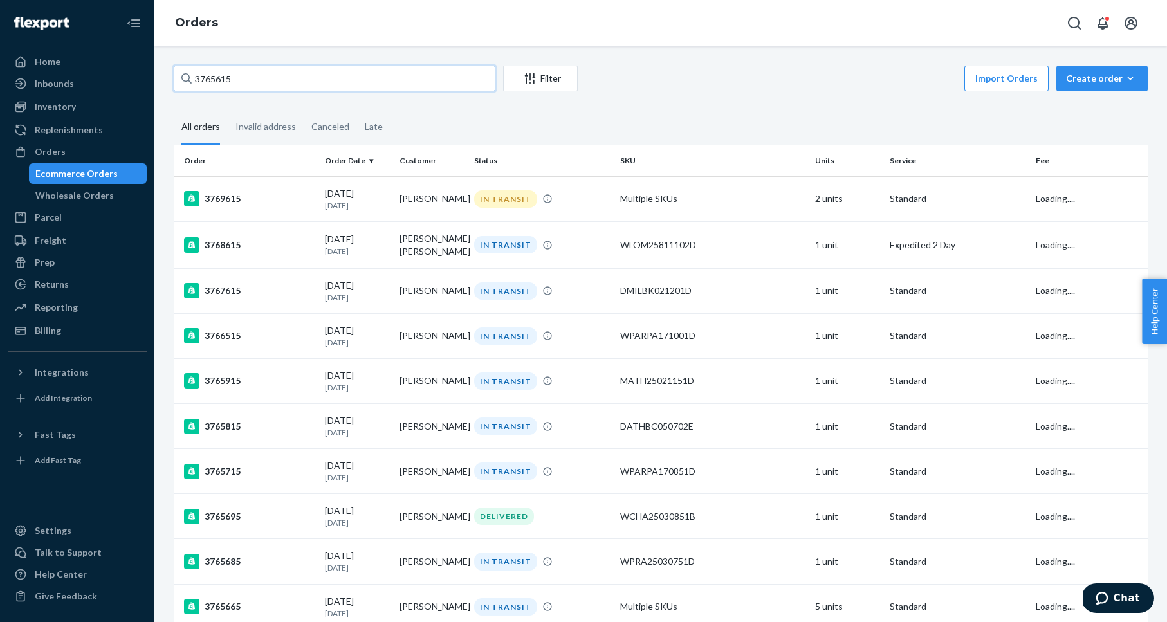
click at [269, 75] on input "3765615" at bounding box center [335, 79] width 322 height 26
click at [228, 82] on input "3765615" at bounding box center [335, 79] width 322 height 26
paste input "4306"
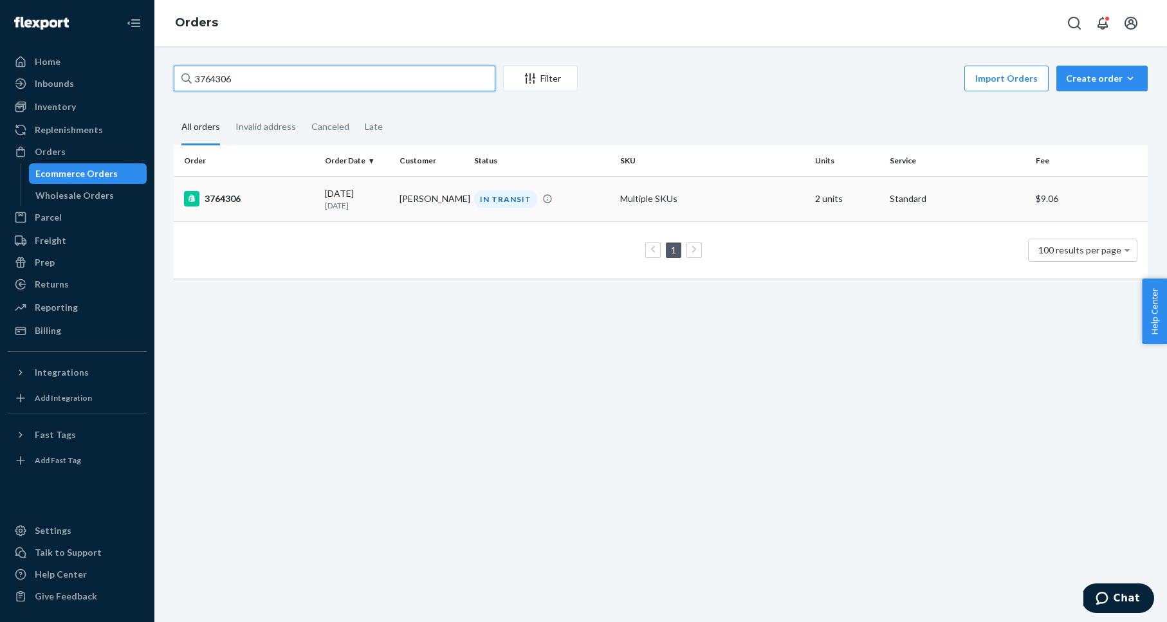
type input "3764306"
click at [223, 202] on div "3764306" at bounding box center [249, 198] width 131 height 15
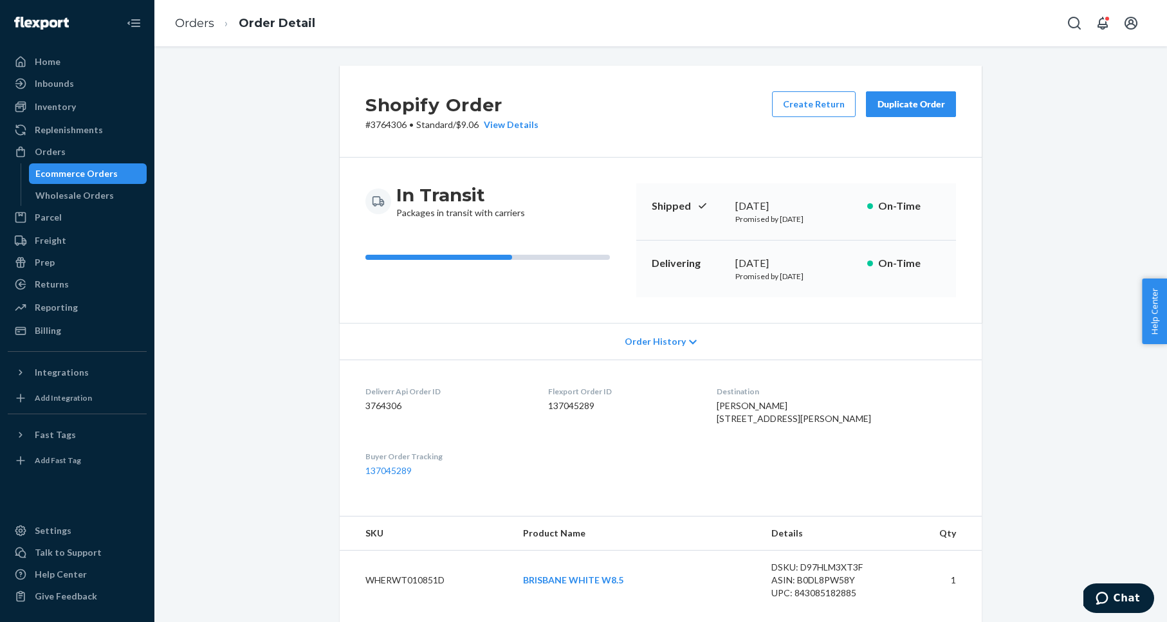
click at [900, 101] on div "Duplicate Order" at bounding box center [911, 104] width 68 height 13
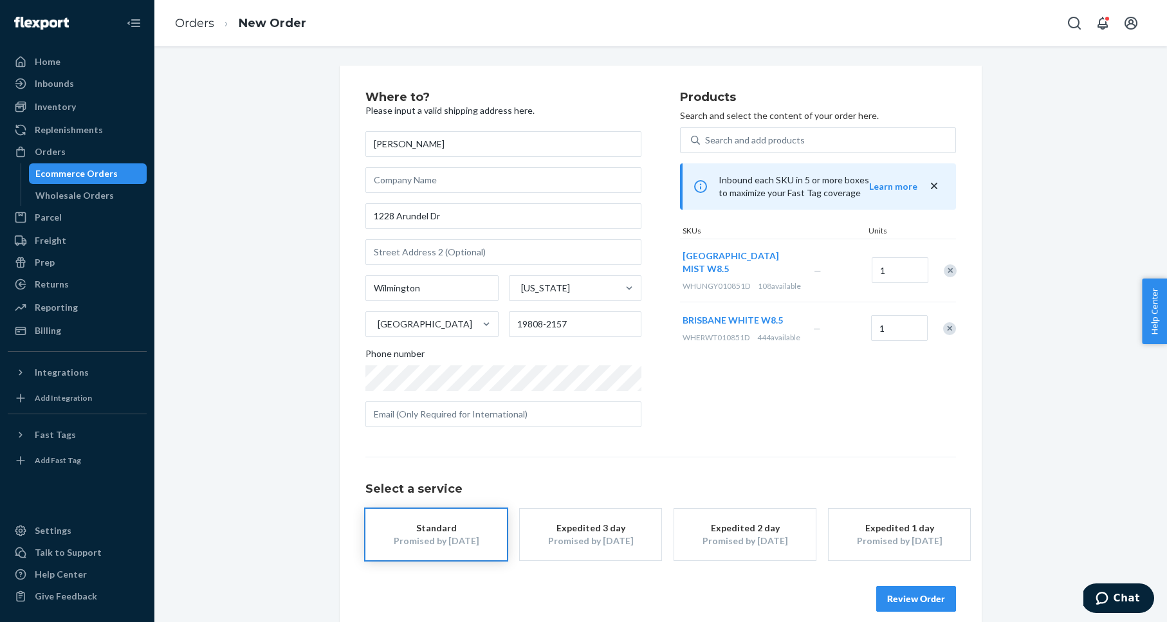
click at [948, 275] on div "Remove Item" at bounding box center [950, 270] width 13 height 13
click at [949, 272] on div "Remove Item" at bounding box center [949, 265] width 13 height 13
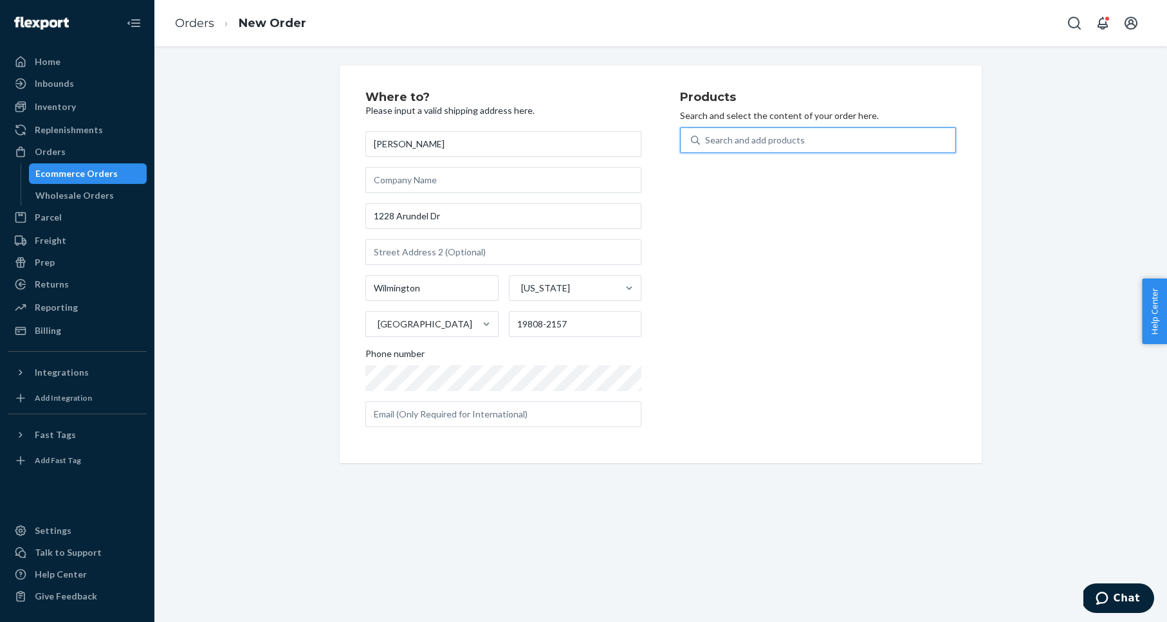
click at [751, 136] on div "Search and add products" at bounding box center [755, 140] width 100 height 13
click at [707, 136] on input "0 results available. Use Up and Down to choose options, press Enter to select t…" at bounding box center [705, 140] width 1 height 13
paste input "BRISBANE BLACK W8.5"
type input "BRISBANE BLACK W8.5"
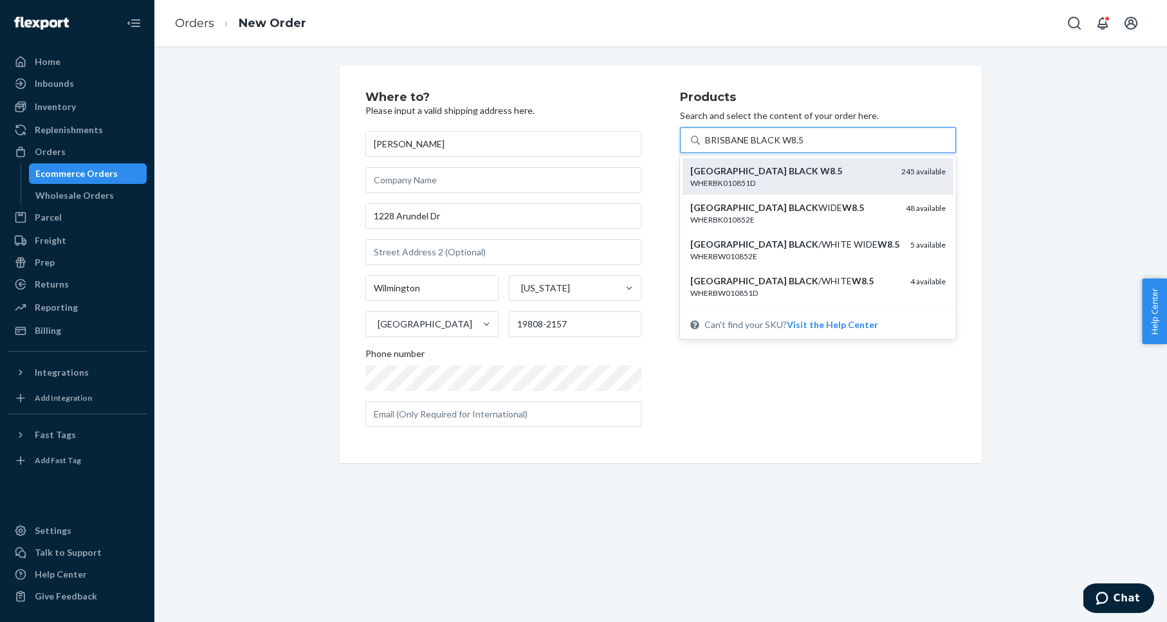
click at [858, 169] on div "BRISBANE BLACK W8 . 5" at bounding box center [790, 171] width 201 height 13
click at [804, 147] on input "BRISBANE BLACK W8.5" at bounding box center [754, 140] width 98 height 13
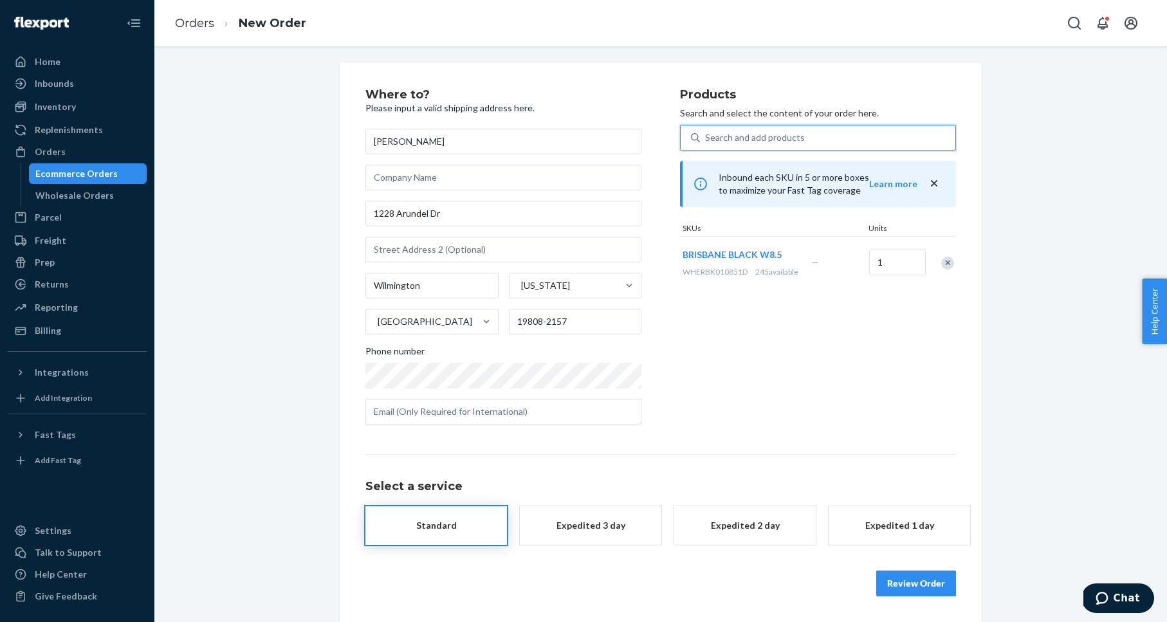
scroll to position [15, 0]
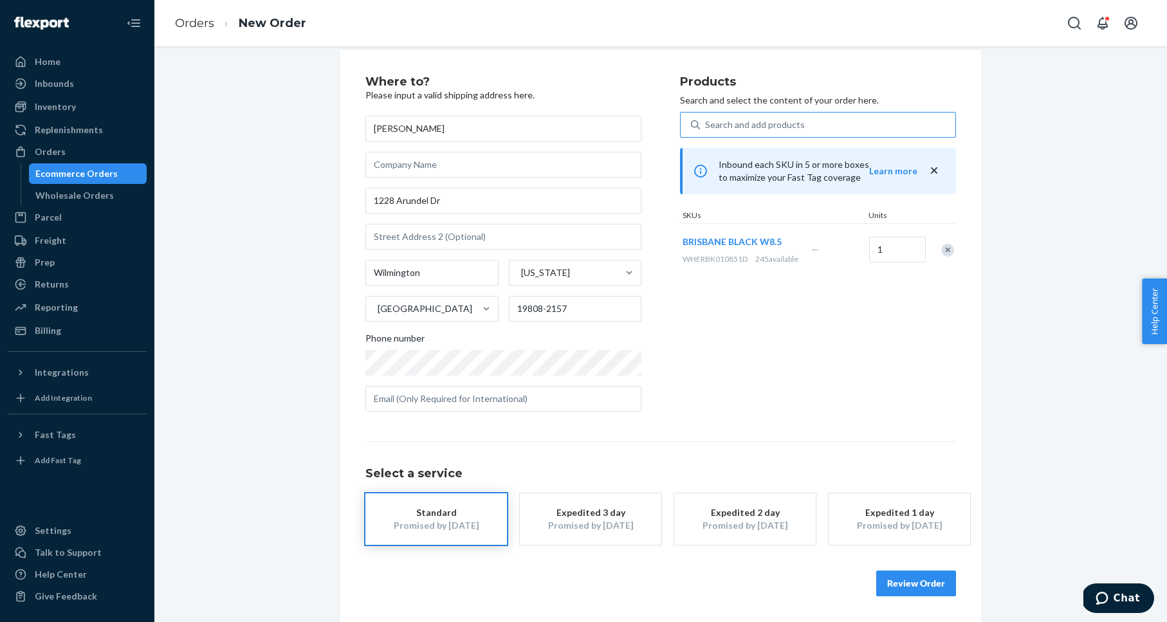
drag, startPoint x: 1037, startPoint y: 411, endPoint x: 1026, endPoint y: 403, distance: 13.8
click at [1037, 411] on div "Where to? Please input a valid shipping address here. [PERSON_NAME] [STREET_ADD…" at bounding box center [661, 336] width 994 height 572
click at [924, 583] on button "Review Order" at bounding box center [916, 584] width 80 height 26
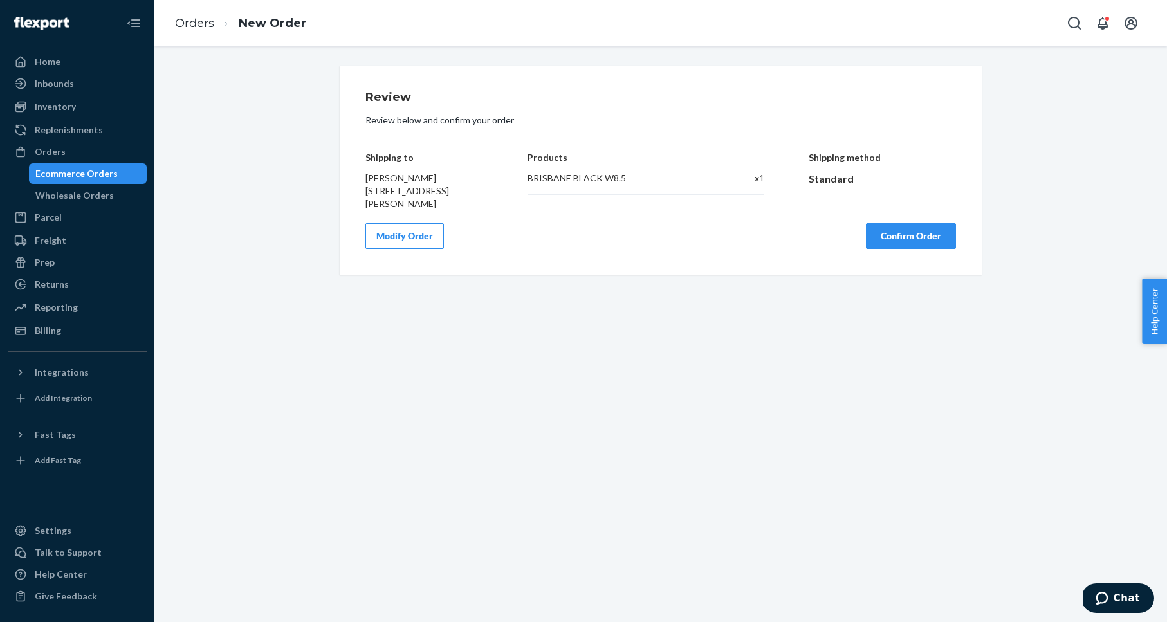
click at [905, 240] on button "Confirm Order" at bounding box center [911, 236] width 90 height 26
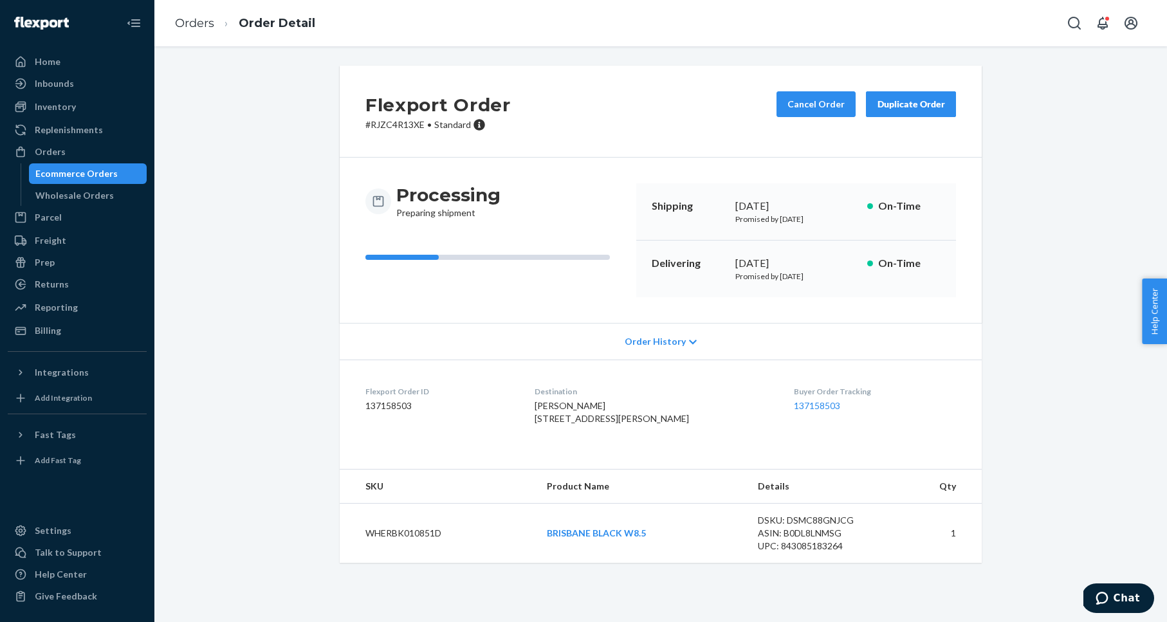
click at [387, 125] on p "# RJZC4R13XE • Standard" at bounding box center [438, 124] width 145 height 13
click at [388, 125] on p "# RJZC4R13XE • Standard" at bounding box center [438, 124] width 145 height 13
copy p "RJZC4R13XE"
click at [67, 149] on div "Orders" at bounding box center [77, 152] width 136 height 18
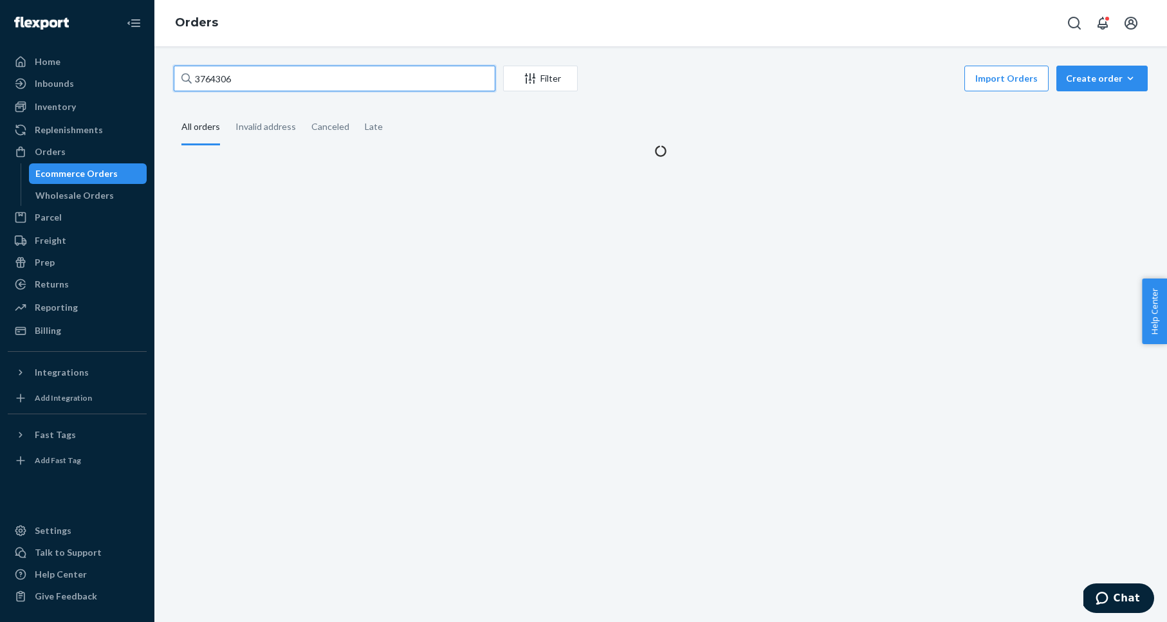
click at [239, 81] on input "3764306" at bounding box center [335, 79] width 322 height 26
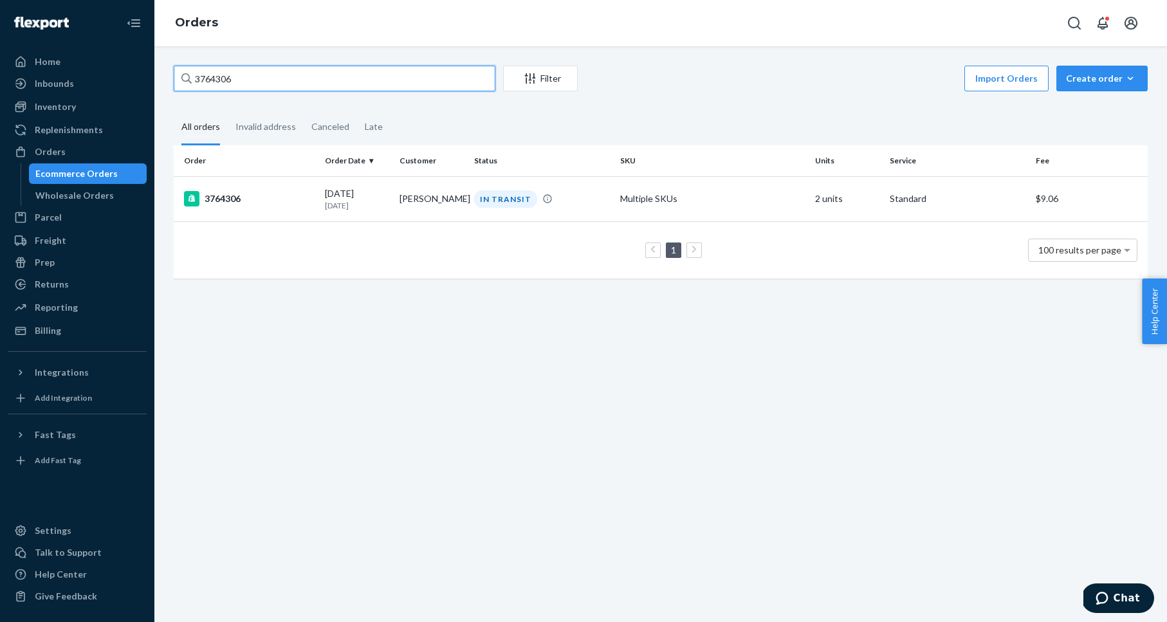
click at [239, 81] on input "3764306" at bounding box center [335, 79] width 322 height 26
paste input "6561"
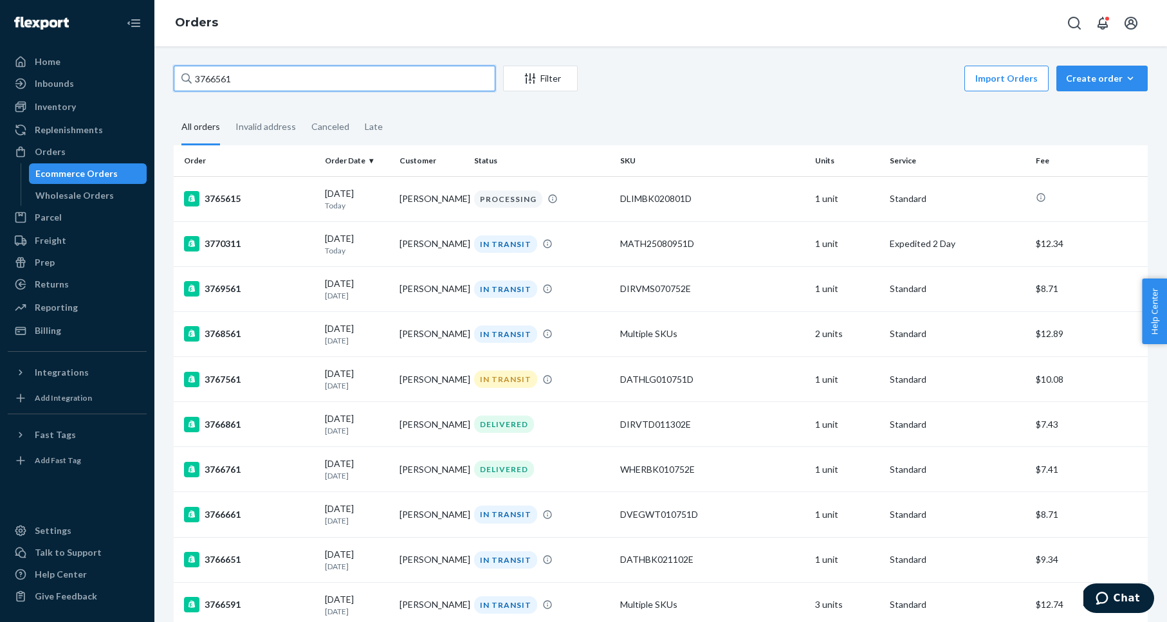
click at [239, 75] on input "3766561" at bounding box center [335, 79] width 322 height 26
paste input "4826"
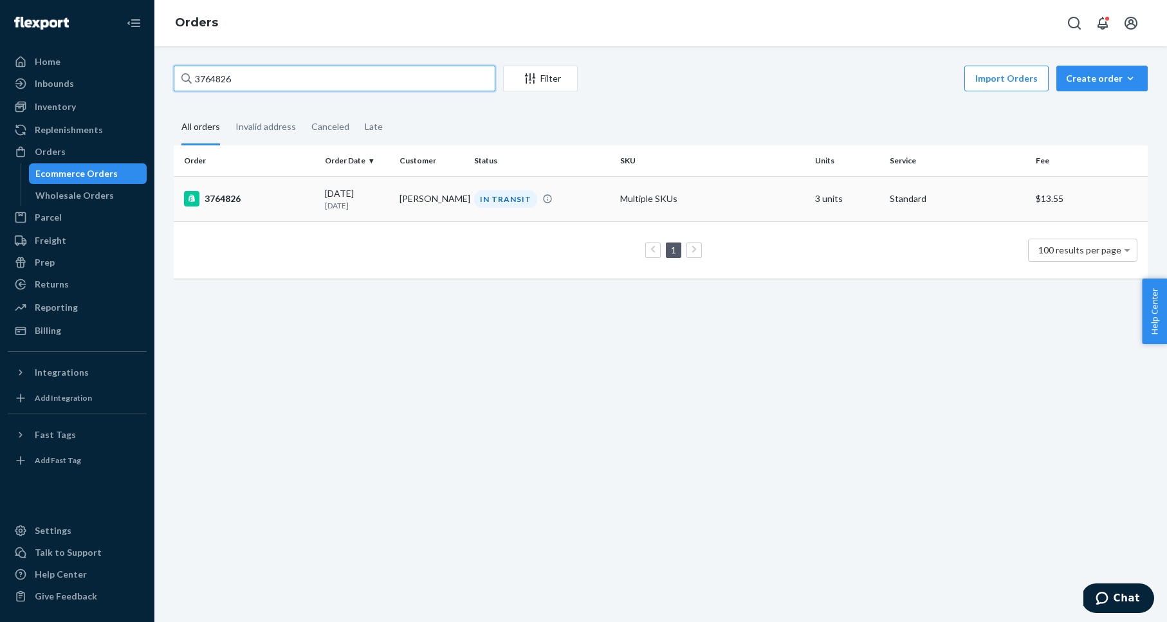
type input "3764826"
click at [223, 196] on div "3764826" at bounding box center [249, 198] width 131 height 15
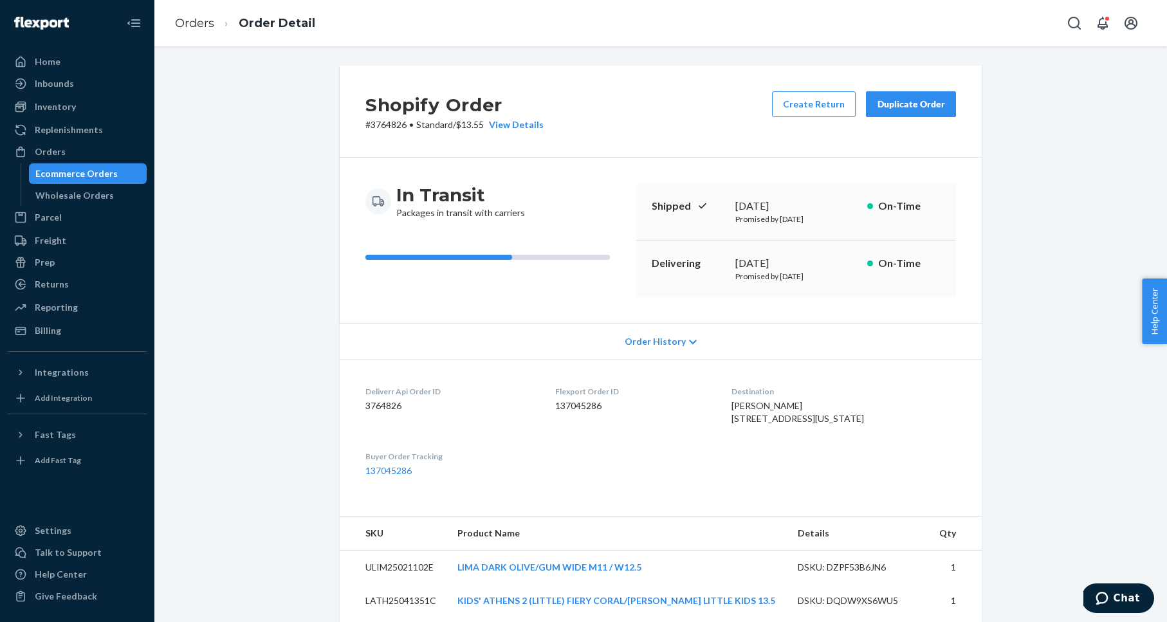
click at [943, 100] on div "Duplicate Order" at bounding box center [911, 104] width 68 height 13
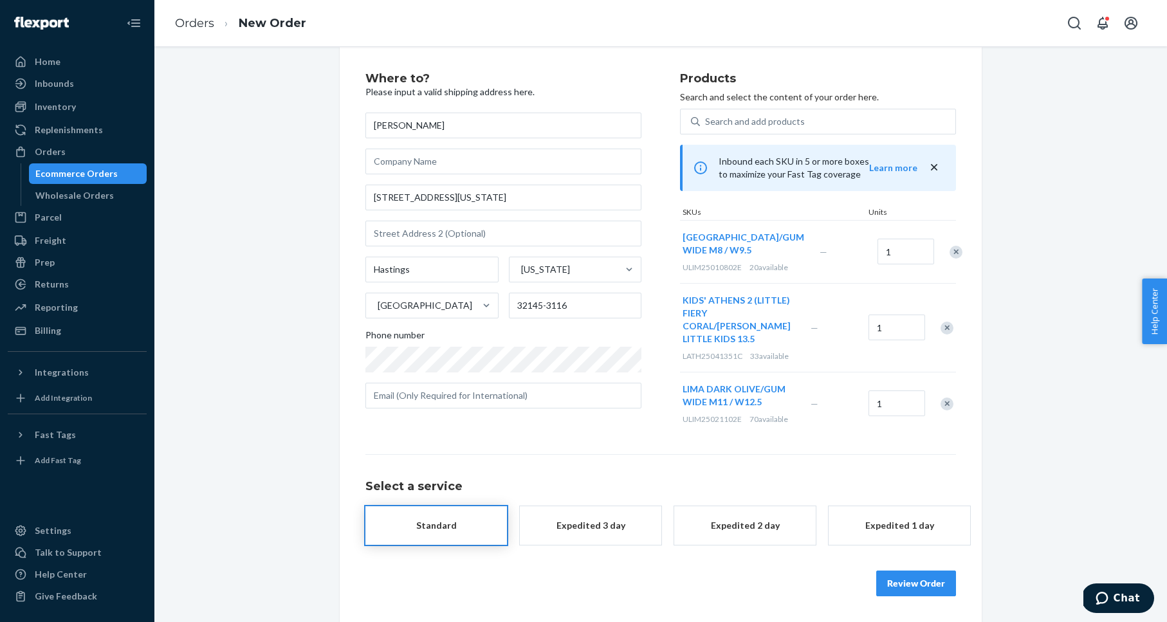
scroll to position [19, 0]
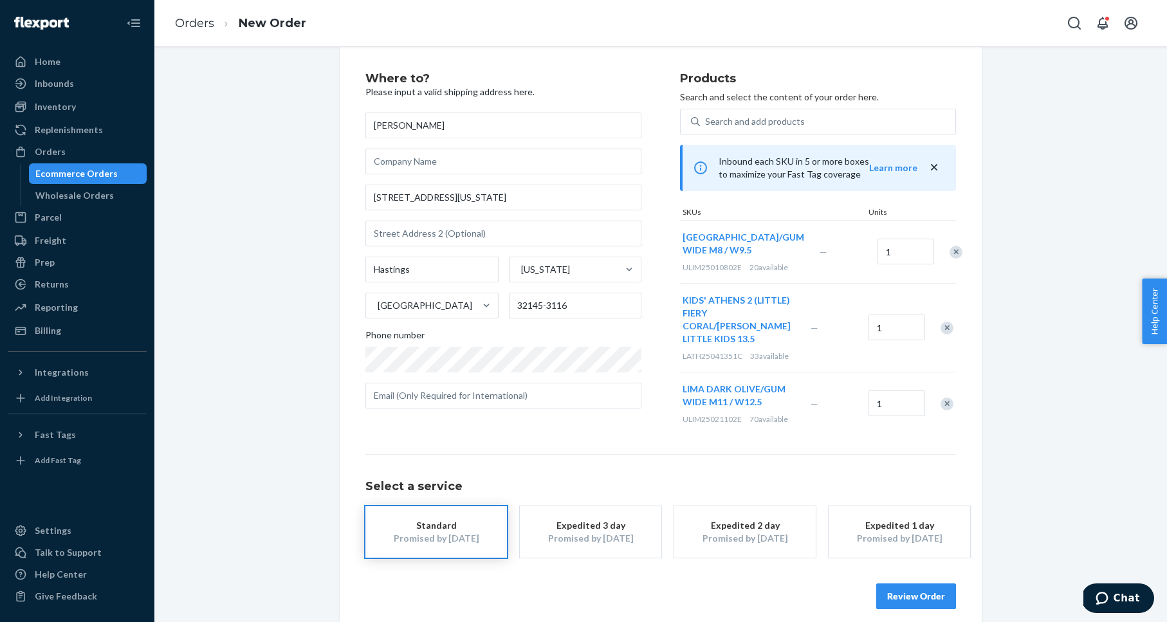
click at [950, 257] on div "Remove Item" at bounding box center [956, 252] width 13 height 13
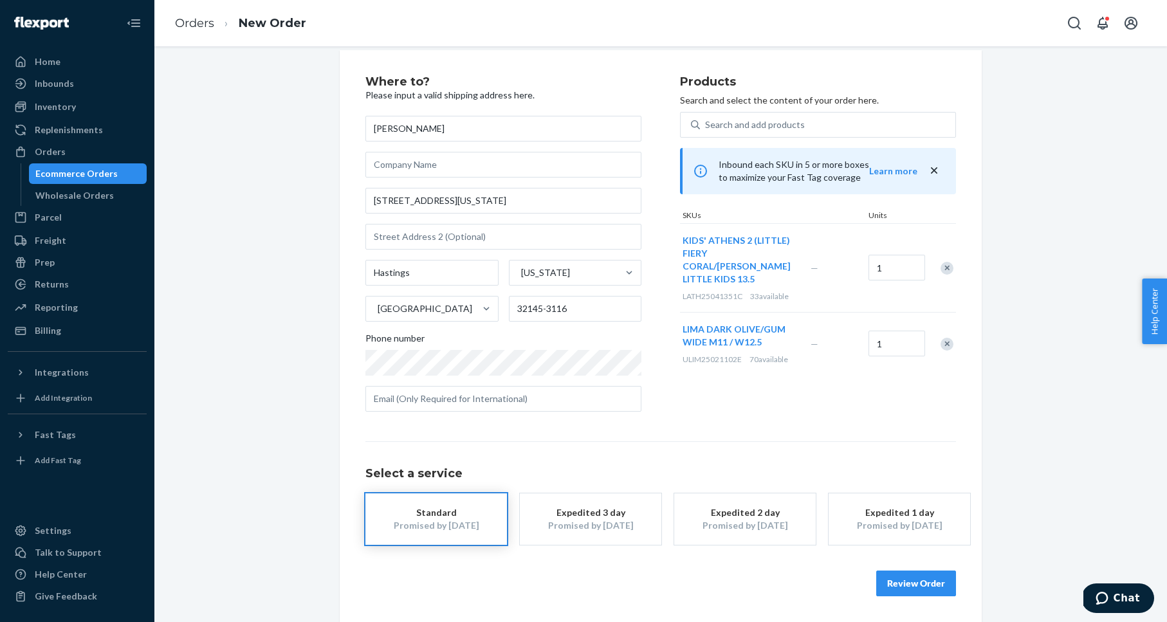
scroll to position [15, 0]
click at [950, 262] on div "Remove Item" at bounding box center [947, 268] width 13 height 13
click at [947, 258] on div "Remove Item" at bounding box center [947, 255] width 13 height 13
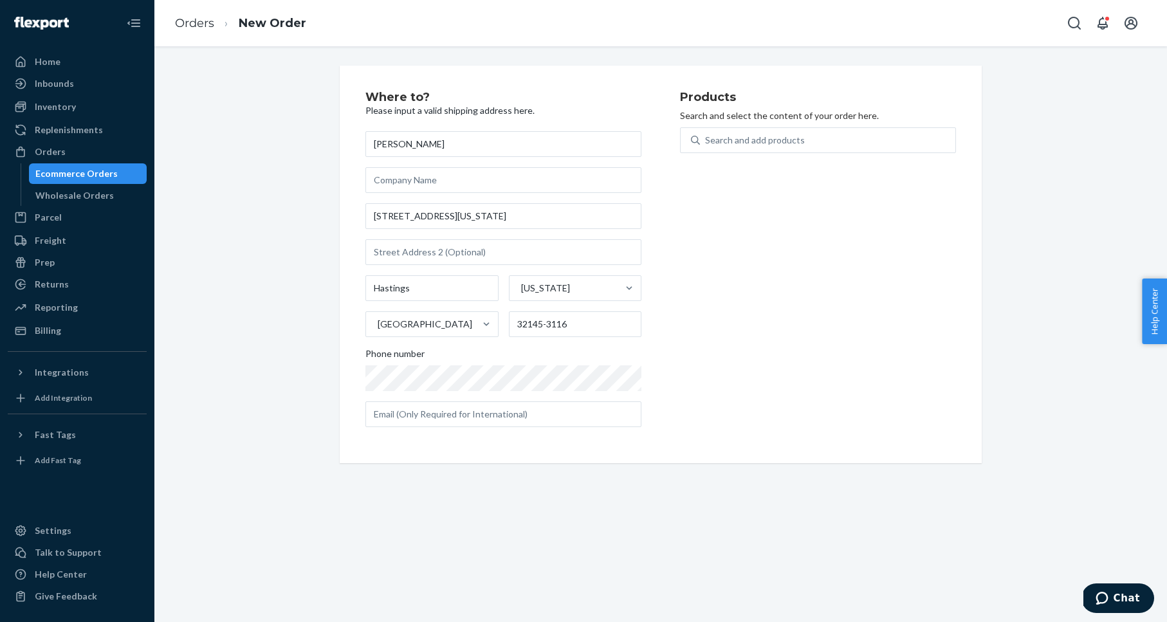
scroll to position [0, 0]
click at [765, 135] on div "Search and add products" at bounding box center [755, 140] width 100 height 13
click at [707, 135] on input "0 results available. Use Up and Down to choose options, press Enter to select t…" at bounding box center [705, 140] width 1 height 13
paste input "KIDS' ATHENS 2 (LITTLE) FIERY CORAL/[PERSON_NAME] LITTLE KIDS 13"
type input "KIDS' ATHENS 2 (LITTLE) FIERY CORAL/[PERSON_NAME] LITTLE KIDS 13"
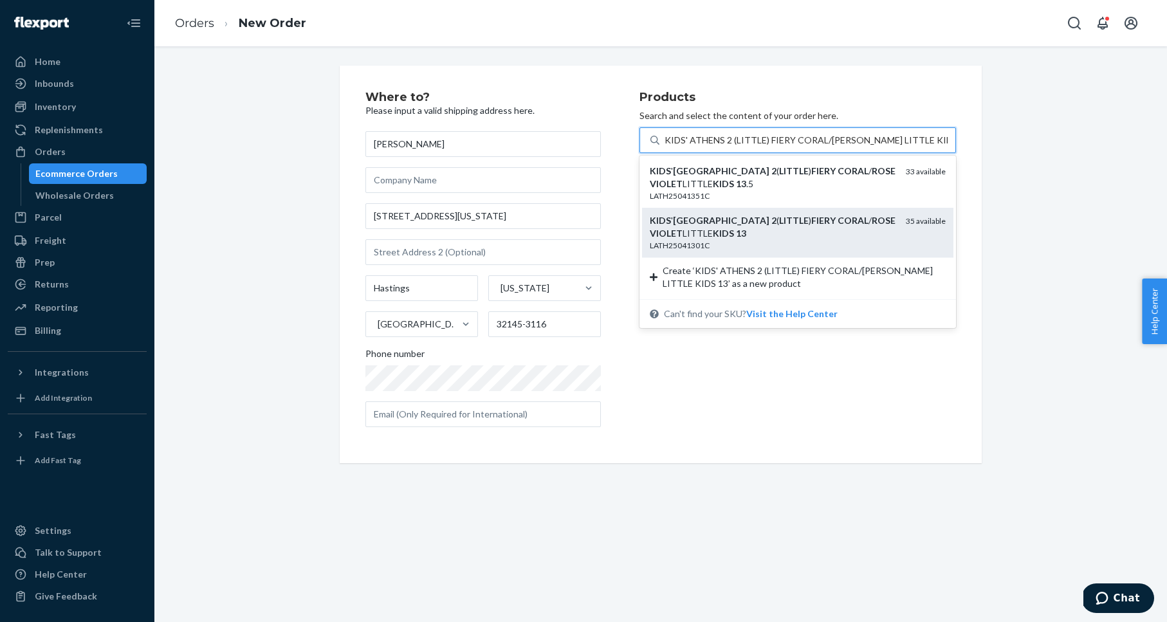
click at [814, 227] on div "KIDS ' ATHENS 2 ( LITTLE ) FIERY CORAL / [PERSON_NAME] LITTLE KIDS 13" at bounding box center [773, 227] width 246 height 26
click at [814, 147] on input "KIDS' ATHENS 2 (LITTLE) FIERY CORAL/[PERSON_NAME] LITTLE KIDS 13" at bounding box center [806, 140] width 283 height 13
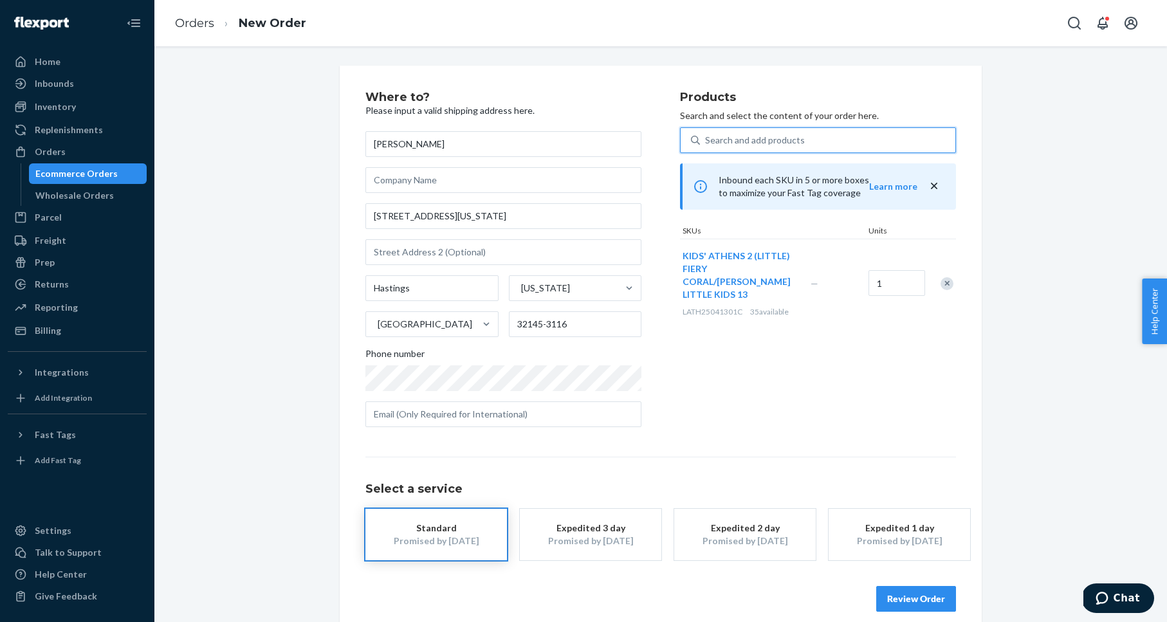
scroll to position [15, 0]
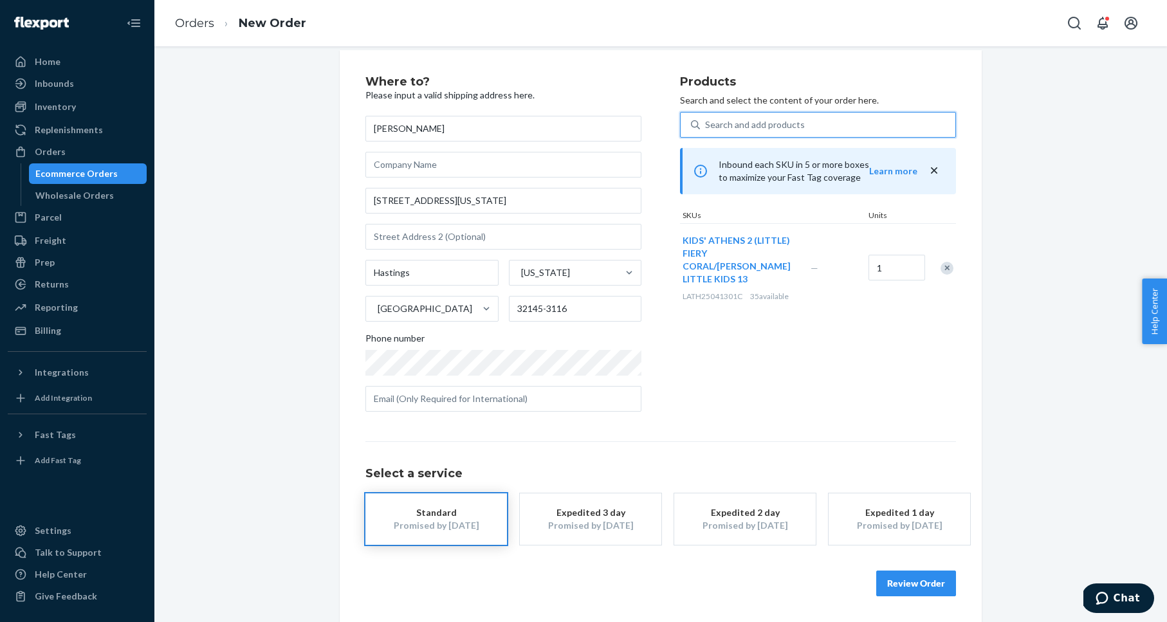
drag, startPoint x: 1017, startPoint y: 524, endPoint x: 1015, endPoint y: 536, distance: 12.5
click at [1015, 525] on div "Where to? Please input a valid shipping address here. [PERSON_NAME] [STREET_ADD…" at bounding box center [661, 336] width 994 height 572
drag, startPoint x: 919, startPoint y: 581, endPoint x: 880, endPoint y: 450, distance: 136.8
click at [919, 581] on button "Review Order" at bounding box center [916, 584] width 80 height 26
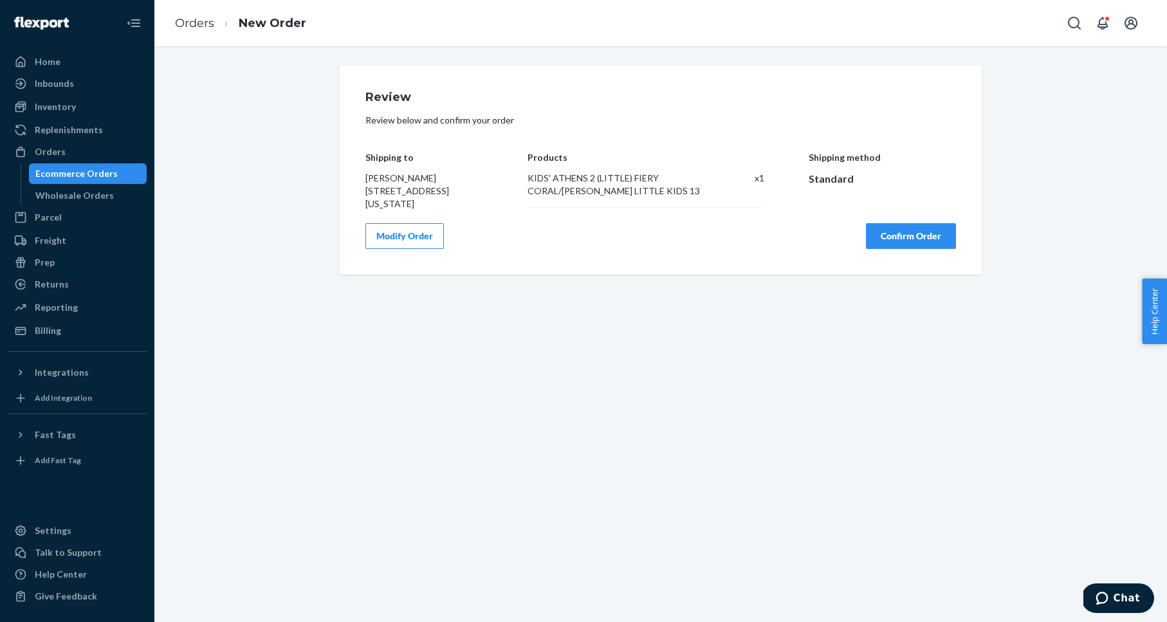
click at [912, 230] on button "Confirm Order" at bounding box center [911, 236] width 90 height 26
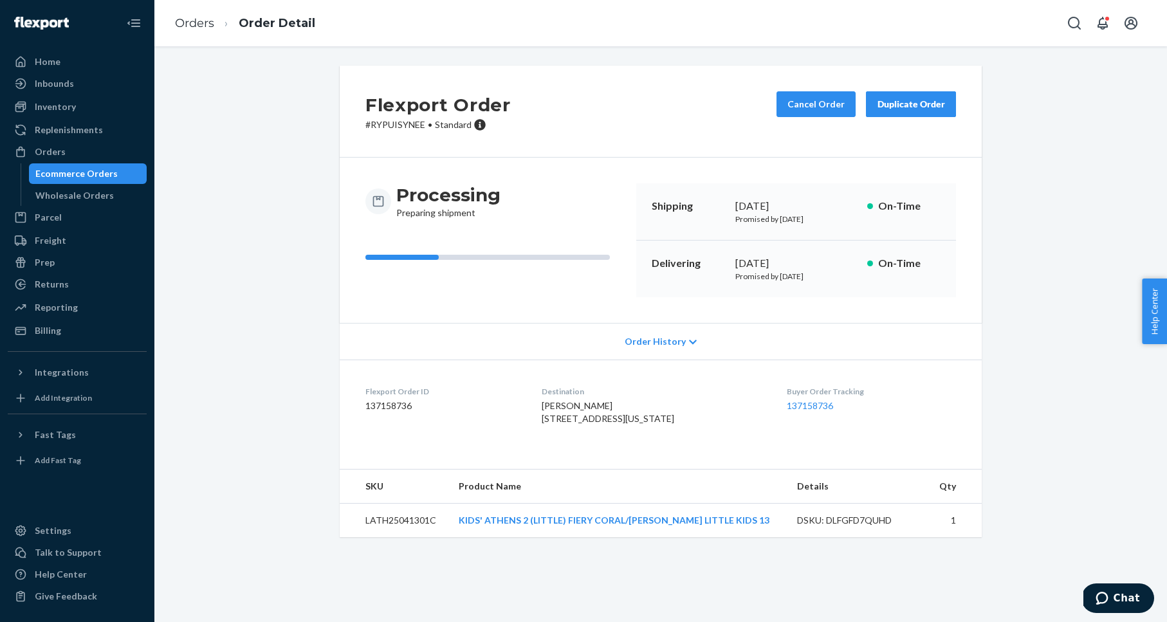
click at [404, 125] on p "# RYPUISYNEE • Standard" at bounding box center [438, 124] width 145 height 13
copy p "RYPUISYNEE"
click at [100, 153] on div "Orders" at bounding box center [77, 152] width 136 height 18
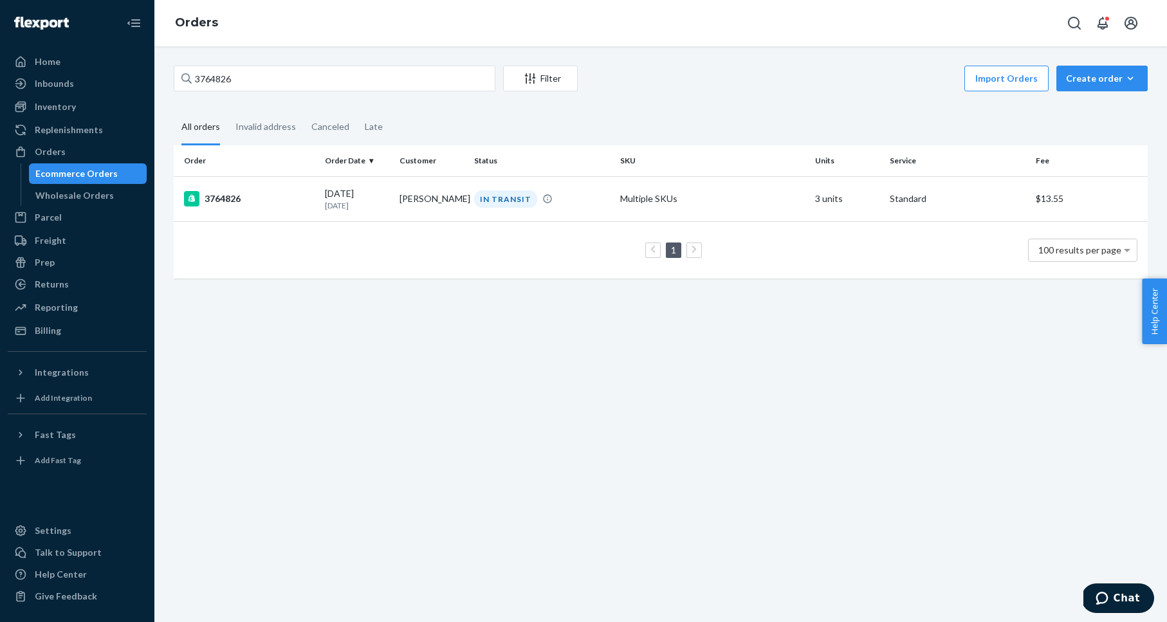
click at [230, 64] on div "3764826 Filter Import Orders Create order Ecommerce order Removal order All ord…" at bounding box center [660, 334] width 1013 height 576
click at [225, 79] on input "3764826" at bounding box center [335, 79] width 322 height 26
paste input "5134"
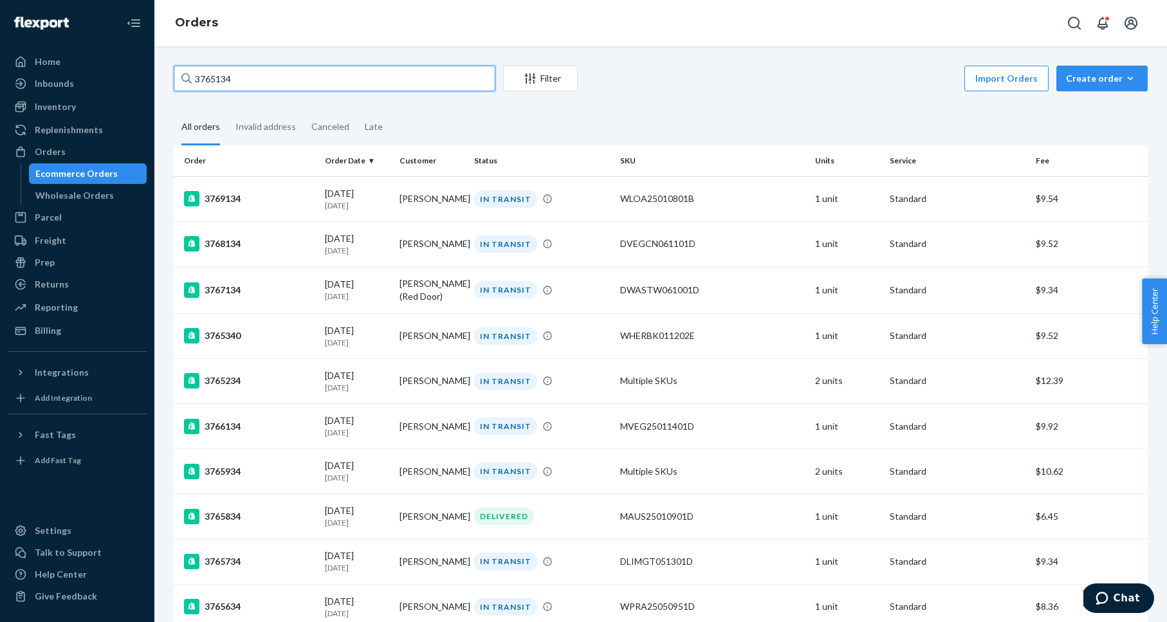
click at [211, 83] on input "3765134" at bounding box center [335, 79] width 322 height 26
paste input "7309"
click at [277, 72] on input "3767309" at bounding box center [335, 79] width 322 height 26
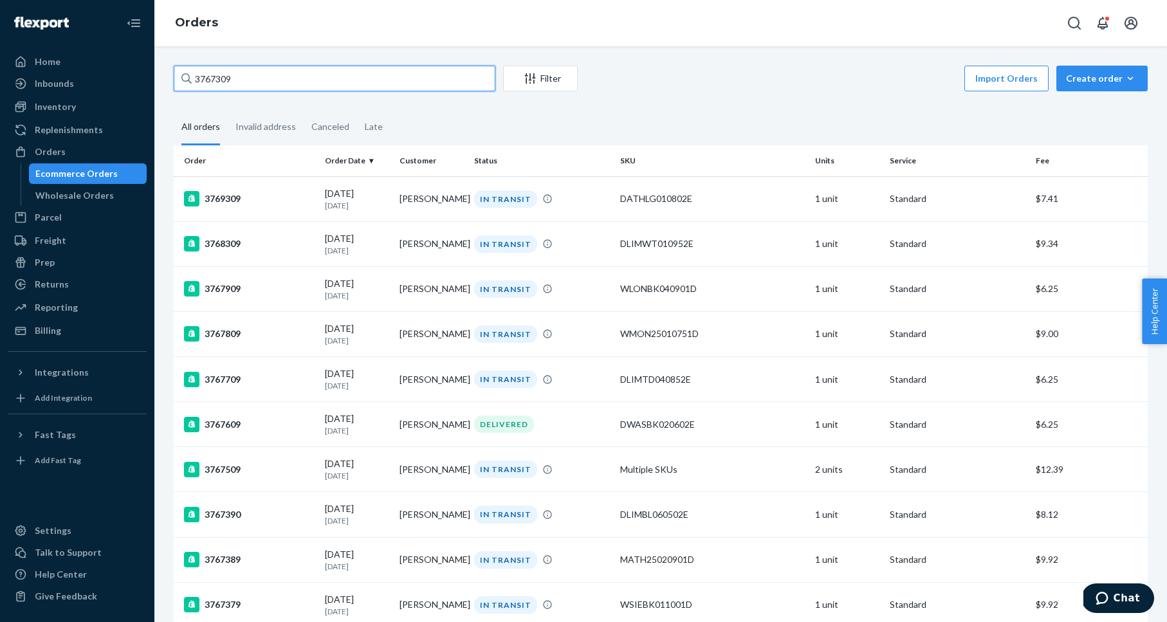
paste input "4470"
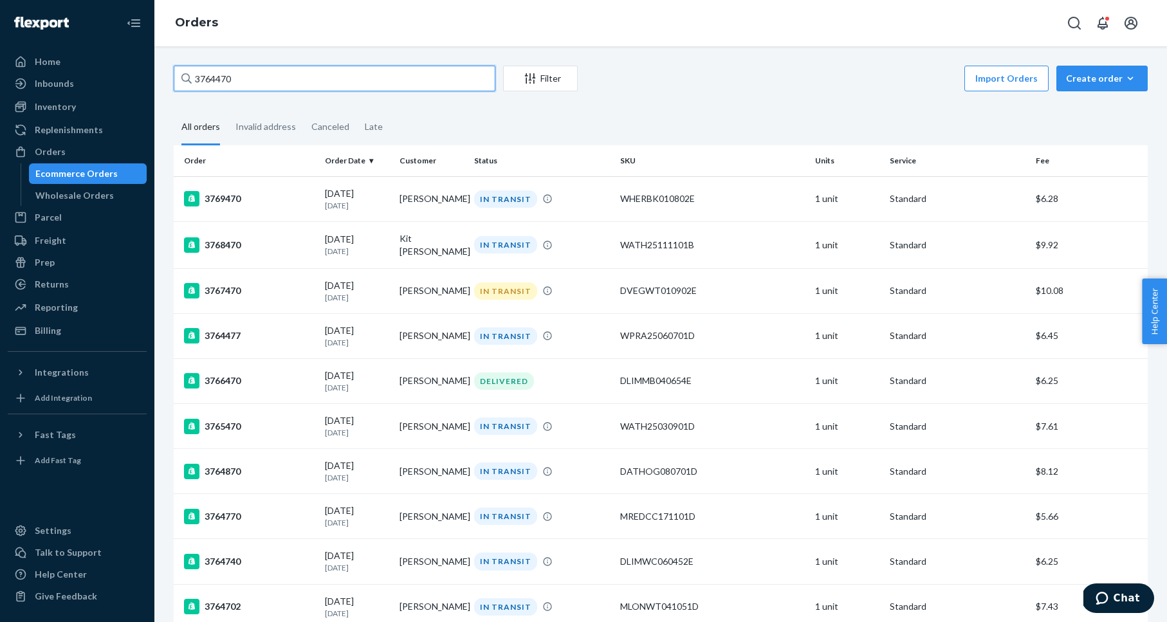
click at [212, 75] on input "3764470" at bounding box center [335, 79] width 322 height 26
paste input "68"
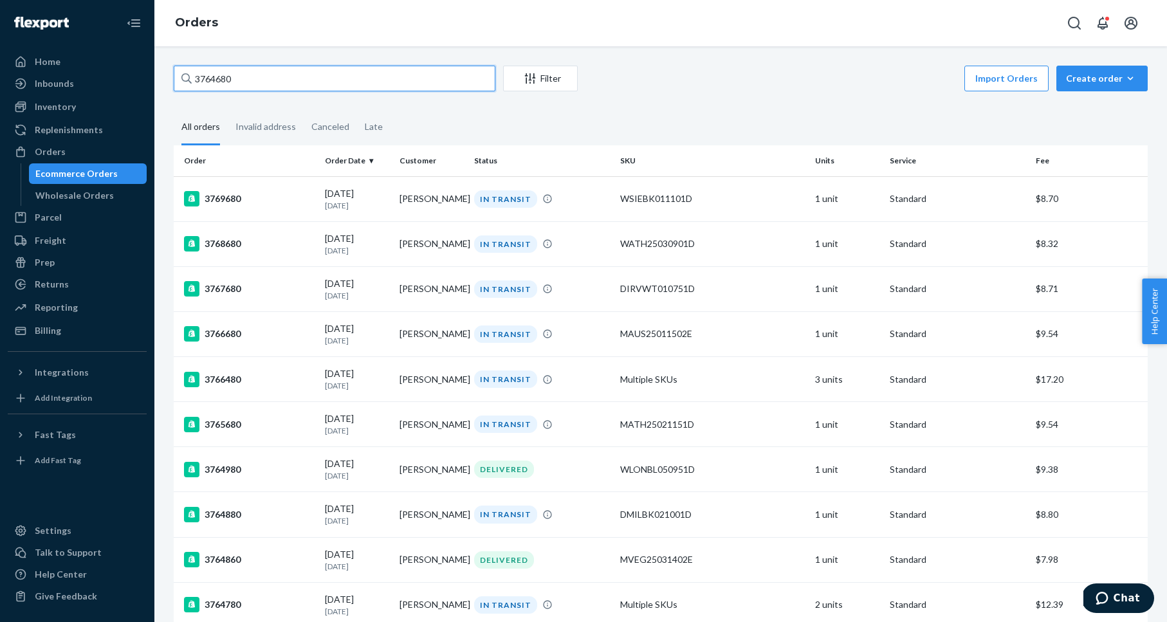
click at [278, 78] on input "3764680" at bounding box center [335, 79] width 322 height 26
paste input "403"
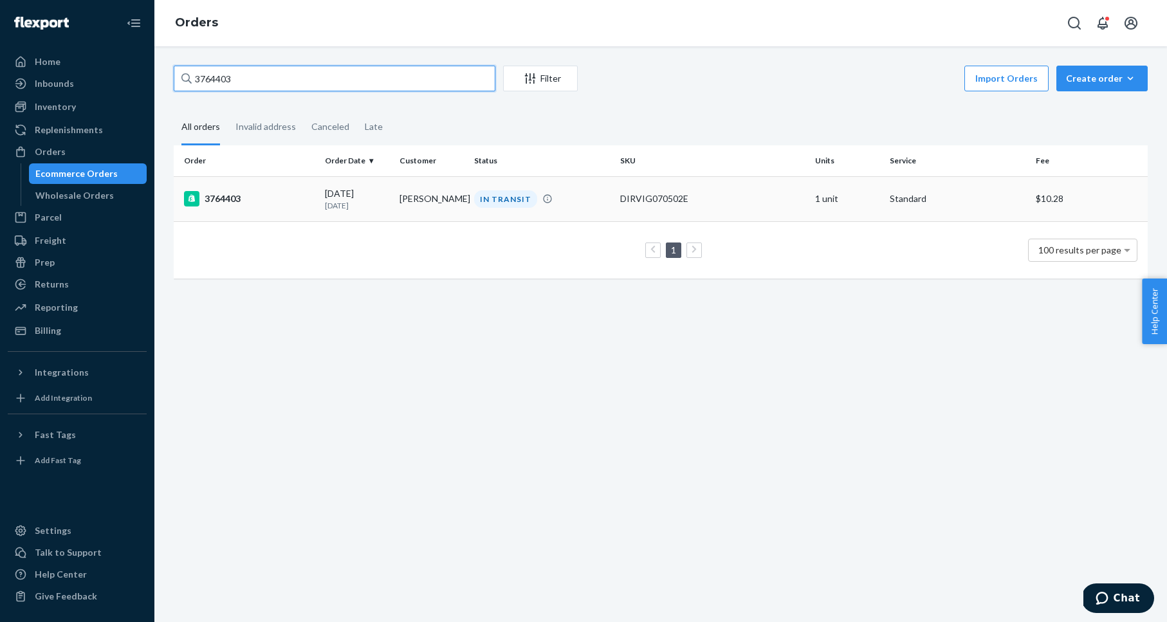
type input "3764403"
click at [228, 196] on div "3764403" at bounding box center [249, 198] width 131 height 15
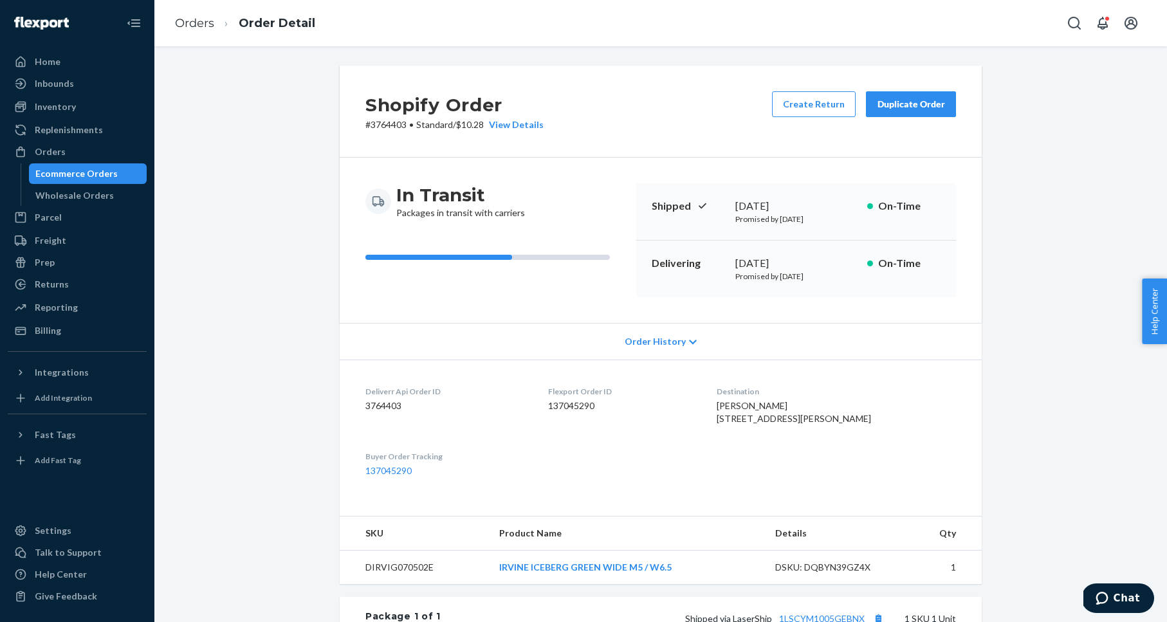
click at [929, 103] on div "Duplicate Order" at bounding box center [911, 104] width 68 height 13
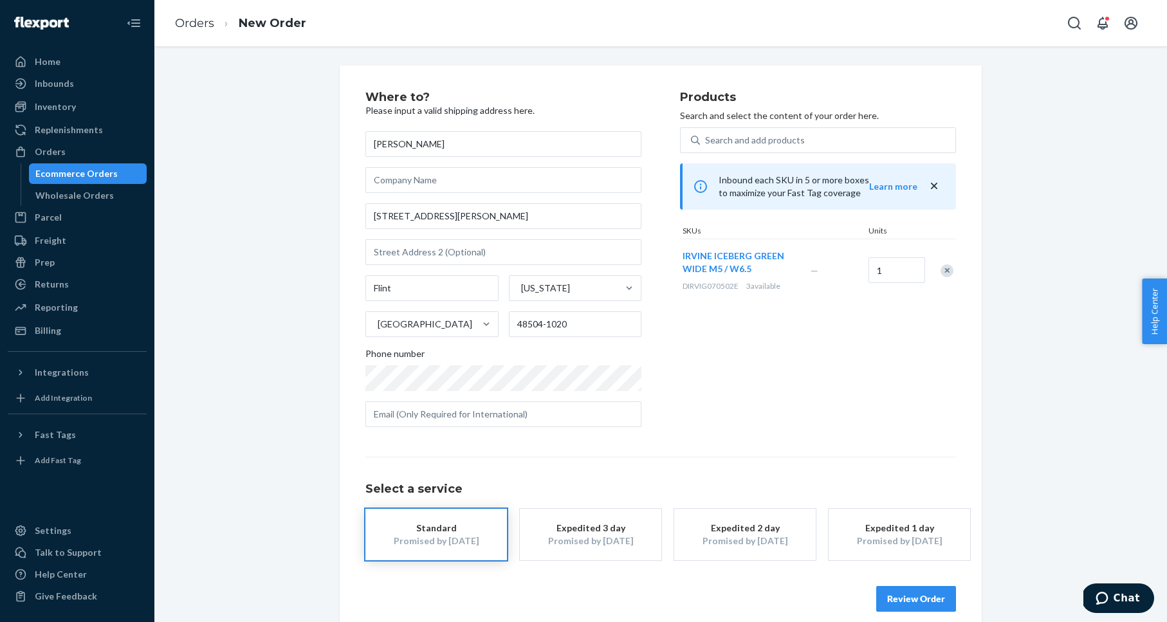
click at [946, 266] on div "Remove Item" at bounding box center [947, 270] width 13 height 13
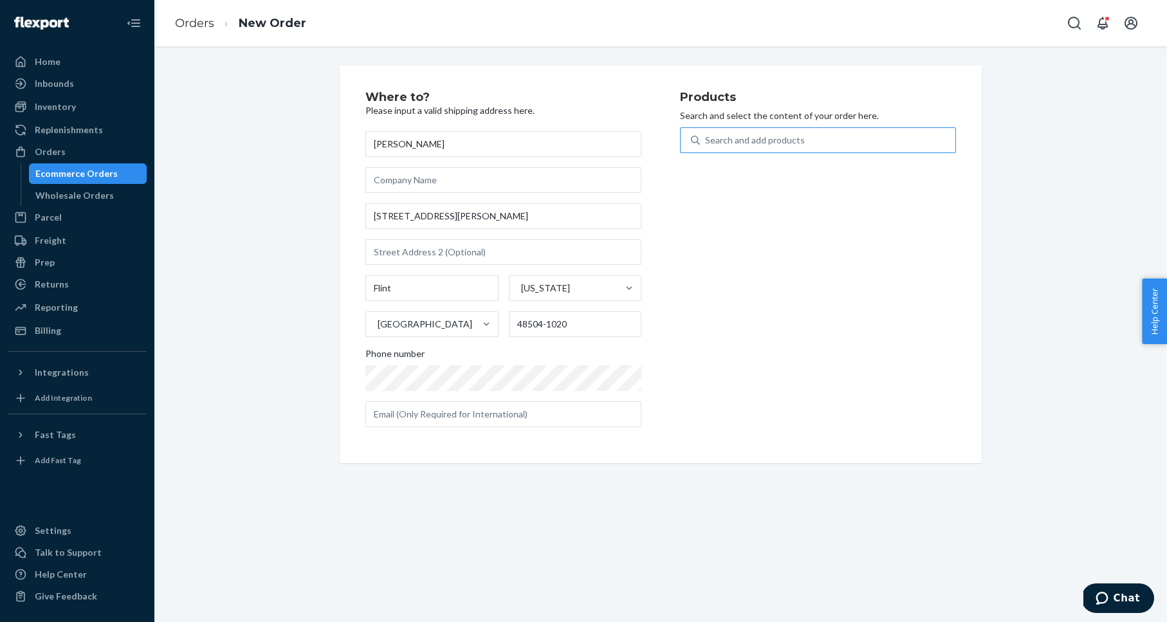
click at [720, 145] on div "Search and add products" at bounding box center [755, 140] width 100 height 13
click at [707, 145] on input "Search and add products" at bounding box center [705, 140] width 1 height 13
paste input "LONDON WHITE WIDE W6"
type input "LONDON WHITE WIDE W6"
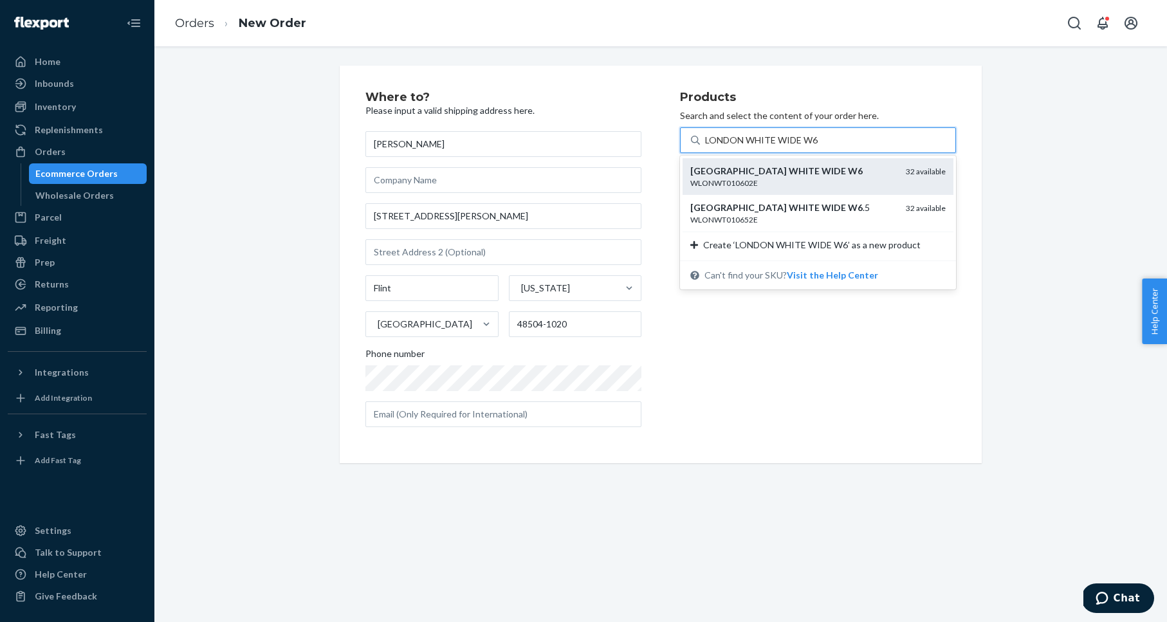
click at [805, 182] on div "WLONWT010602E" at bounding box center [792, 183] width 205 height 11
click at [805, 147] on input "LONDON WHITE WIDE W6" at bounding box center [761, 140] width 113 height 13
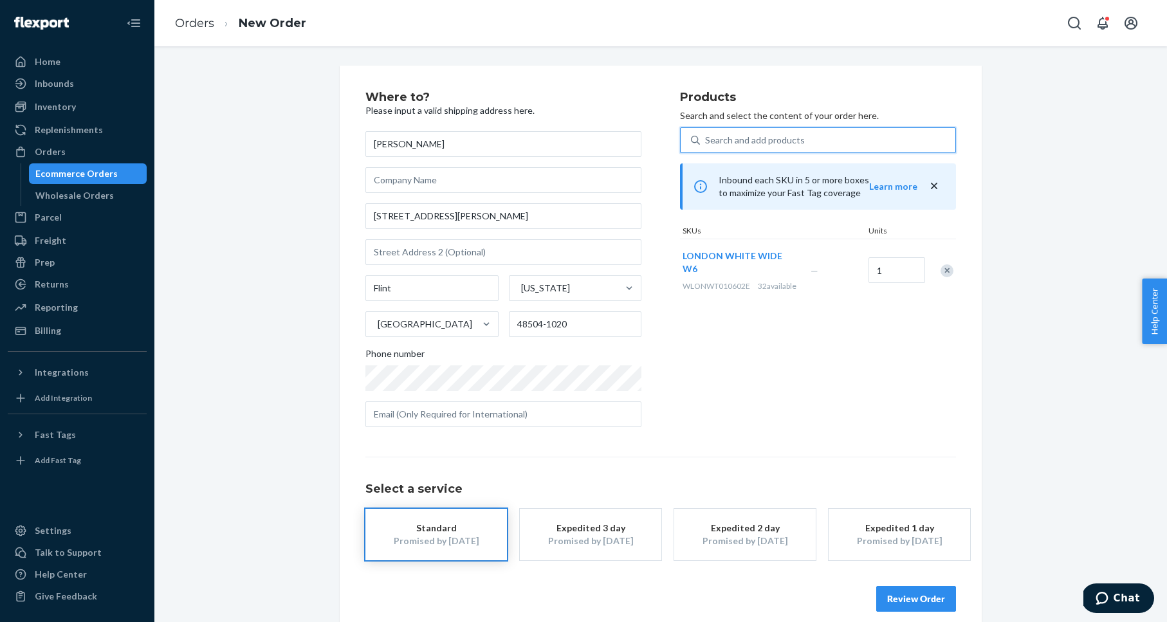
scroll to position [15, 0]
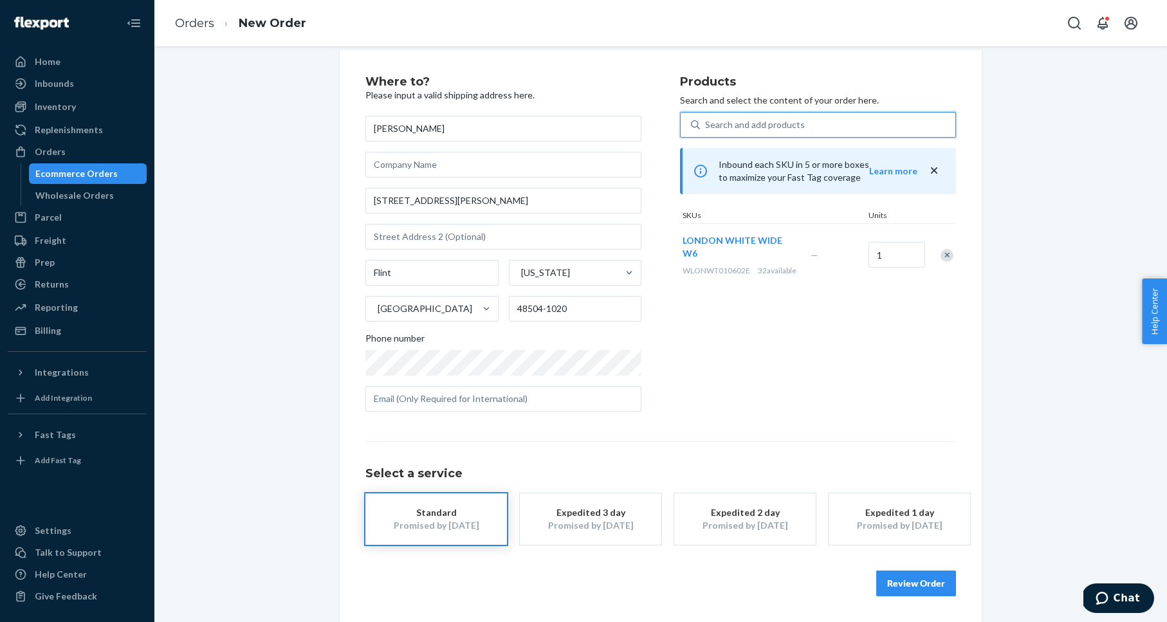
click at [1022, 589] on div "Where to? Please input a valid shipping address here. [PERSON_NAME] [STREET_ADD…" at bounding box center [661, 336] width 994 height 572
click at [912, 579] on button "Review Order" at bounding box center [916, 584] width 80 height 26
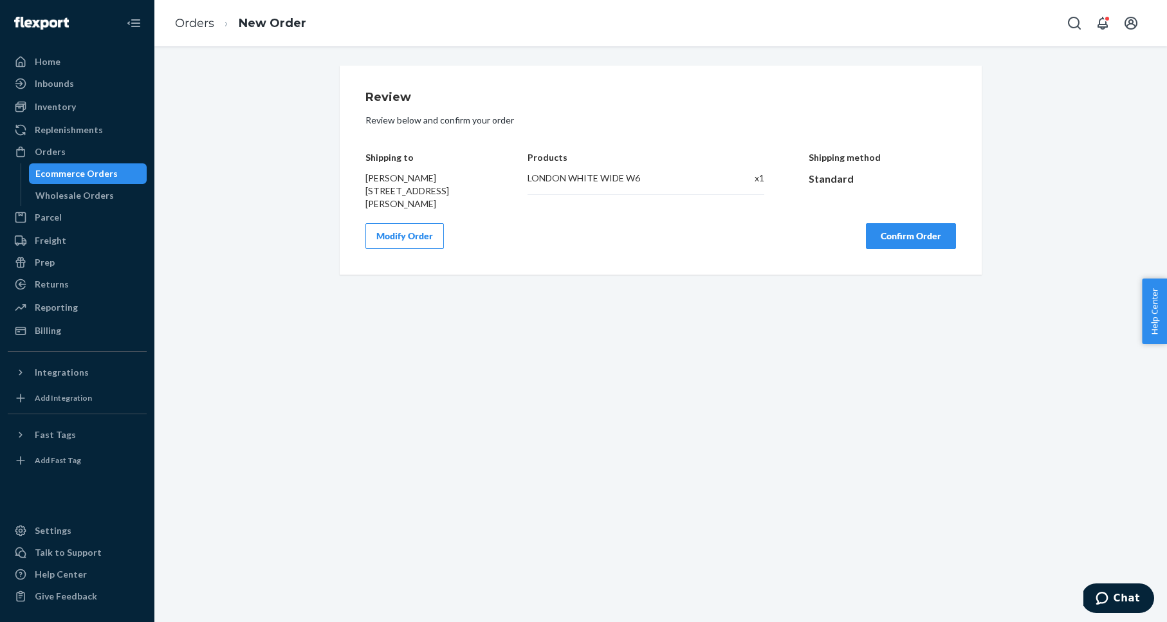
click at [893, 232] on button "Confirm Order" at bounding box center [911, 236] width 90 height 26
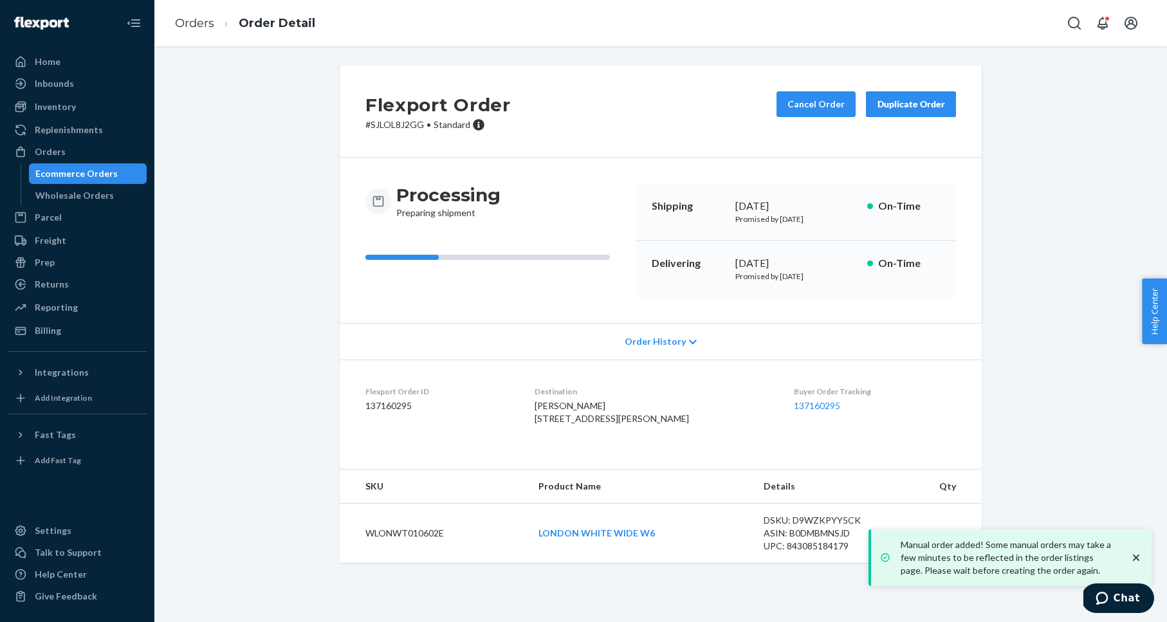
click at [401, 125] on p "# SJLOL8J2GG • Standard" at bounding box center [438, 124] width 145 height 13
copy p "SJLOL8J2GG"
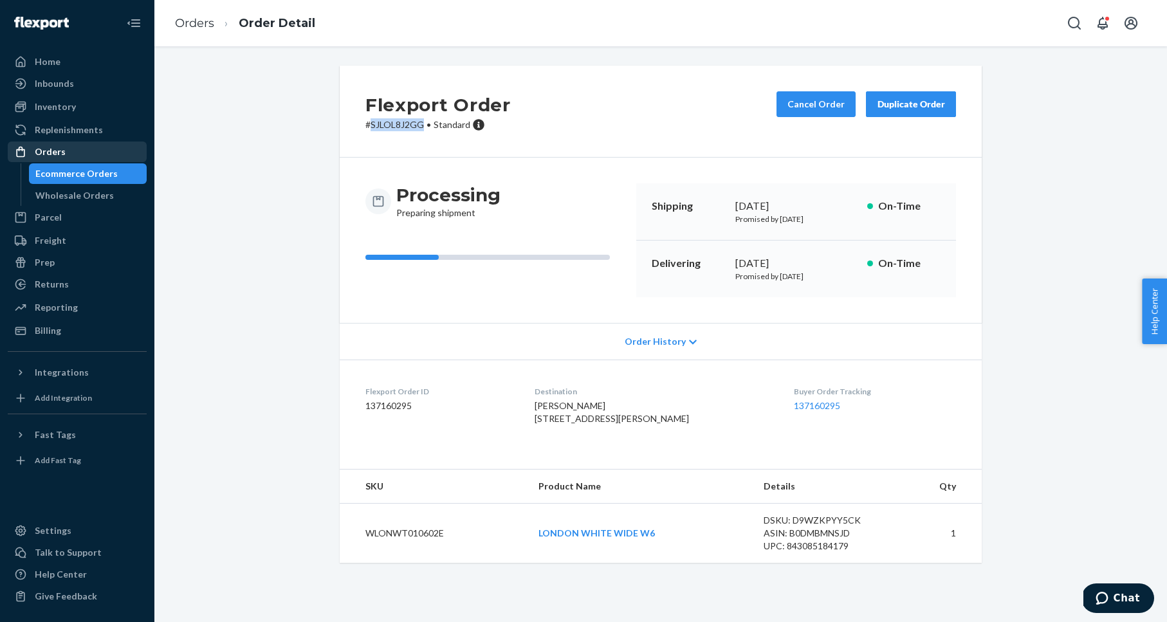
drag, startPoint x: 77, startPoint y: 154, endPoint x: 84, endPoint y: 153, distance: 7.8
click at [77, 154] on div "Orders" at bounding box center [77, 152] width 136 height 18
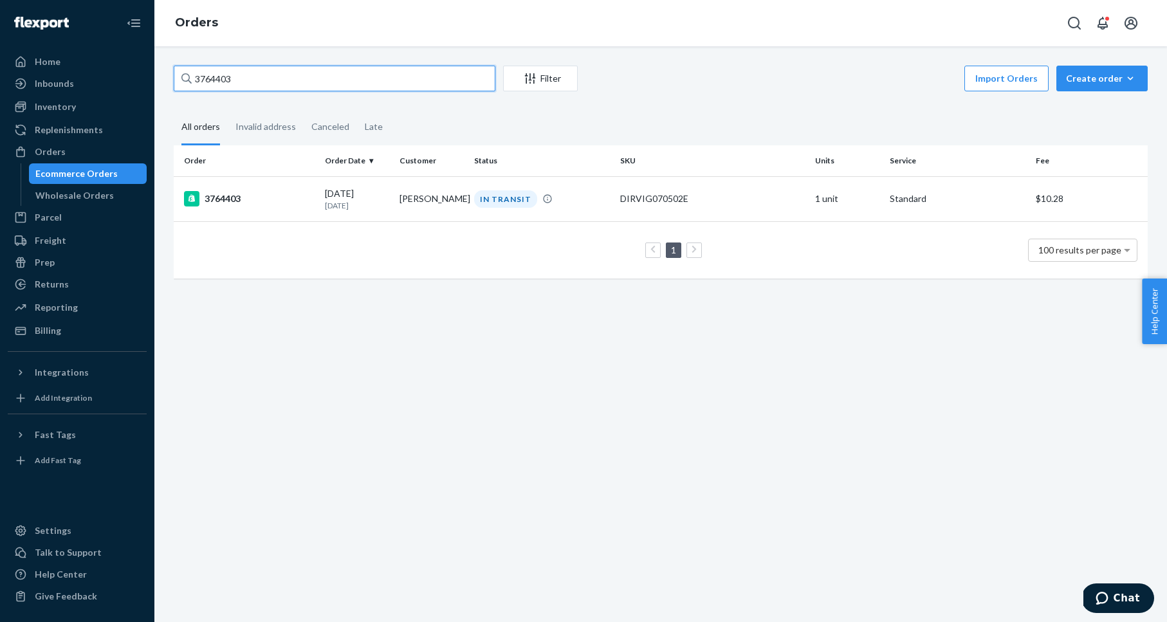
click at [330, 69] on input "3764403" at bounding box center [335, 79] width 322 height 26
paste input "680"
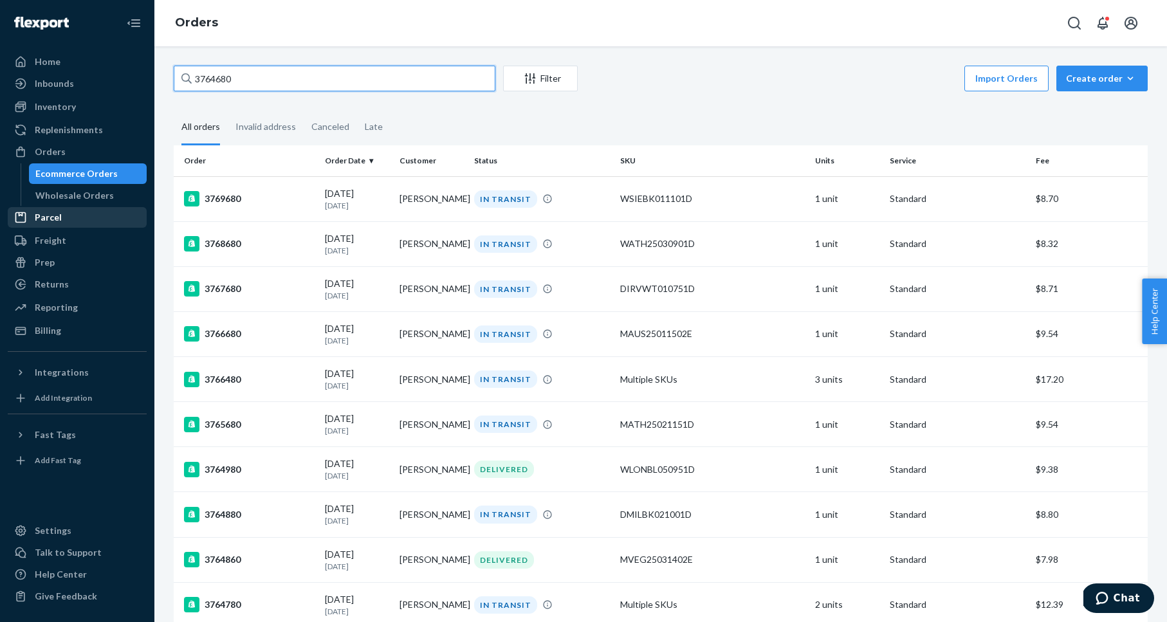
type input "3764680"
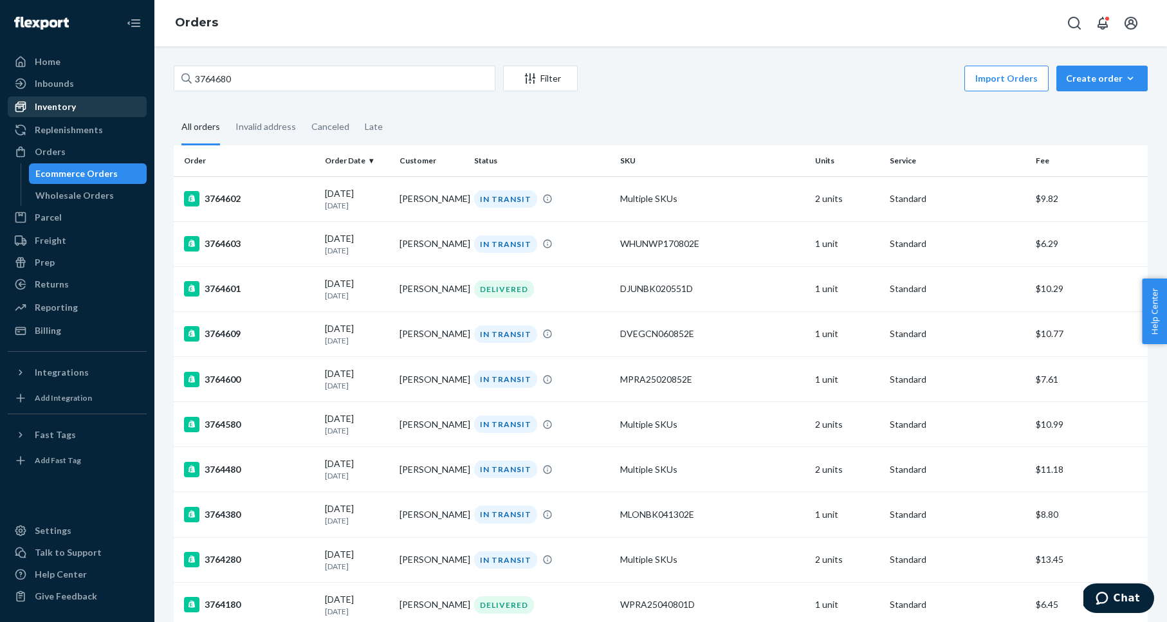
click at [78, 113] on div "Inventory" at bounding box center [77, 107] width 136 height 18
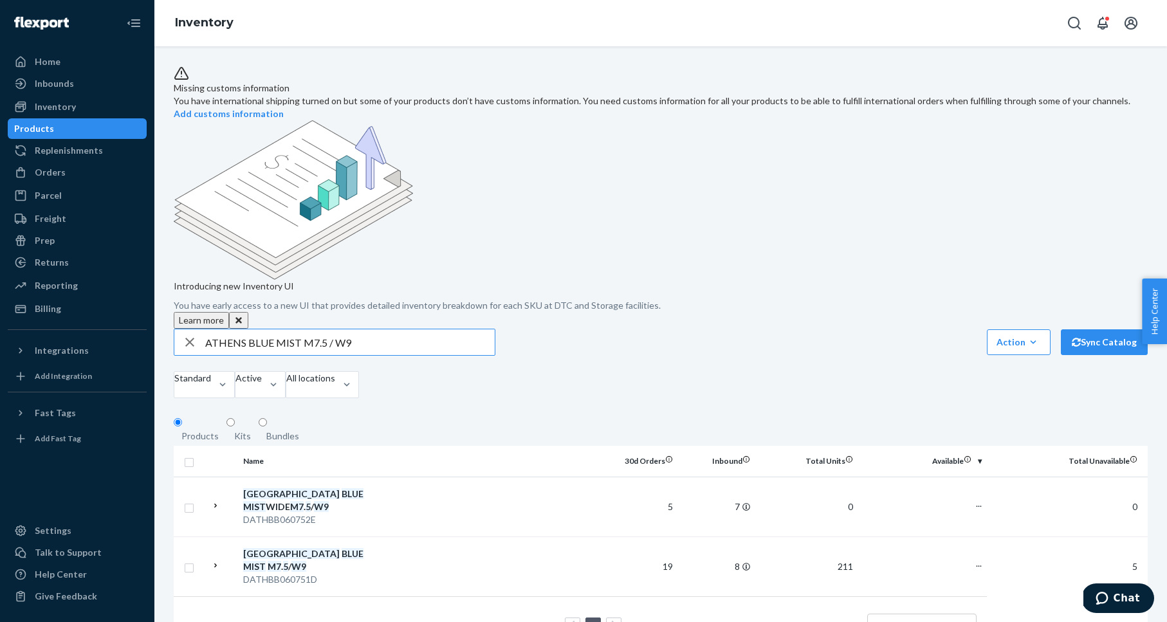
click at [254, 329] on input "ATHENS BLUE MIST M7.5 / W9" at bounding box center [350, 342] width 290 height 26
click at [253, 329] on input "ATHENS BLUE MIST M7.5 / W9" at bounding box center [350, 342] width 290 height 26
click at [250, 329] on input "ATHENS BLUE MIST M7.5 / W9" at bounding box center [350, 342] width 290 height 26
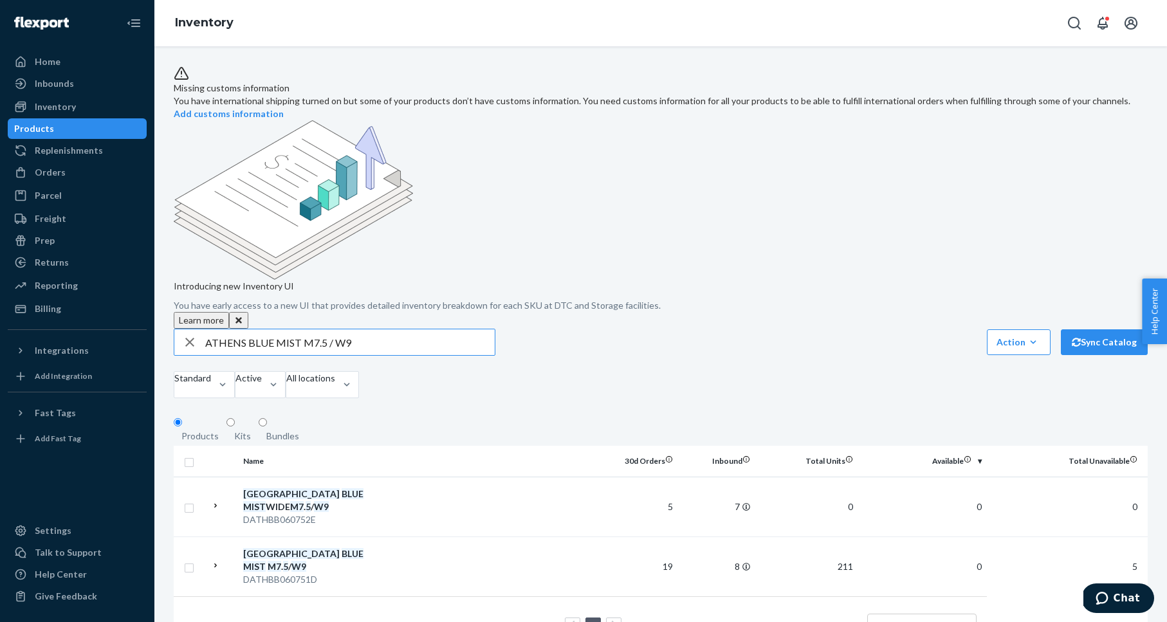
click at [250, 329] on input "ATHENS BLUE MIST M7.5 / W9" at bounding box center [350, 342] width 290 height 26
type input "MPRA25020751D"
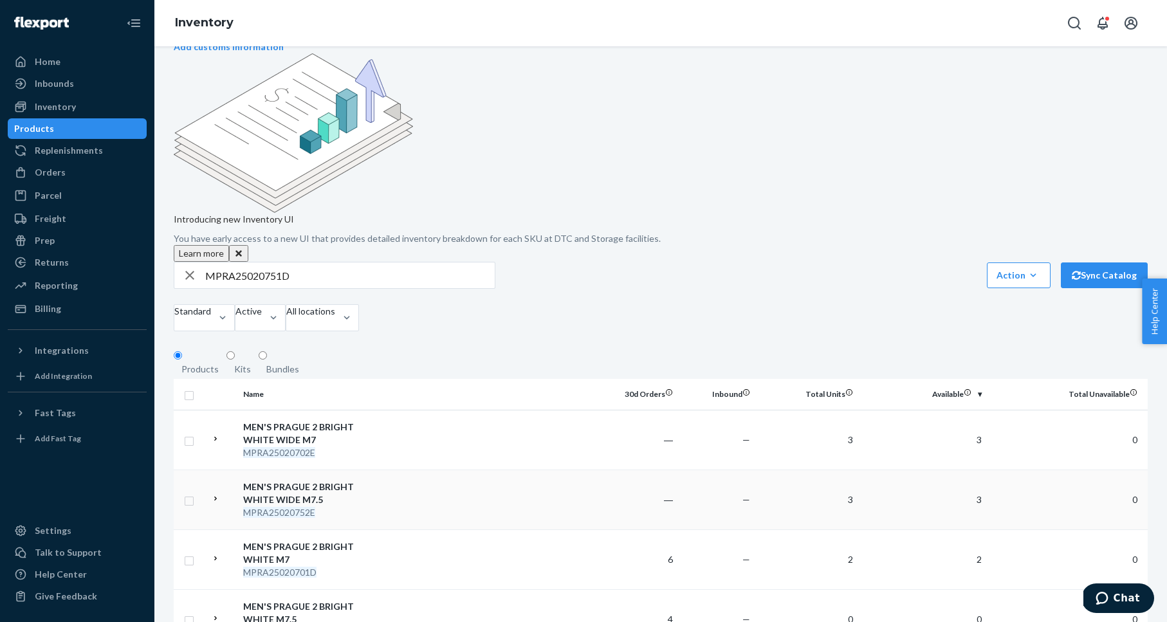
scroll to position [68, 0]
click at [269, 600] on div "MEN'S PRAGUE 2 BRIGHT WHITE M7.5" at bounding box center [310, 613] width 134 height 26
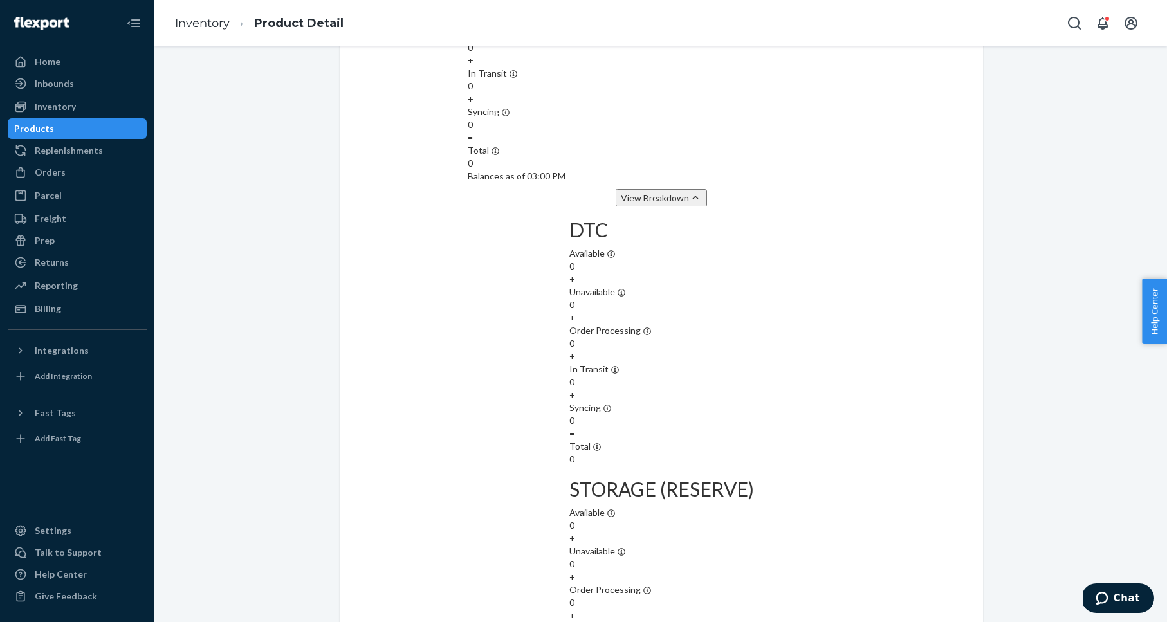
scroll to position [1187, 0]
